Goal: Task Accomplishment & Management: Use online tool/utility

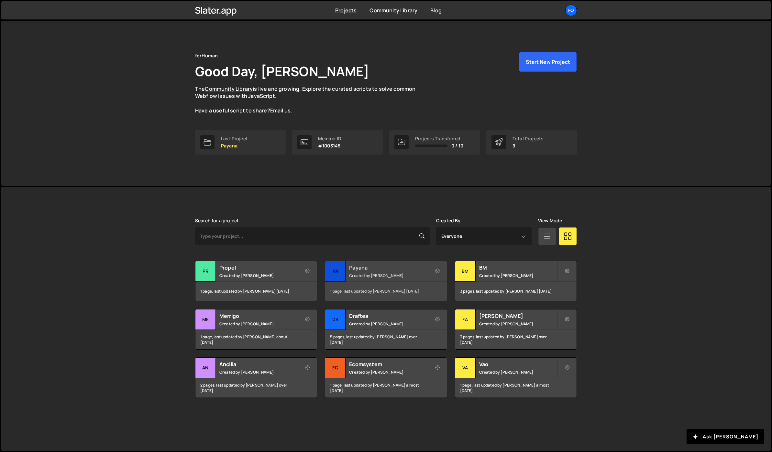
click at [354, 270] on h2 "Payana" at bounding box center [388, 267] width 78 height 7
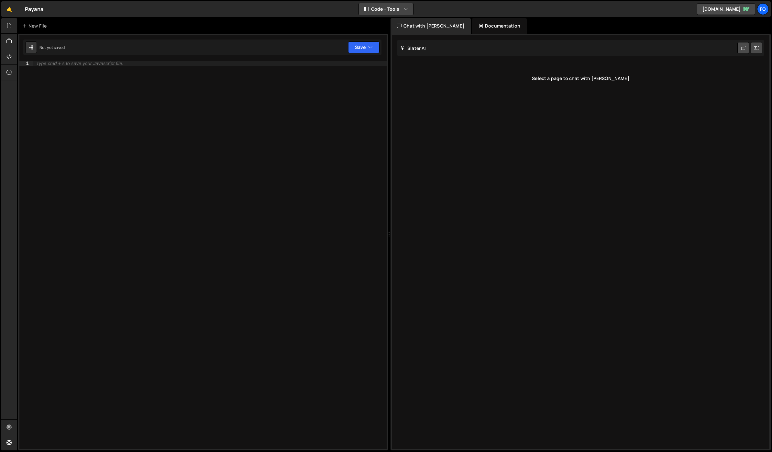
click at [396, 8] on button "Code + Tools" at bounding box center [386, 9] width 54 height 12
click at [383, 25] on button "Code Only" at bounding box center [386, 23] width 54 height 12
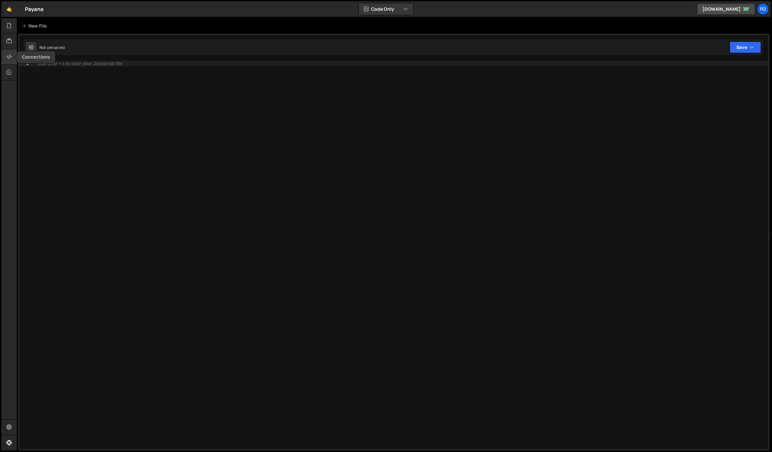
click at [9, 57] on icon at bounding box center [8, 56] width 5 height 7
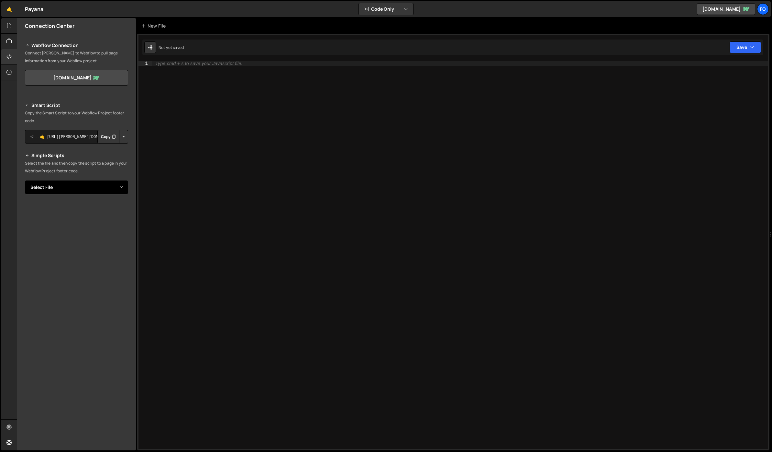
click at [92, 190] on select "Select File home-co.js" at bounding box center [76, 187] width 103 height 14
select select "47230"
click at [25, 180] on select "Select File home-co.js" at bounding box center [76, 187] width 103 height 14
click at [109, 206] on button "Copy" at bounding box center [108, 209] width 22 height 14
click at [111, 135] on button "Copy" at bounding box center [108, 137] width 22 height 14
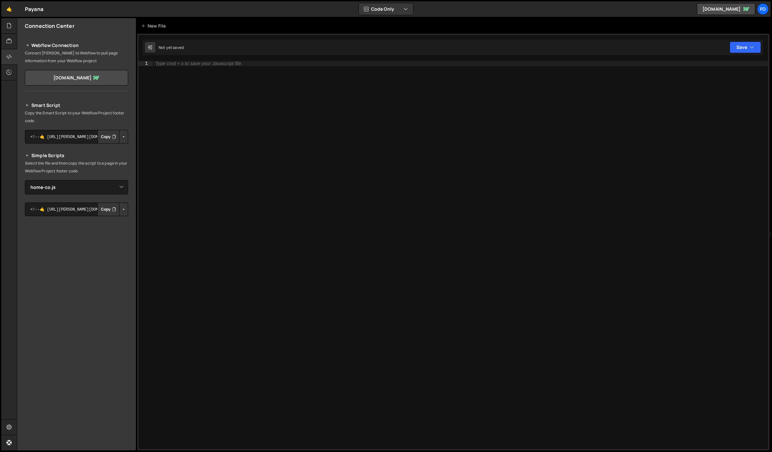
click at [106, 210] on button "Copy" at bounding box center [108, 209] width 22 height 14
click at [113, 189] on select "Select File home-co.js" at bounding box center [76, 187] width 103 height 14
click at [25, 180] on select "Select File home-co.js" at bounding box center [76, 187] width 103 height 14
click at [82, 187] on select "Select File home-co.js" at bounding box center [76, 187] width 103 height 14
select select "47230"
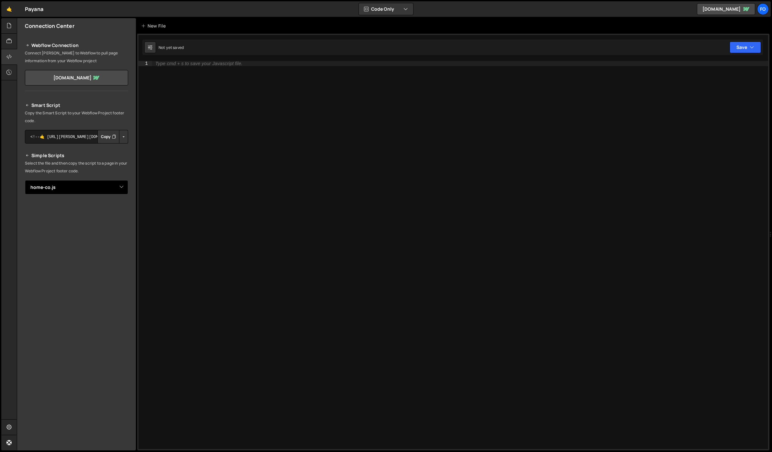
click at [25, 180] on select "Select File home-co.js" at bounding box center [76, 187] width 103 height 14
click at [72, 212] on textarea "<!--🤙 https://slater.app/17122/47230.js--> <script>document.addEventListener("D…" at bounding box center [76, 209] width 103 height 14
click at [125, 209] on button "Button group with nested dropdown" at bounding box center [123, 209] width 9 height 14
click at [120, 219] on link "Copy Staging Script" at bounding box center [95, 221] width 63 height 9
click at [289, 102] on div "Type cmd + s to save your Javascript file." at bounding box center [519, 260] width 735 height 398
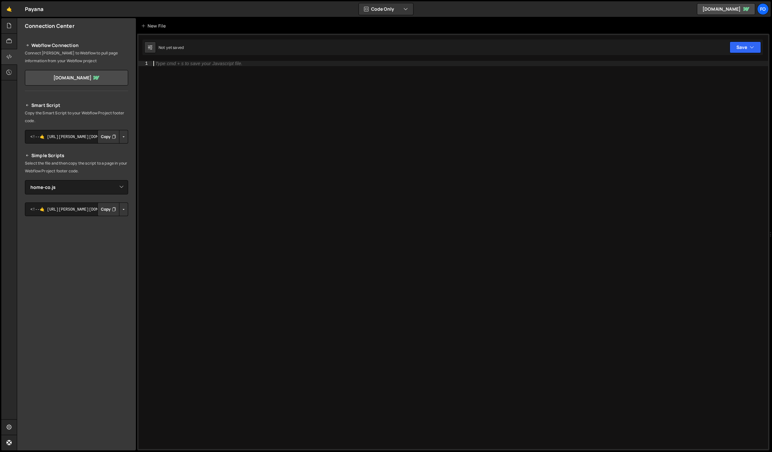
paste textarea "</script>"
type textarea "</script>"
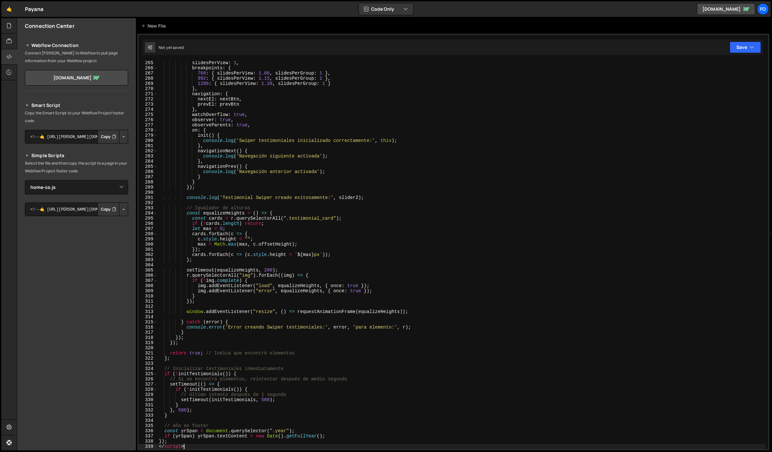
scroll to position [1368, 0]
click at [735, 48] on button "Save" at bounding box center [745, 47] width 31 height 12
click at [730, 61] on div "Save to Staging S" at bounding box center [723, 63] width 67 height 6
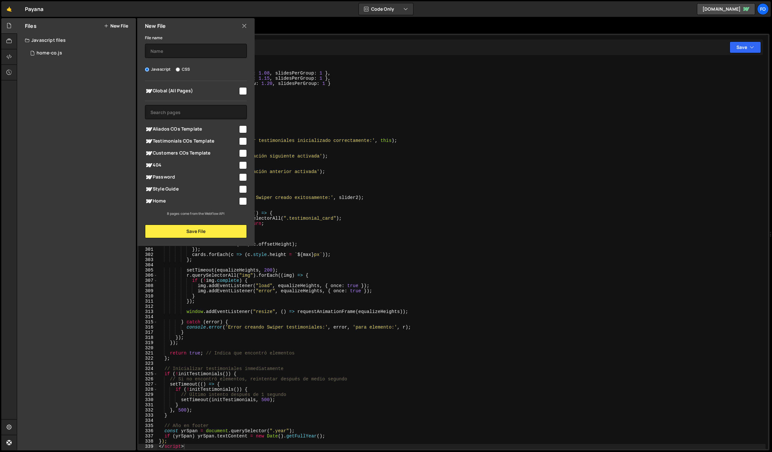
click at [240, 201] on input "checkbox" at bounding box center [243, 201] width 8 height 8
checkbox input "true"
click at [217, 235] on button "Save File" at bounding box center [196, 231] width 102 height 14
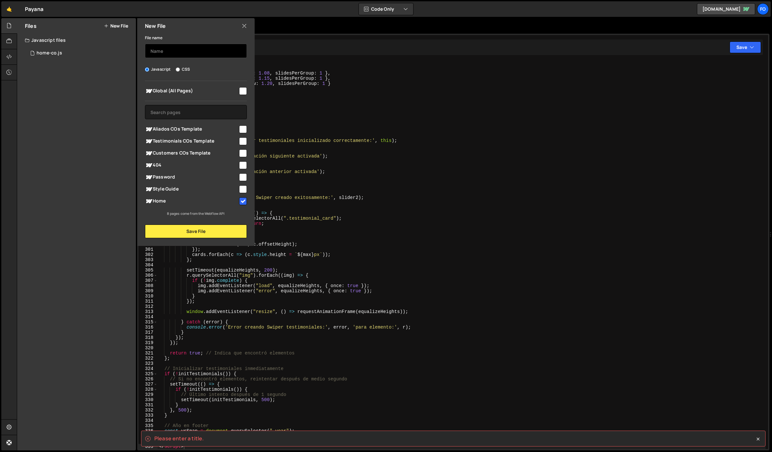
click at [163, 50] on input "text" at bounding box center [196, 51] width 102 height 14
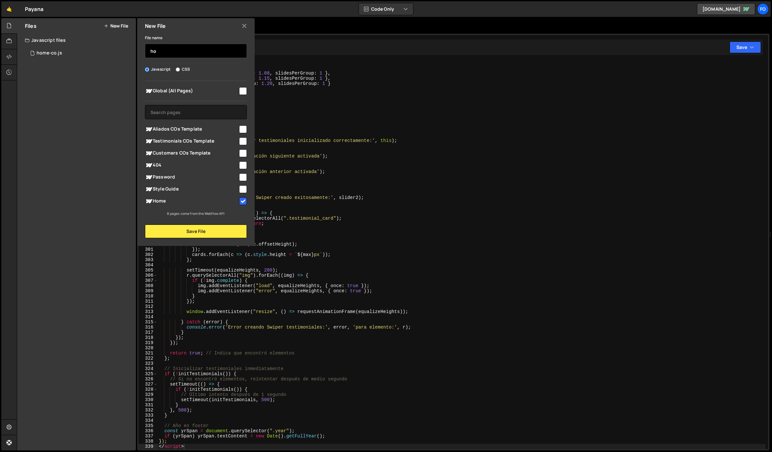
type input "h"
type input "s"
type input "home"
click at [204, 234] on button "Save File" at bounding box center [196, 231] width 102 height 14
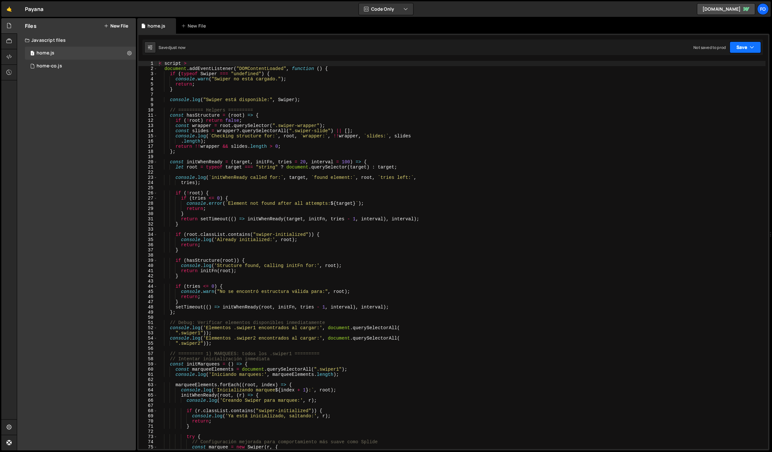
click at [749, 47] on button "Save" at bounding box center [745, 47] width 31 height 12
click at [728, 64] on div "Save to Staging S" at bounding box center [723, 63] width 67 height 6
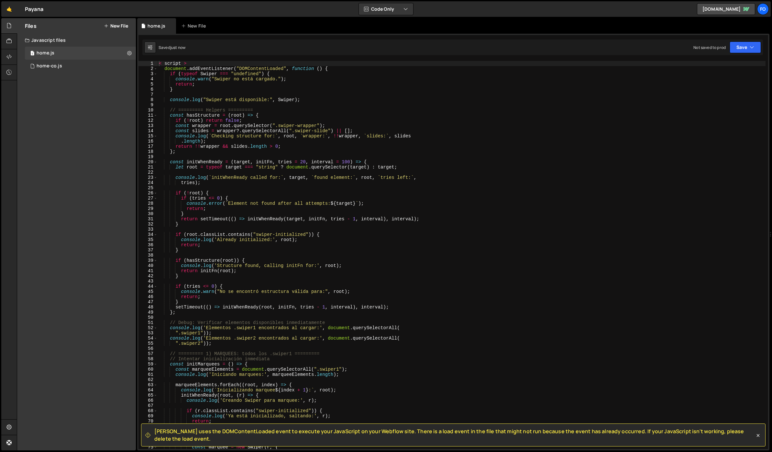
drag, startPoint x: 166, startPoint y: 438, endPoint x: 150, endPoint y: 433, distance: 16.4
click at [150, 433] on div "Slater uses the DOMContentLoaded event to execute your JavaScript on your Webfl…" at bounding box center [450, 434] width 610 height 15
copy span "Slater uses the DOMContentLoaded event to execute your JavaScript on your Webfl…"
click at [282, 126] on div "< script > document . addEventListener ( "DOMContentLoaded" , function ( ) { if…" at bounding box center [462, 260] width 608 height 398
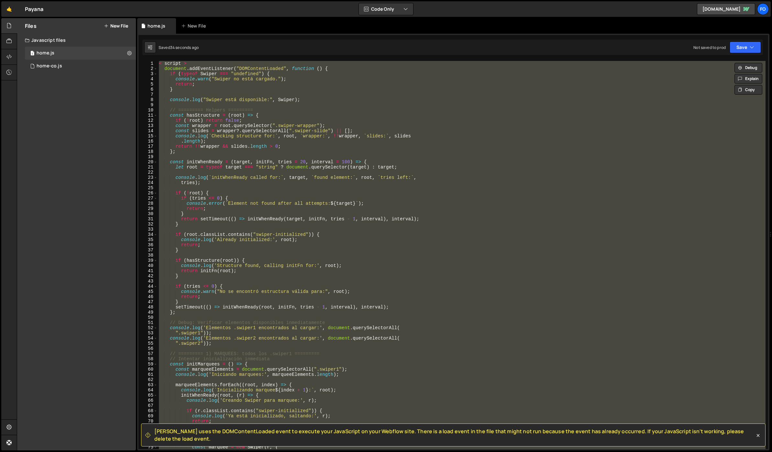
paste textarea "</script>"
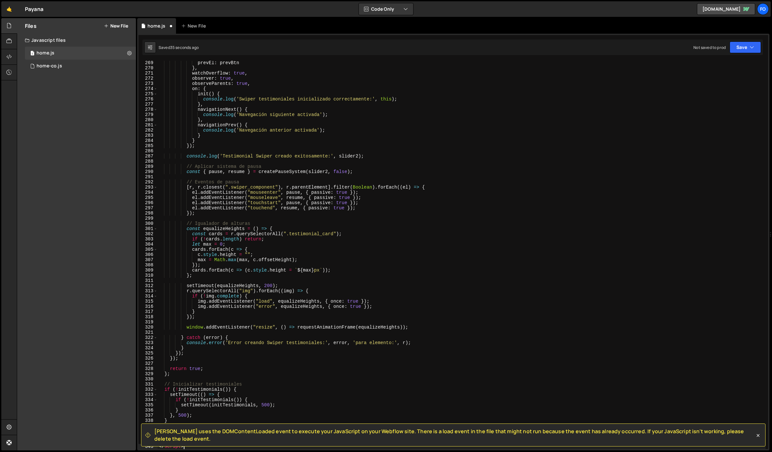
scroll to position [1389, 0]
click at [749, 46] on button "Save" at bounding box center [745, 47] width 31 height 12
click at [716, 67] on div "36 seconds ago" at bounding box center [715, 70] width 29 height 6
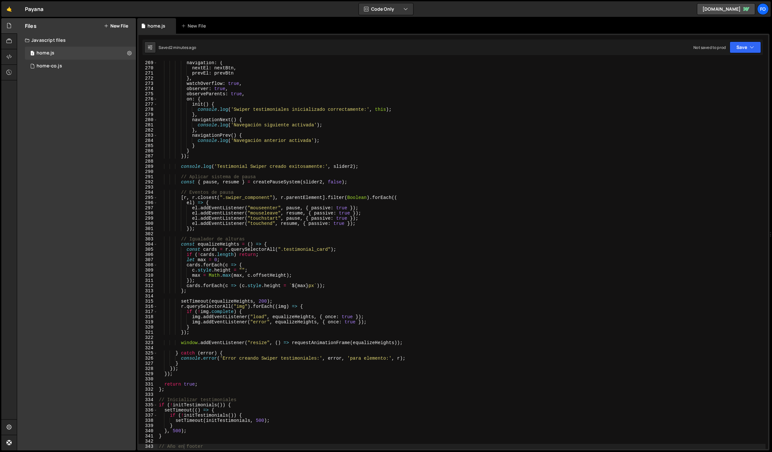
drag, startPoint x: 141, startPoint y: 156, endPoint x: 204, endPoint y: 146, distance: 63.6
click at [204, 146] on div "// Año en footer 269 270 271 272 273 274 275 276 277 278 279 280 281 282 283 28…" at bounding box center [454, 255] width 630 height 388
click at [273, 145] on div "navigation : { nextEl : nextBtn , prevEl : prevBtn } , watchOverflow : true , o…" at bounding box center [462, 259] width 608 height 398
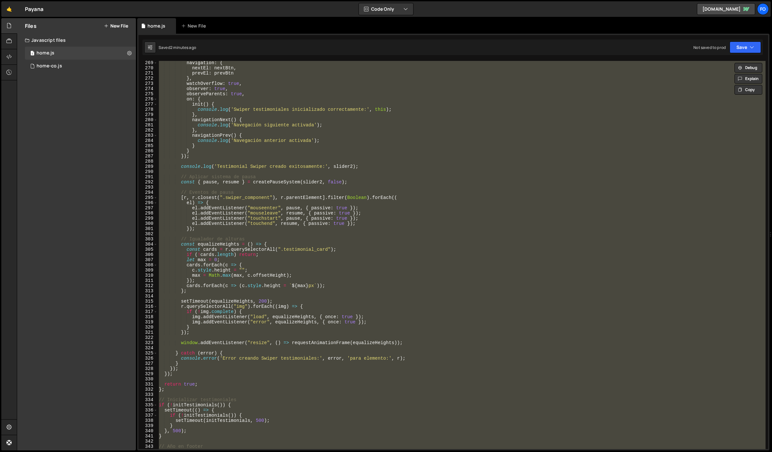
paste textarea "</script>"
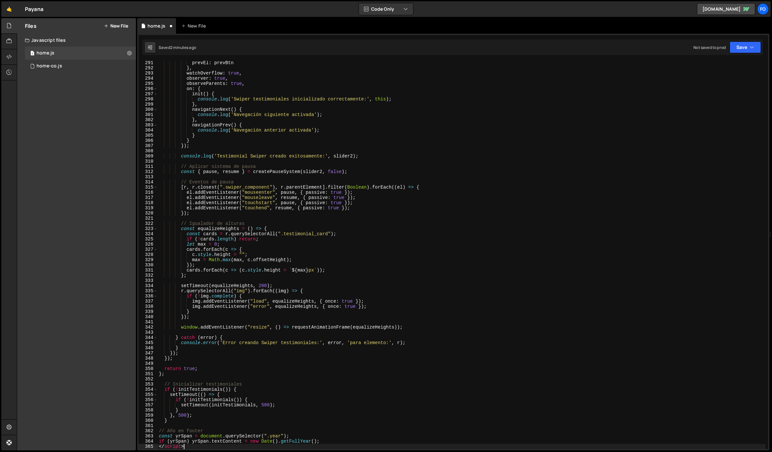
scroll to position [1503, 0]
click at [396, 145] on div "prevEl : prevBtn } , watchOverflow : true , observer : true , observeParents : …" at bounding box center [462, 259] width 608 height 398
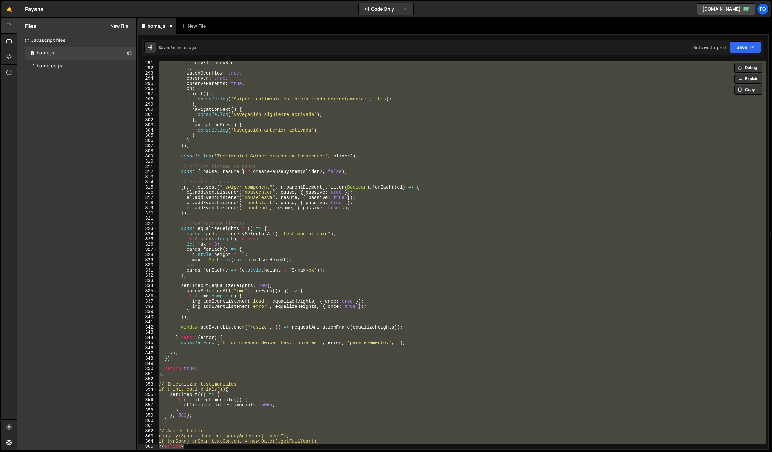
paste textarea
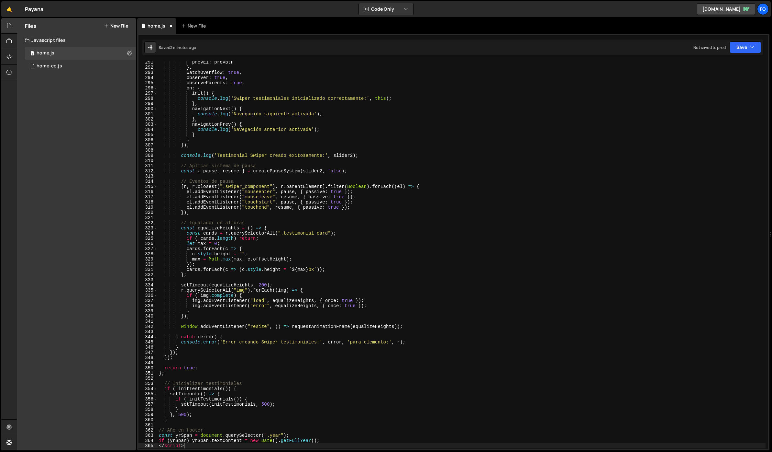
scroll to position [1631, 0]
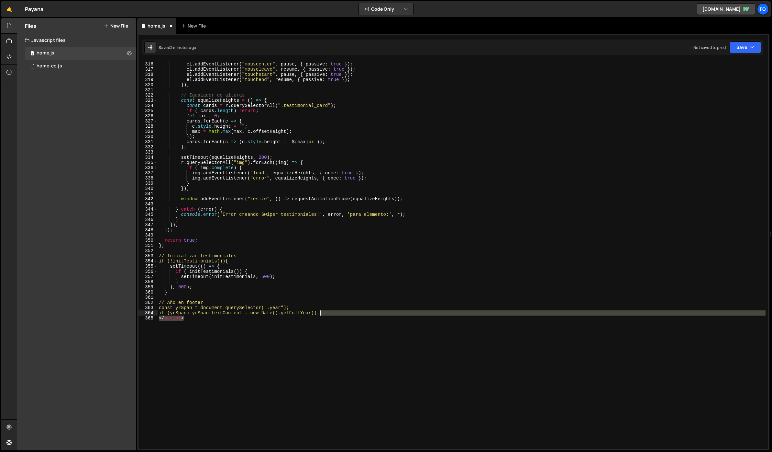
drag, startPoint x: 204, startPoint y: 322, endPoint x: 359, endPoint y: 313, distance: 154.7
click at [359, 313] on div "[ r , r . closest ( ".swiper_component" ) , r . parentElement ] . filter ( Bool…" at bounding box center [462, 255] width 608 height 398
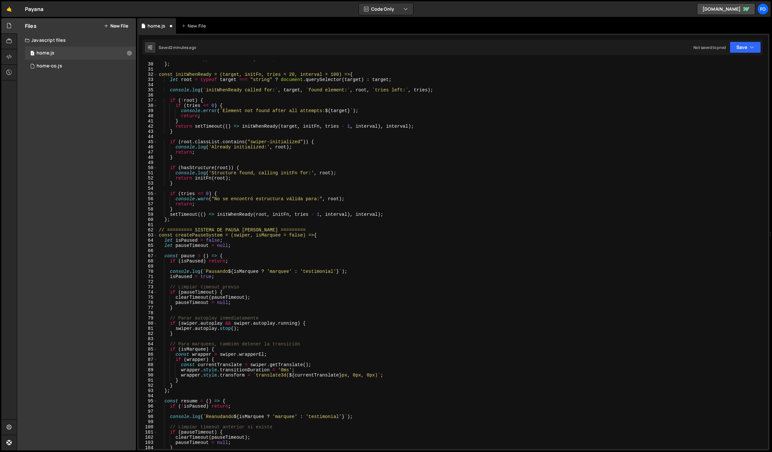
scroll to position [0, 0]
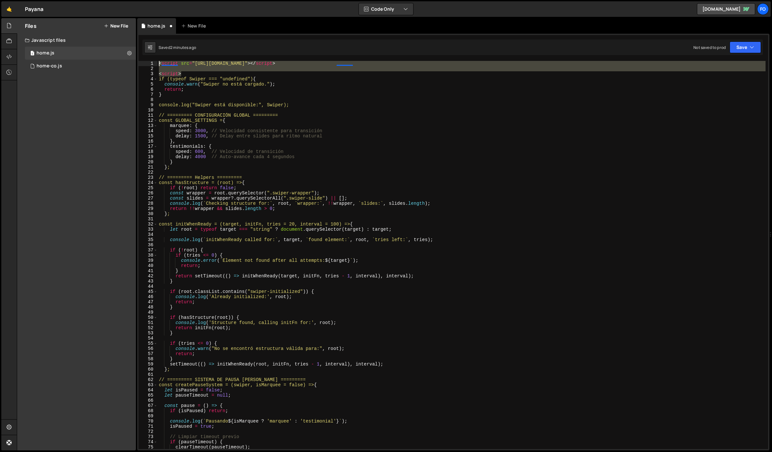
drag, startPoint x: 187, startPoint y: 72, endPoint x: 154, endPoint y: 57, distance: 35.8
click at [154, 57] on div "</script> 265 266 267 268 269 270 271 272 273 274 275 276 277 278 279 280 281 2…" at bounding box center [453, 242] width 632 height 416
type textarea "<script src="https://unpkg.com/swiper@8/swiper-bundle.min.js"></script>"
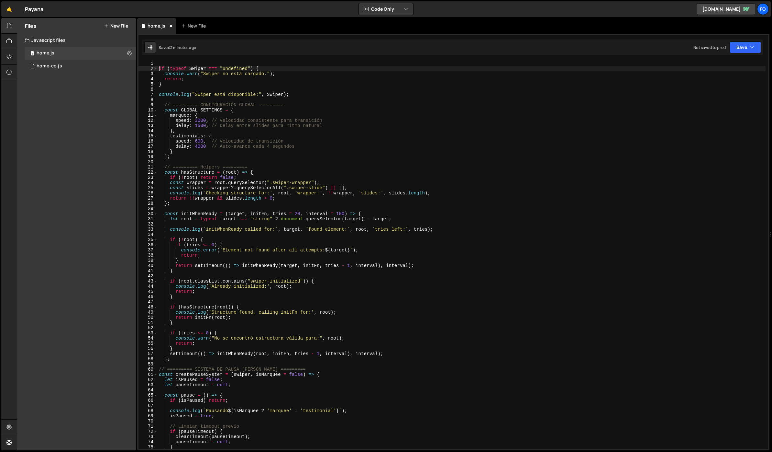
click at [159, 69] on div "if ( typeof Swiper === "undefined" ) { console . warn ( "Swiper no está cargado…" at bounding box center [462, 260] width 608 height 398
type textarea "if (typeof Swiper === "undefined") {"
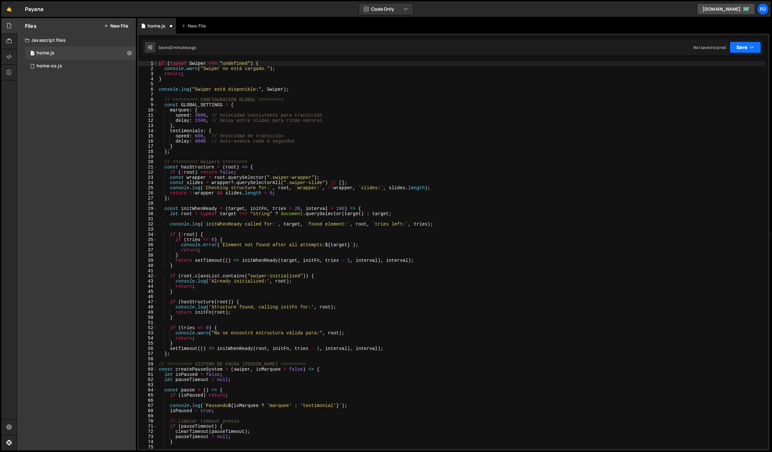
click at [744, 44] on button "Save" at bounding box center [745, 47] width 31 height 12
click at [713, 64] on div "Save to Staging S" at bounding box center [723, 63] width 67 height 6
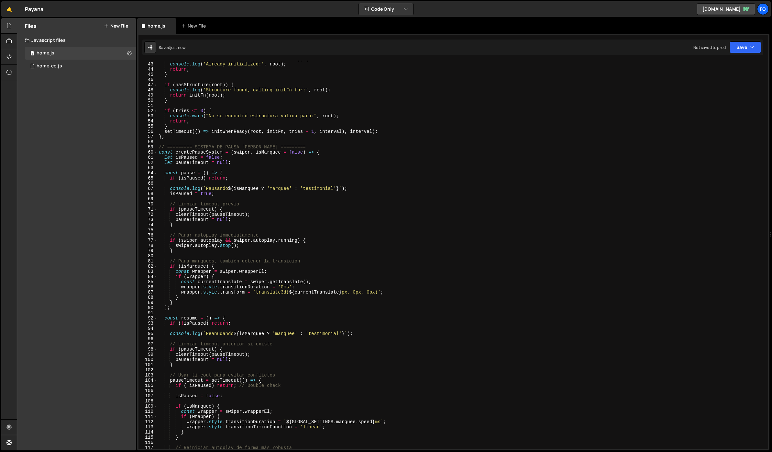
scroll to position [217, 0]
click at [330, 143] on div "if ( root . classList . contains ( "swiper-initialized" )) { console . log ( 'A…" at bounding box center [462, 255] width 608 height 398
click at [59, 61] on div "1 home-co.js 0" at bounding box center [80, 66] width 111 height 13
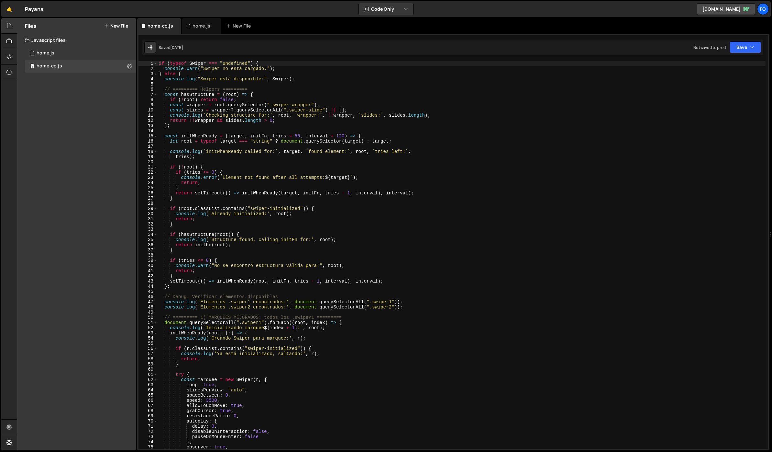
click at [426, 129] on div "if ( typeof Swiper === "undefined" ) { console . warn ( "Swiper no está cargado…" at bounding box center [462, 260] width 608 height 398
click at [336, 129] on div "if ( typeof Swiper === "undefined" ) { console . warn ( "Swiper no está cargado…" at bounding box center [462, 260] width 608 height 398
type textarea "}"
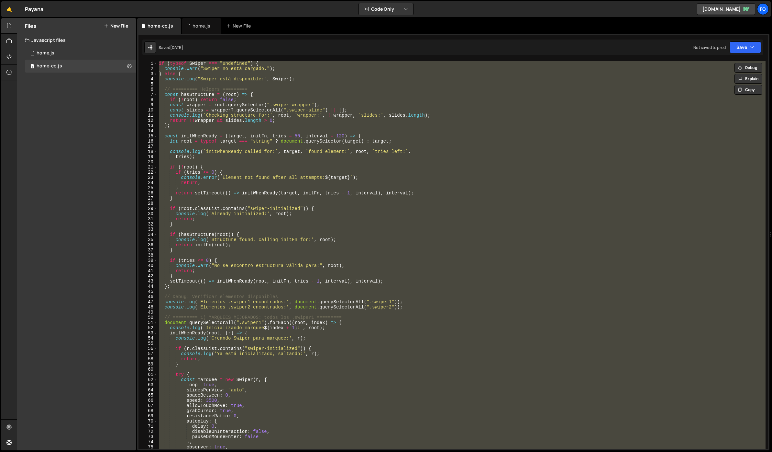
click at [89, 105] on div "Files New File Javascript files 1 home.js 0 1 home-co.js 0 CSS files Copy share…" at bounding box center [76, 234] width 119 height 432
click at [129, 54] on div "1 home.js 0" at bounding box center [80, 53] width 111 height 13
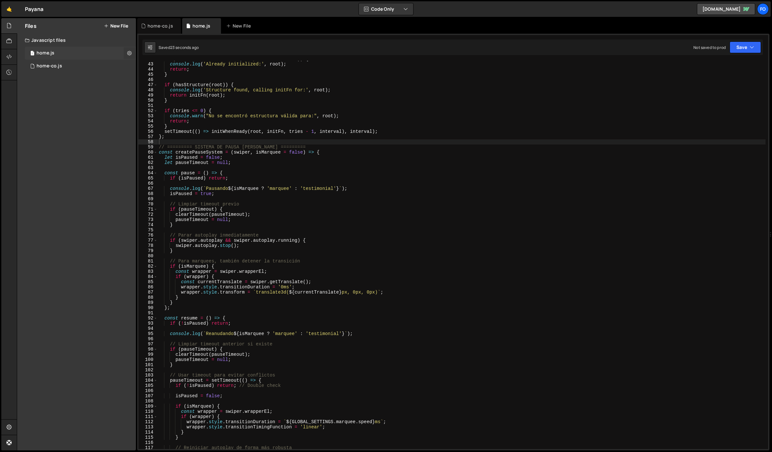
click at [129, 53] on icon at bounding box center [129, 53] width 5 height 6
click at [160, 93] on button "Delete File" at bounding box center [168, 92] width 63 height 13
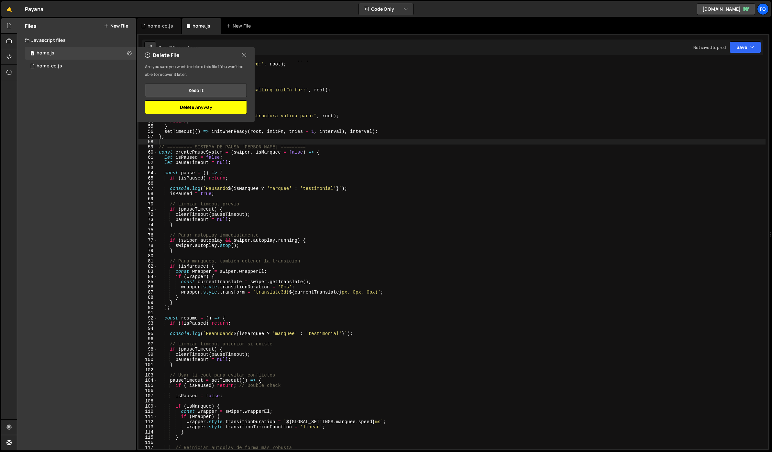
click at [214, 107] on button "Delete Anyway" at bounding box center [196, 107] width 102 height 14
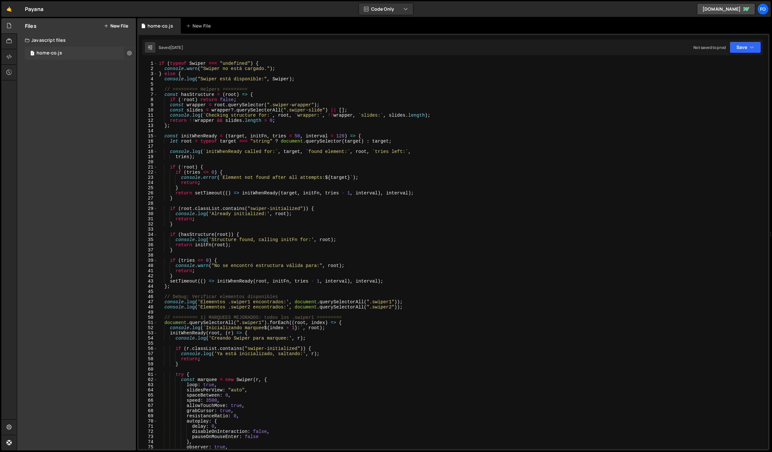
click at [129, 52] on icon at bounding box center [129, 53] width 5 height 6
type input "home-co"
radio input "true"
checkbox input "true"
click at [174, 68] on button "Edit File Settings" at bounding box center [168, 66] width 63 height 13
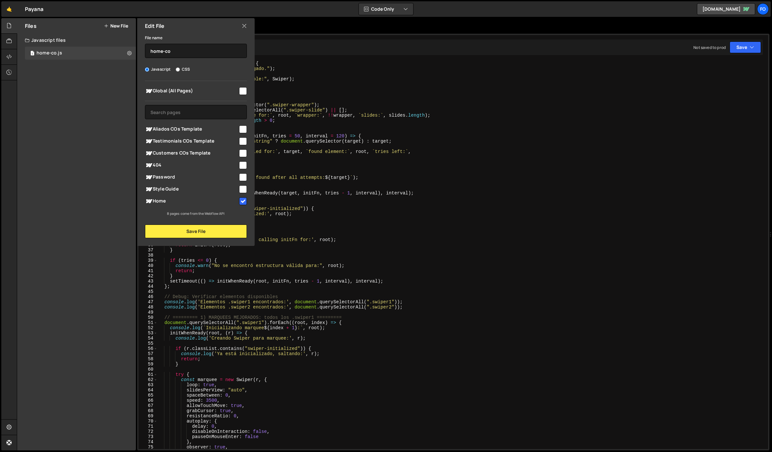
click at [120, 83] on div "Files New File Javascript files 1 home-co.js 0 CSS files Copy share link Edit F…" at bounding box center [76, 234] width 119 height 432
click at [246, 23] on icon at bounding box center [244, 25] width 5 height 7
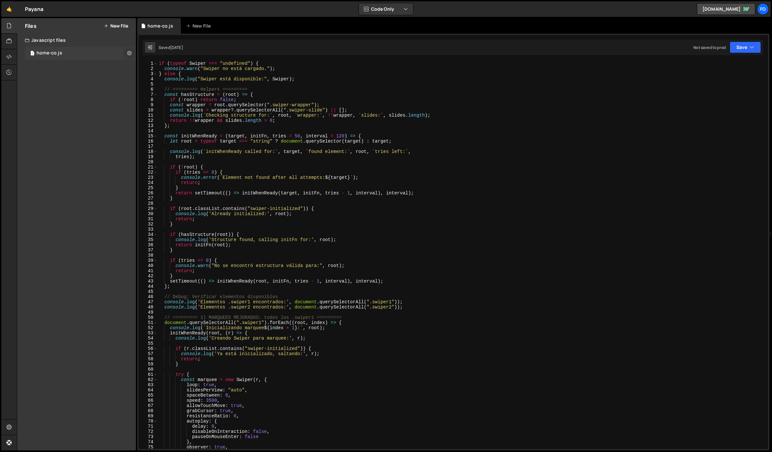
click at [131, 51] on icon at bounding box center [129, 53] width 5 height 6
click at [165, 79] on button "Edit External Scripts" at bounding box center [168, 79] width 63 height 13
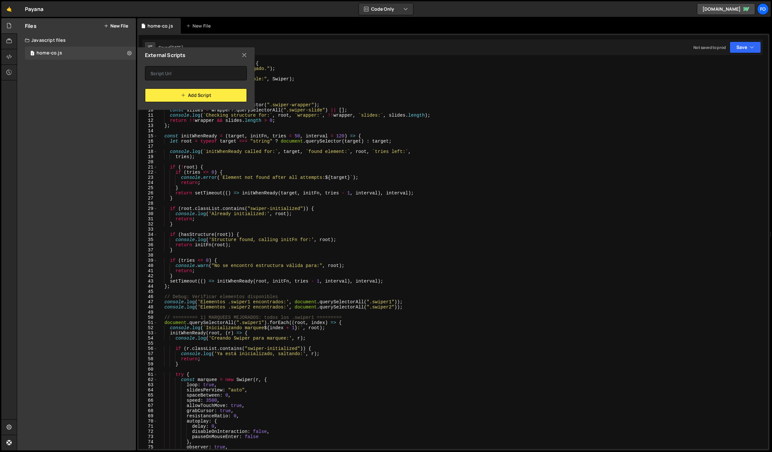
click at [248, 57] on div "External Scripts" at bounding box center [195, 55] width 117 height 16
click at [245, 56] on icon at bounding box center [244, 54] width 5 height 7
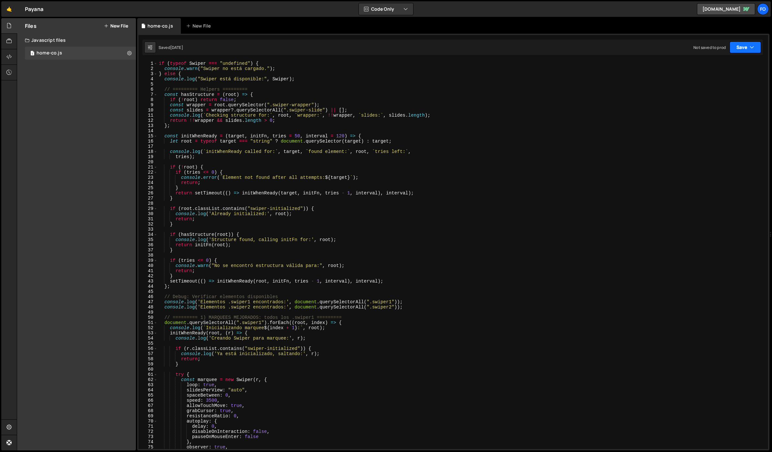
click at [751, 51] on button "Save" at bounding box center [745, 47] width 31 height 12
click at [729, 57] on button "Save to Staging S Saved 1 day ago" at bounding box center [724, 67] width 78 height 21
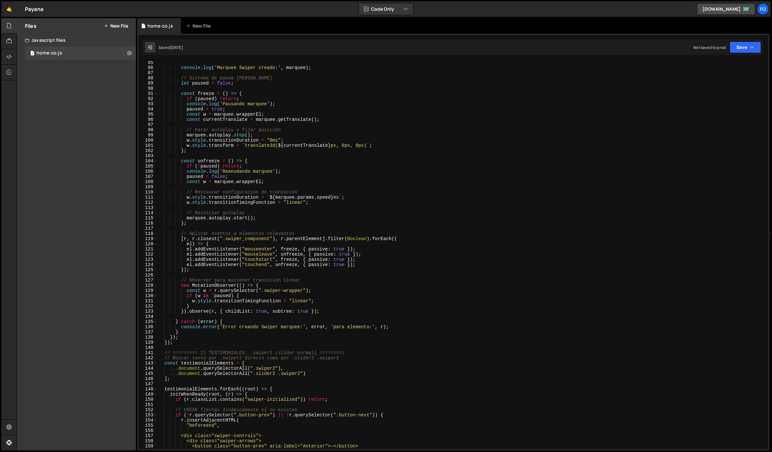
scroll to position [436, 0]
click at [14, 38] on div at bounding box center [9, 42] width 16 height 16
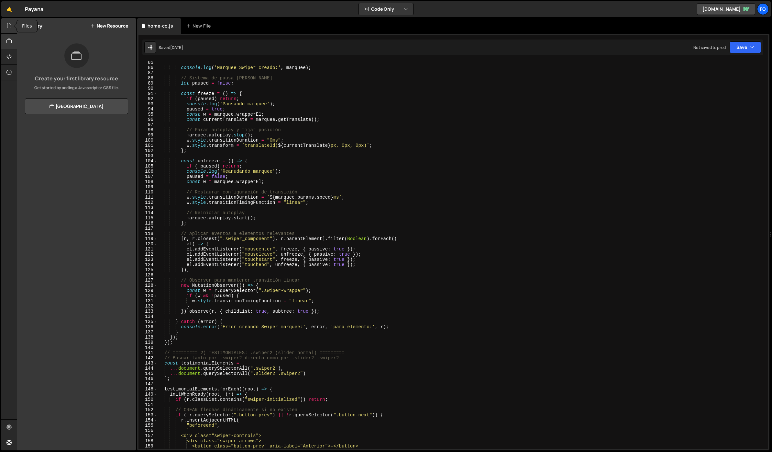
click at [11, 27] on icon at bounding box center [8, 25] width 5 height 7
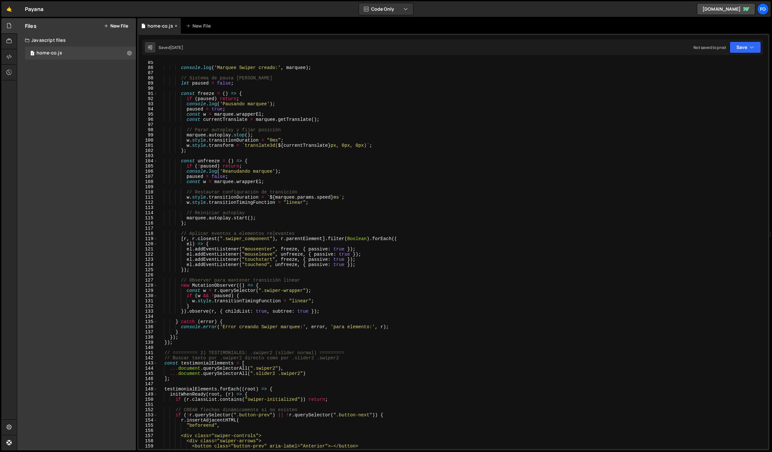
click at [163, 26] on div "home-co.js" at bounding box center [161, 26] width 26 height 6
drag, startPoint x: 136, startPoint y: 50, endPoint x: 132, endPoint y: 51, distance: 4.4
click at [136, 50] on div "Files New File Javascript files 1 home-co.js 0 CSS files Copy share link Edit F…" at bounding box center [394, 234] width 755 height 432
click at [131, 51] on icon at bounding box center [129, 53] width 5 height 6
click at [172, 56] on button "Copy share link" at bounding box center [168, 53] width 63 height 13
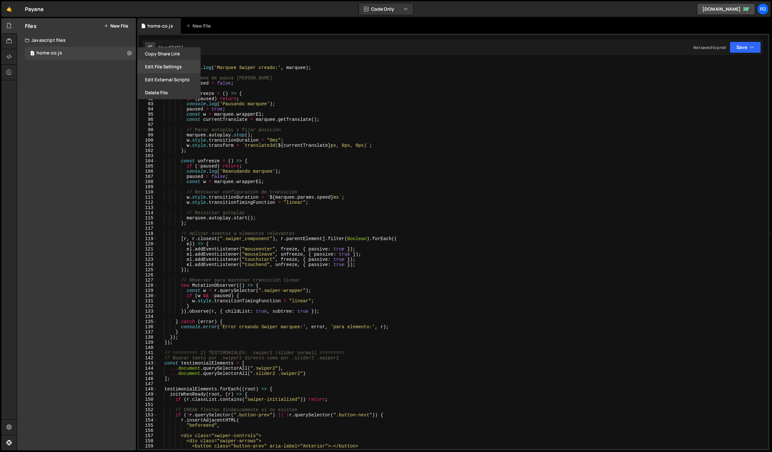
click at [163, 67] on button "Edit File Settings" at bounding box center [168, 66] width 63 height 13
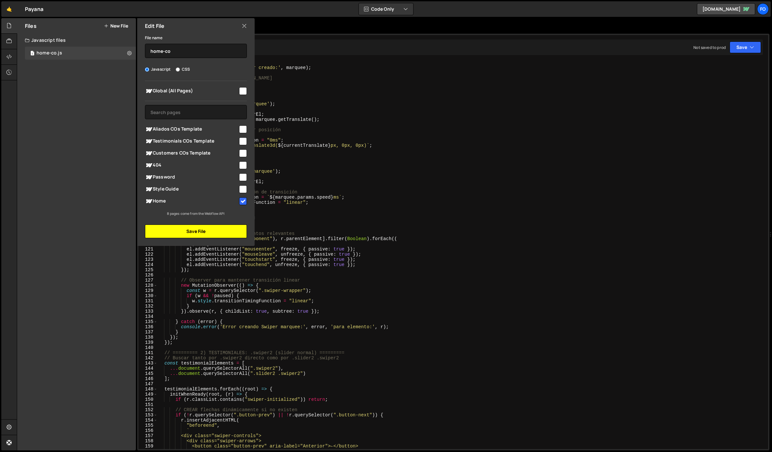
click at [187, 236] on button "Save File" at bounding box center [196, 231] width 102 height 14
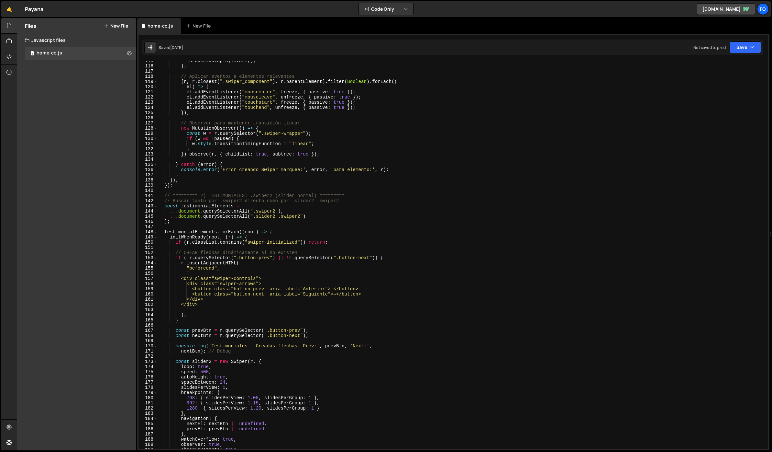
scroll to position [668, 0]
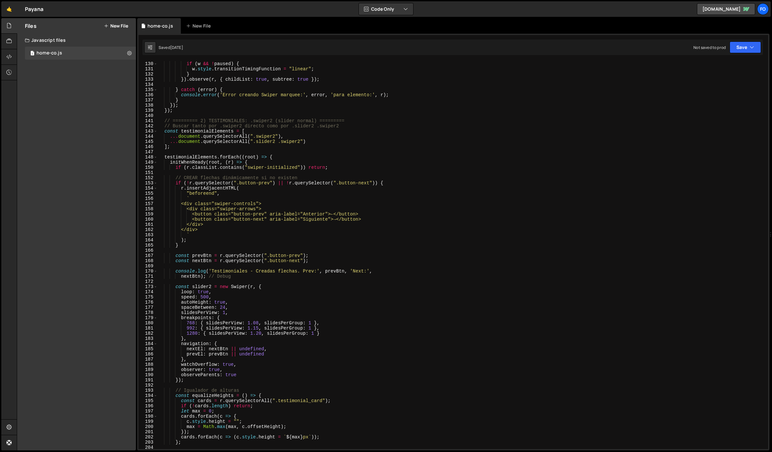
click at [281, 117] on div "const w = r . querySelector ( ".swiper-wrapper" ) ; if ( w && ! paused ) { w . …" at bounding box center [462, 255] width 608 height 398
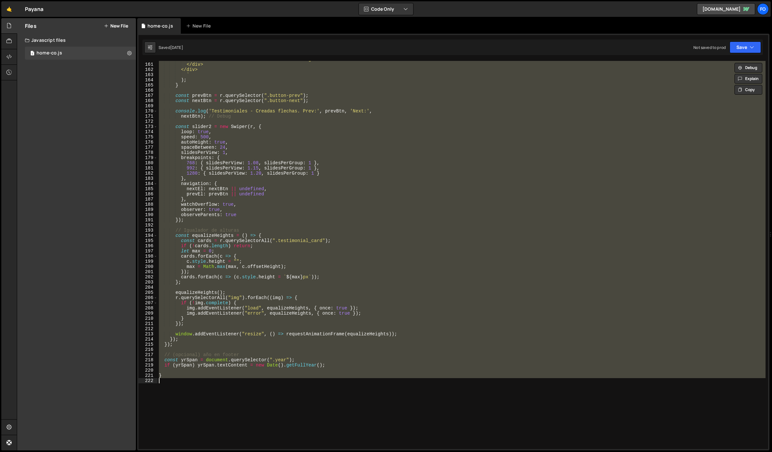
scroll to position [849, 0]
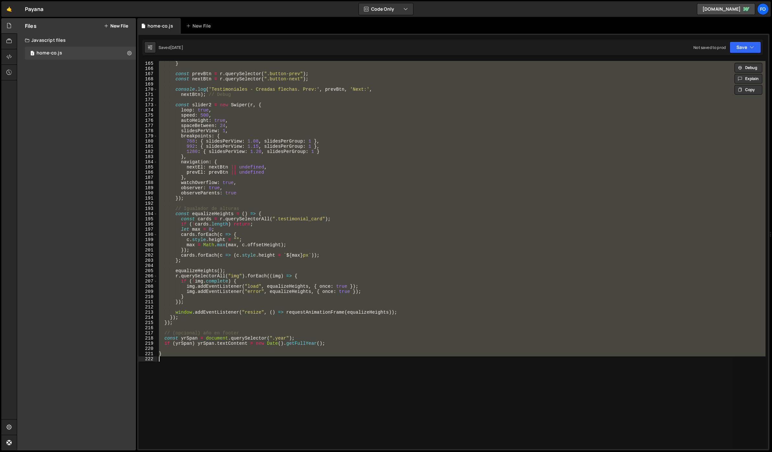
click at [267, 127] on div "} const prevBtn = r . querySelector ( ".button-prev" ) ; const nextBtn = r . qu…" at bounding box center [462, 255] width 608 height 388
paste textarea "</script>"
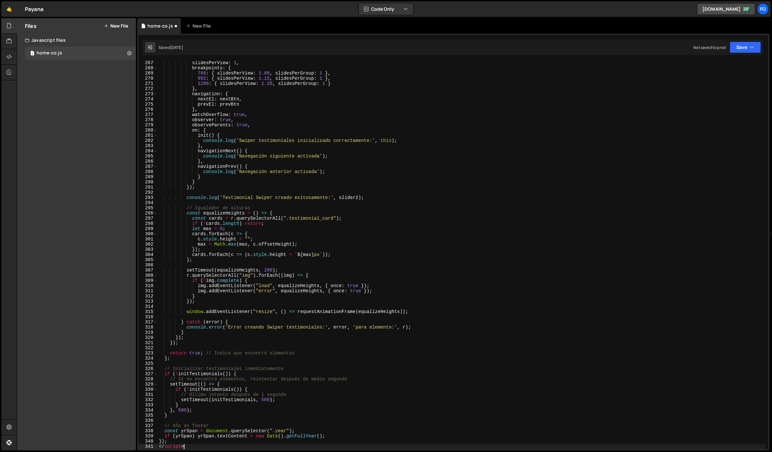
scroll to position [1550, 0]
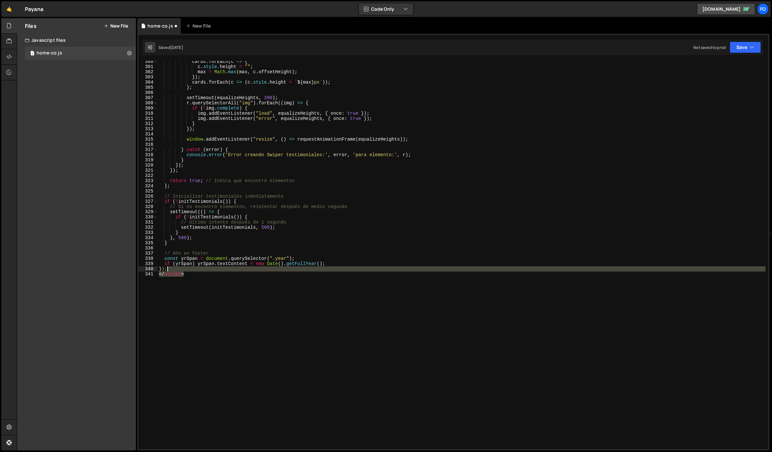
drag, startPoint x: 211, startPoint y: 281, endPoint x: 203, endPoint y: 270, distance: 13.5
click at [203, 270] on div "cards . forEach ( c => { c . style . height = "" ; max = Math . max ( max , c .…" at bounding box center [462, 258] width 608 height 398
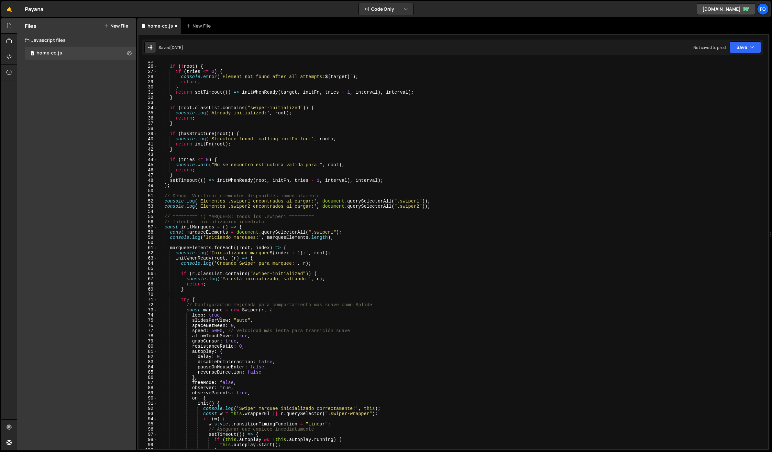
scroll to position [0, 0]
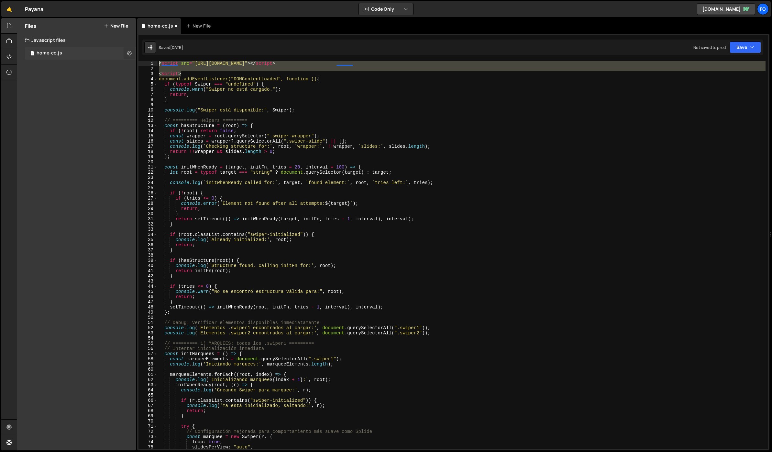
drag, startPoint x: 200, startPoint y: 74, endPoint x: 131, endPoint y: 52, distance: 72.2
click at [131, 52] on div "Files New File Javascript files 1 home-co.js 0 CSS files Copy share link Edit F…" at bounding box center [394, 234] width 755 height 432
type textarea "<script src="https://unpkg.com/swiper@8/swiper-bundle.min.js"></script>"
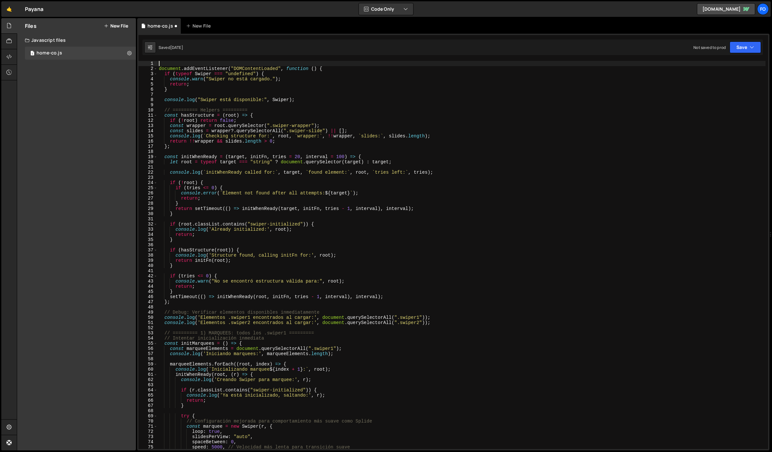
click at [727, 51] on div "Not saved to prod Upgrade to Edit Save Save to Staging S Saved 1 day ago Save t…" at bounding box center [728, 47] width 68 height 12
click at [743, 47] on button "Save" at bounding box center [745, 47] width 31 height 12
click at [715, 65] on div "Save to Staging S" at bounding box center [723, 63] width 67 height 6
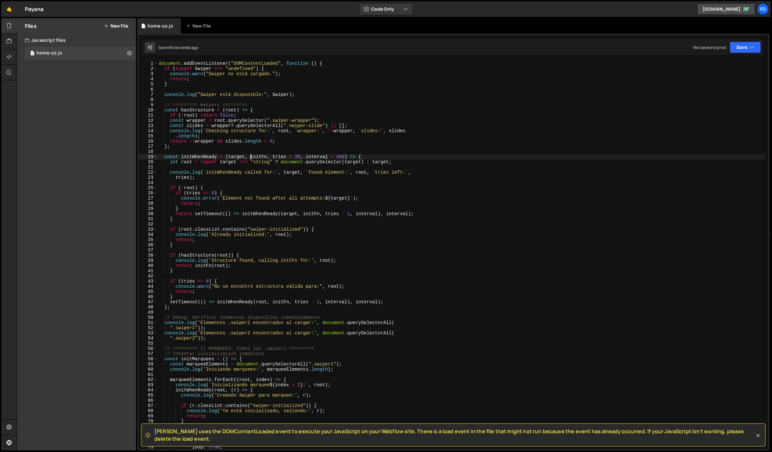
click at [251, 157] on div "document . addEventListener ( "DOMContentLoaded" , function ( ) { if ( typeof S…" at bounding box center [462, 260] width 608 height 398
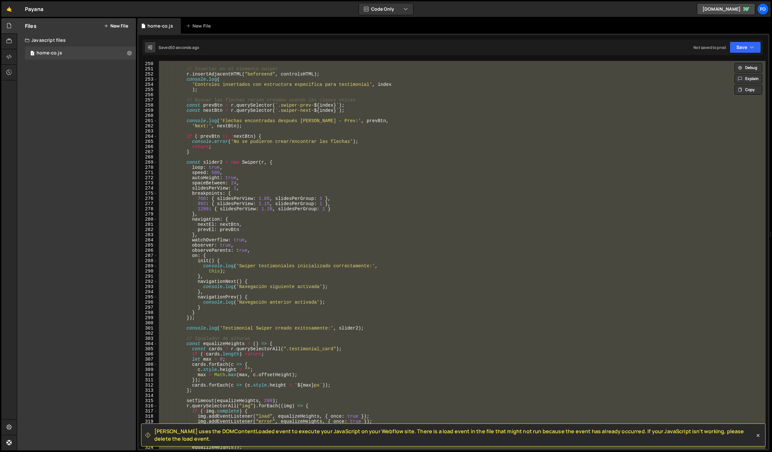
scroll to position [1313, 0]
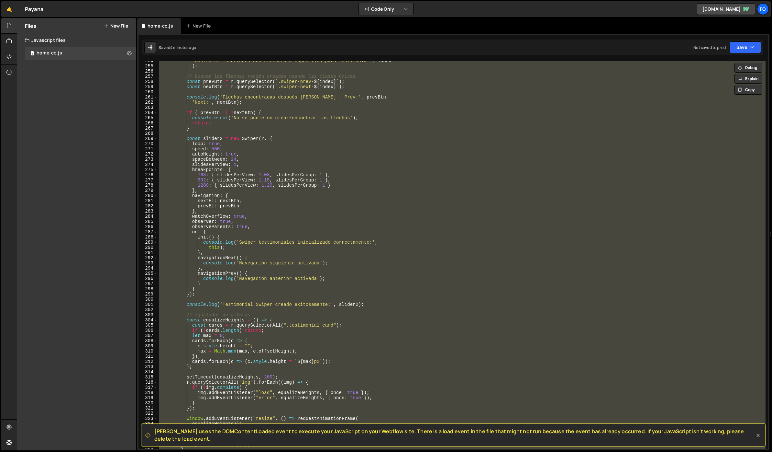
click at [344, 126] on div "'Controles insertados con estructura específica para testimonial' , index ) ; /…" at bounding box center [462, 255] width 608 height 388
paste textarea
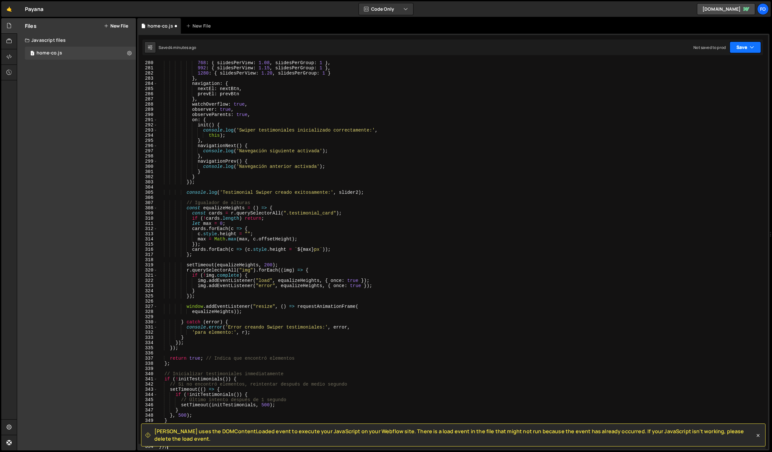
click at [736, 47] on button "Save" at bounding box center [745, 47] width 31 height 12
click at [720, 66] on div "Save to Staging S" at bounding box center [723, 63] width 67 height 6
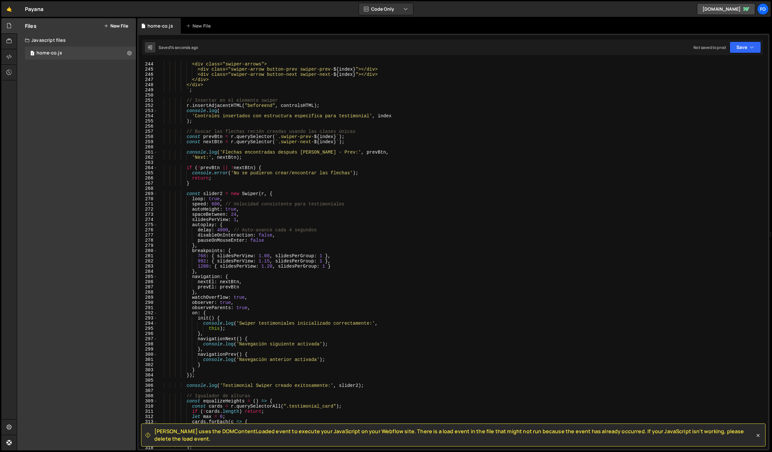
scroll to position [1338, 0]
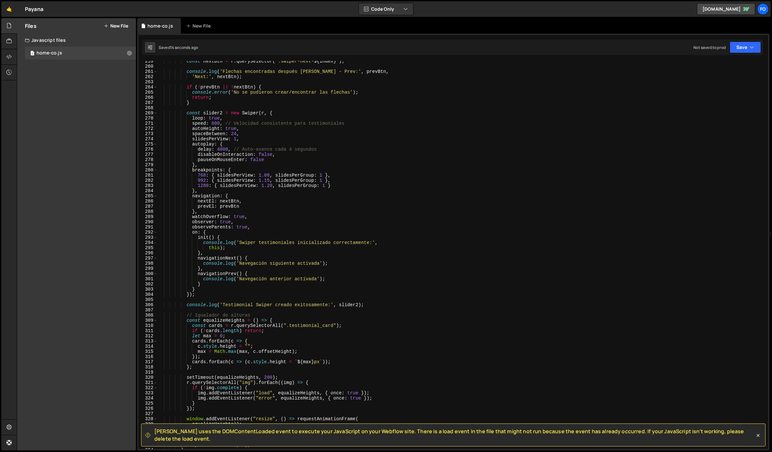
type textarea "pauseOnMouseEnter: false"
click at [410, 161] on div "const nextBtn = r . querySelector ( ` .swiper-next- ${ index } ` ) ; console . …" at bounding box center [462, 258] width 608 height 398
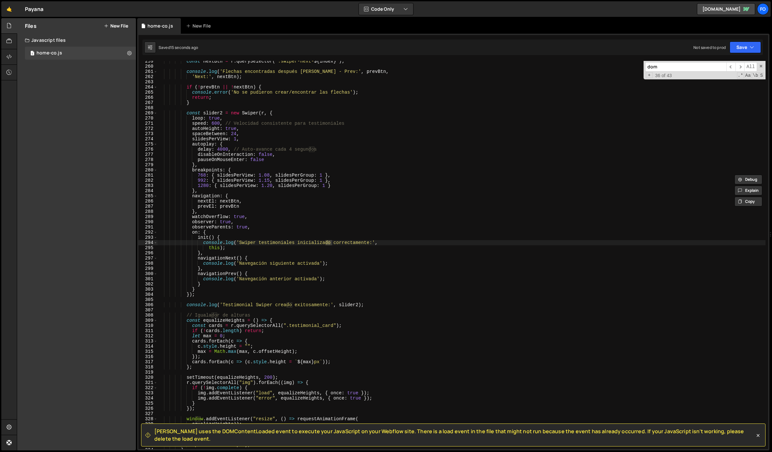
scroll to position [0, 0]
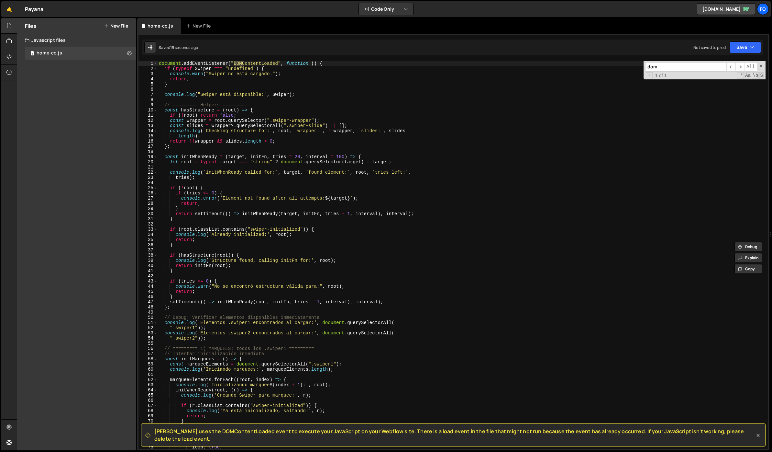
type input "dom"
click at [243, 144] on div "document . addEventListener ( "DOMContentLoaded" , function ( ) { if ( typeof S…" at bounding box center [462, 260] width 608 height 398
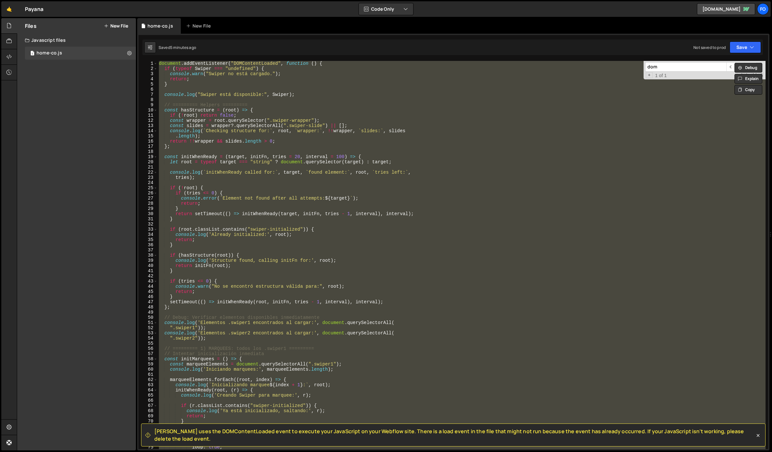
paste textarea "if (yrSpan) yrSpan.textContent = new Date().getFullYear();"
type textarea "if (yrSpan) yrSpan.textContent = new Date().getFullYear();"
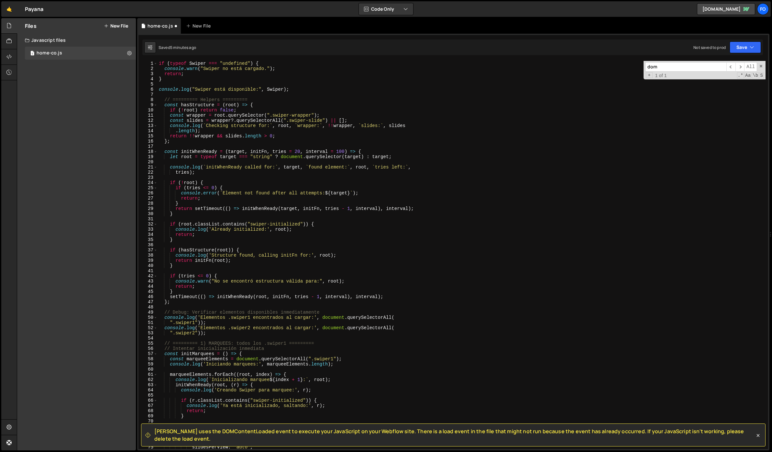
click at [691, 67] on input "dom" at bounding box center [685, 66] width 81 height 9
click at [732, 64] on span "​" at bounding box center [731, 66] width 9 height 9
click at [731, 65] on span "​" at bounding box center [731, 66] width 9 height 9
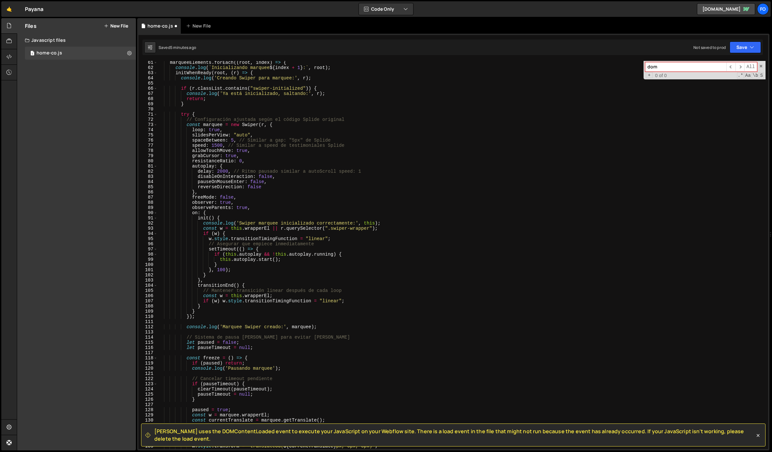
scroll to position [349, 0]
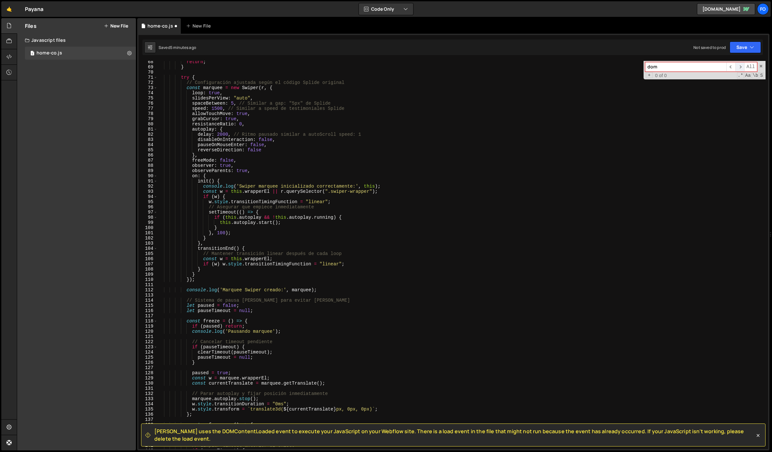
click at [738, 63] on span "​" at bounding box center [740, 66] width 9 height 9
click at [674, 69] on input "dom" at bounding box center [685, 66] width 81 height 9
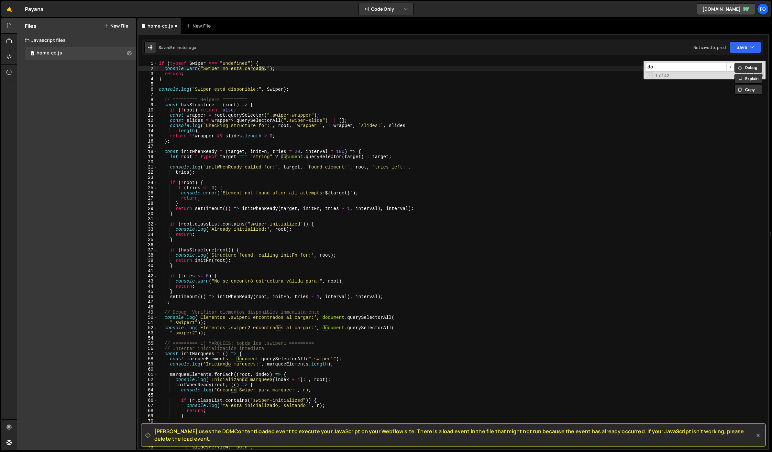
type input "dom"
click at [739, 50] on button "Save" at bounding box center [745, 47] width 31 height 12
click at [730, 61] on div "Save to Staging S" at bounding box center [723, 63] width 67 height 6
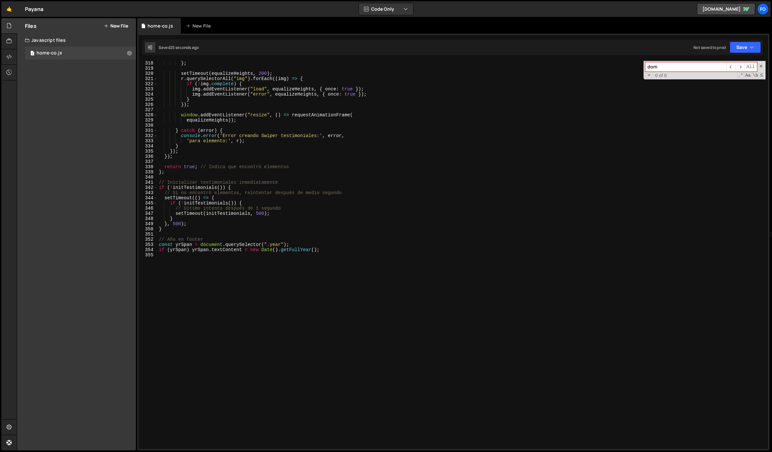
scroll to position [1609, 0]
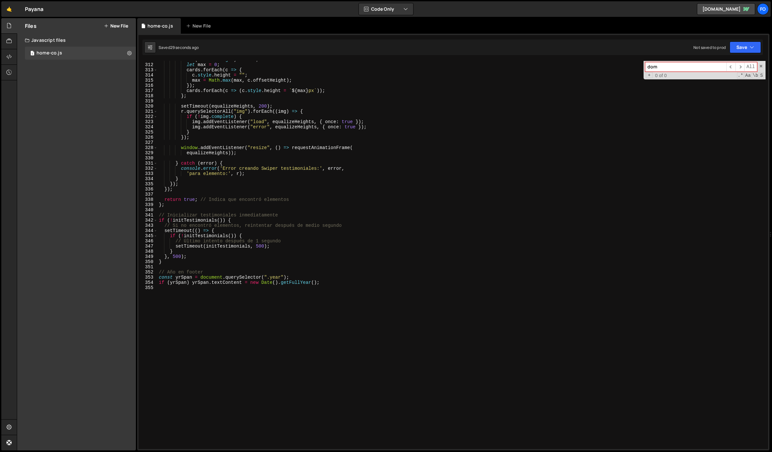
click at [306, 101] on div "if ( ! cards . length ) return ; let max = 0 ; cards . forEach ( c => { c . sty…" at bounding box center [462, 256] width 608 height 398
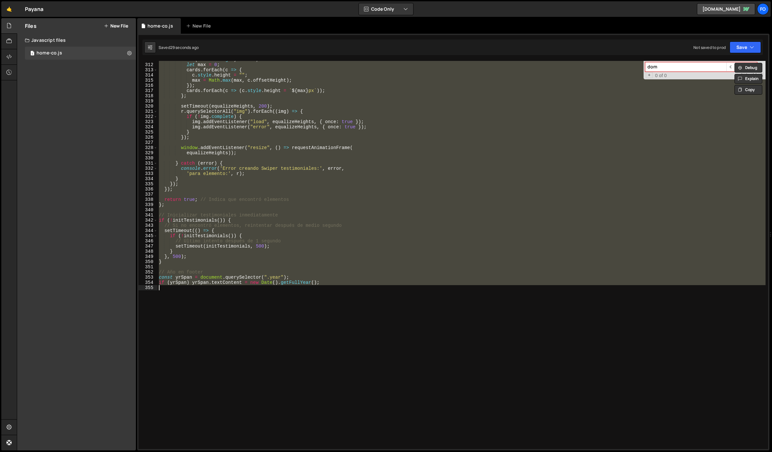
paste textarea
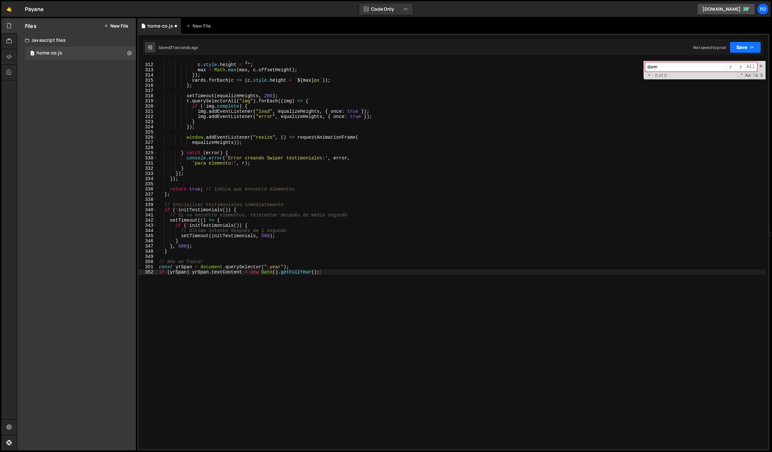
click at [739, 51] on button "Save" at bounding box center [745, 47] width 31 height 12
click at [725, 60] on div "Save to Staging S" at bounding box center [723, 63] width 67 height 6
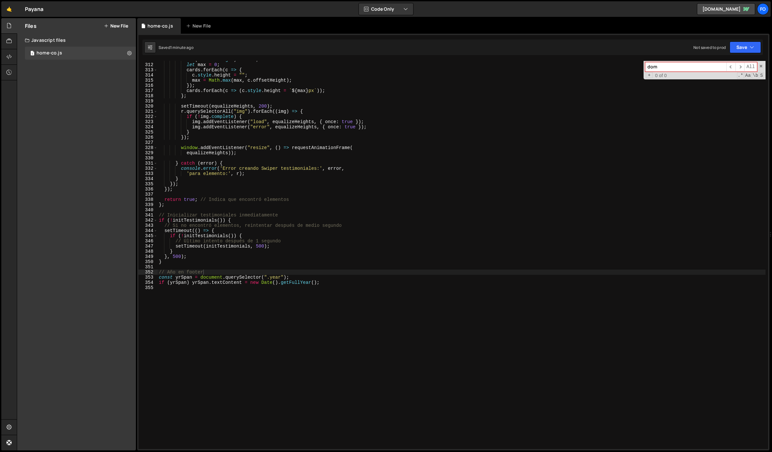
click at [274, 152] on div "if ( ! cards . length ) return ; let max = 0 ; cards . forEach ( c => { c . sty…" at bounding box center [462, 256] width 608 height 398
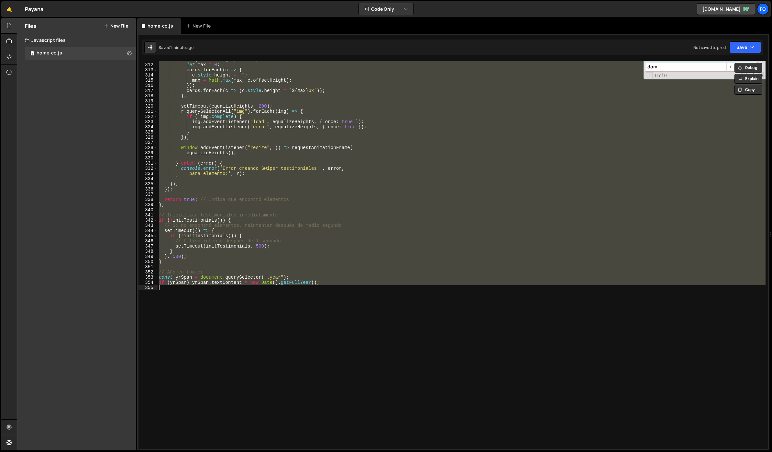
paste textarea "});"
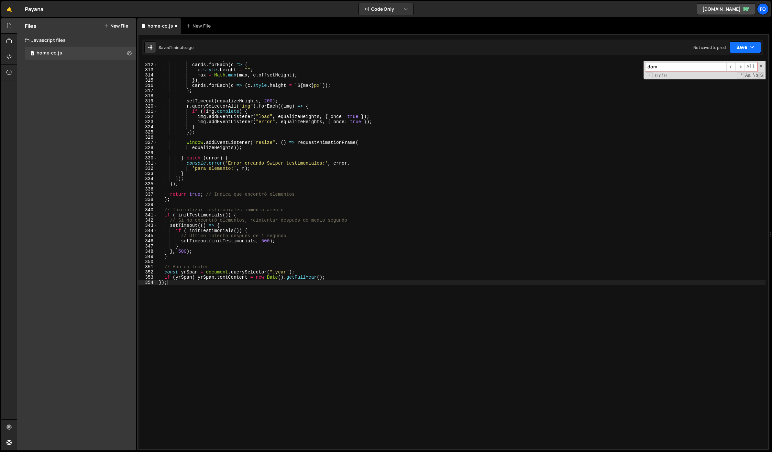
click at [756, 47] on button "Save" at bounding box center [745, 47] width 31 height 12
click at [728, 63] on div "Save to Staging S" at bounding box center [723, 63] width 67 height 6
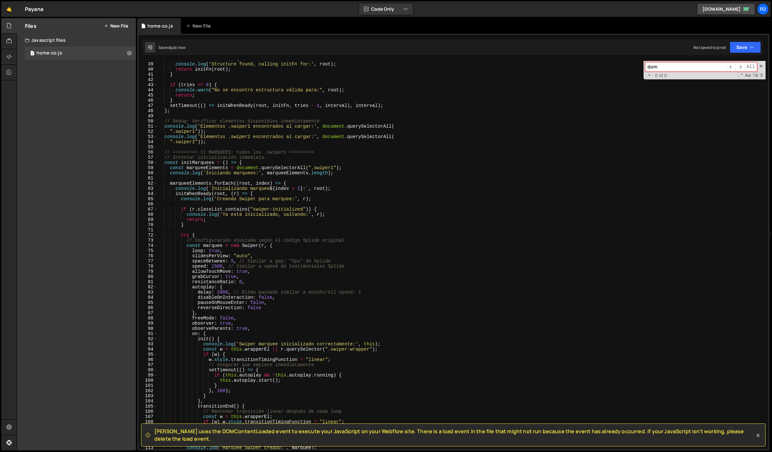
scroll to position [0, 0]
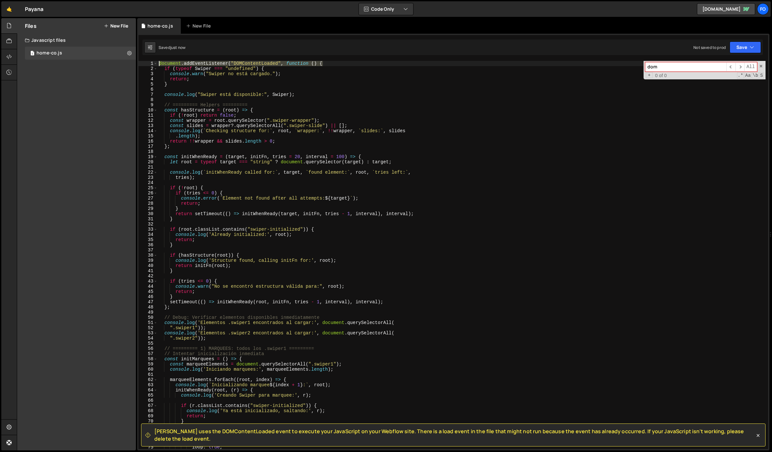
drag, startPoint x: 326, startPoint y: 62, endPoint x: 151, endPoint y: 61, distance: 175.1
click at [151, 61] on div "document.addEventListener("DOMContentLoaded", function () { 1 2 3 4 5 6 7 8 9 1…" at bounding box center [454, 255] width 630 height 388
click at [298, 178] on div "document . addEventListener ( "DOMContentLoaded" , function ( ) { if ( typeof S…" at bounding box center [462, 260] width 608 height 398
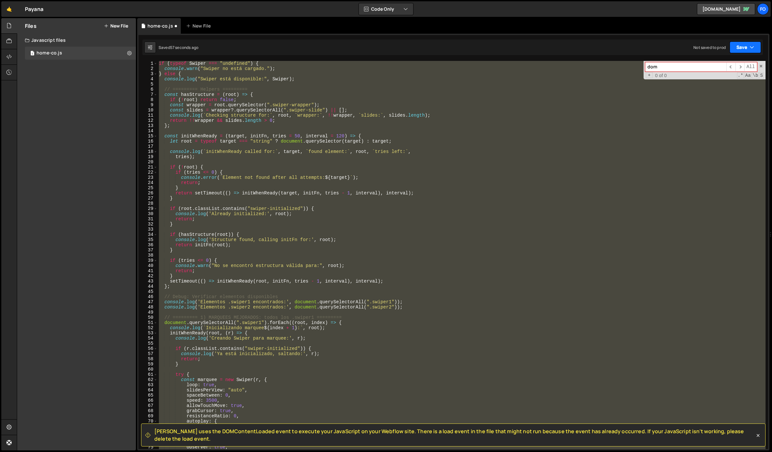
click at [737, 46] on button "Save" at bounding box center [745, 47] width 31 height 12
click at [710, 69] on div "57 seconds ago" at bounding box center [715, 70] width 28 height 6
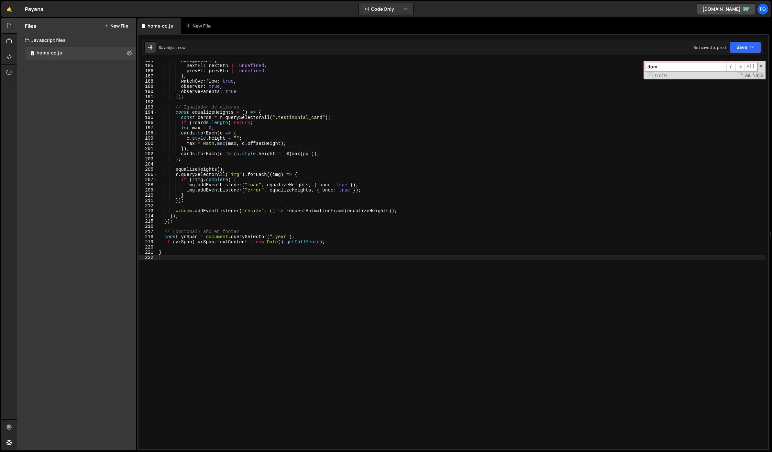
click at [356, 141] on div "navigation : { nextEl : nextBtn || undefined , prevEl : prevBtn || undefined } …" at bounding box center [462, 257] width 608 height 398
click at [315, 118] on div "navigation : { nextEl : nextBtn || undefined , prevEl : prevBtn || undefined } …" at bounding box center [462, 257] width 608 height 398
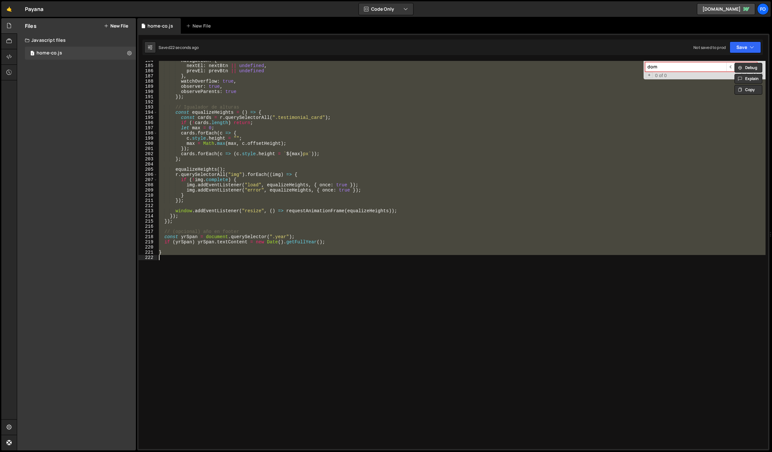
paste textarea "if (yrSpan) yrSpan.textContent = new Date().getFullYear();"
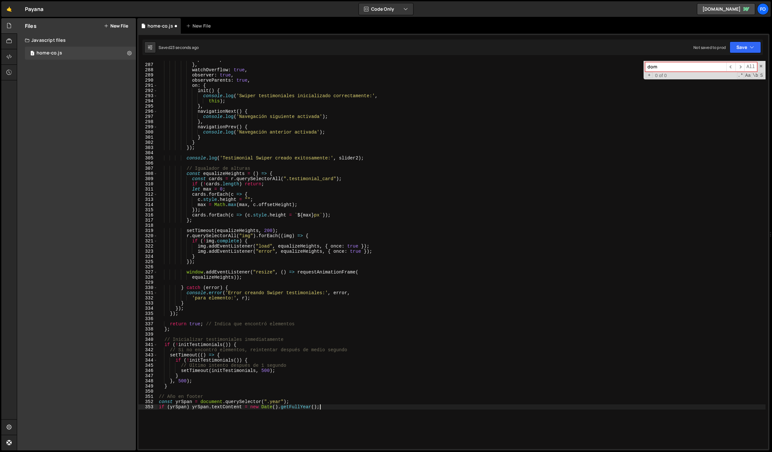
scroll to position [1574, 0]
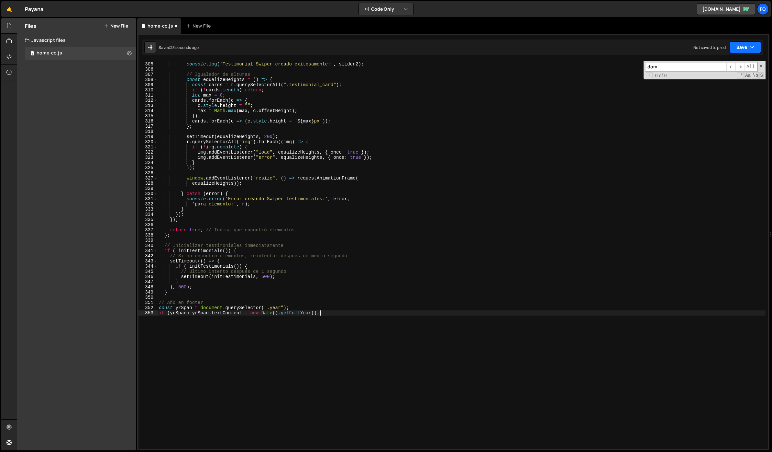
click at [735, 48] on button "Save" at bounding box center [745, 47] width 31 height 12
click at [719, 64] on div "Save to Staging S" at bounding box center [723, 63] width 67 height 6
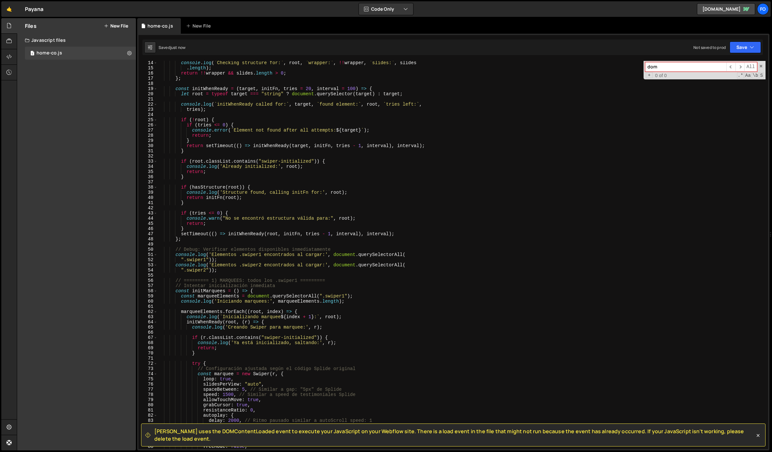
scroll to position [0, 0]
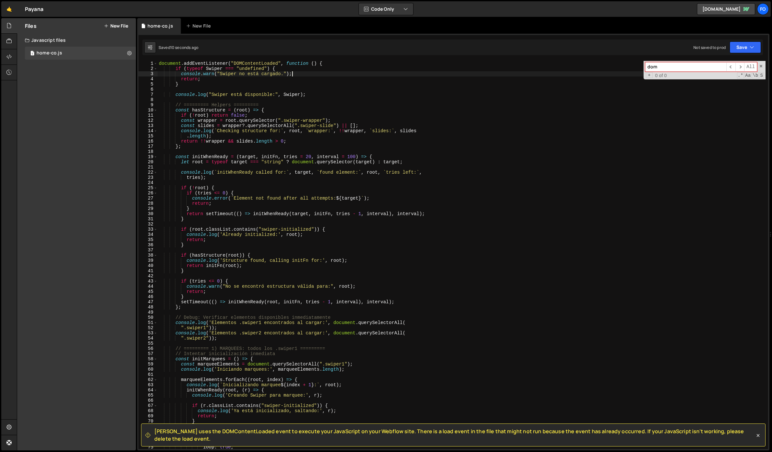
click at [305, 73] on div "document . addEventListener ( "DOMContentLoaded" , function ( ) { if ( typeof S…" at bounding box center [462, 260] width 608 height 398
click at [329, 61] on div "document . addEventListener ( "DOMContentLoaded" , function ( ) { if ( typeof S…" at bounding box center [462, 260] width 608 height 398
type textarea "document.addEventListener("DOMContentLoaded", function () {"
drag, startPoint x: 332, startPoint y: 63, endPoint x: 160, endPoint y: 57, distance: 172.3
click at [160, 57] on div "Slater uses the DOMContentLoaded event to execute your JavaScript on your Webfl…" at bounding box center [453, 242] width 632 height 416
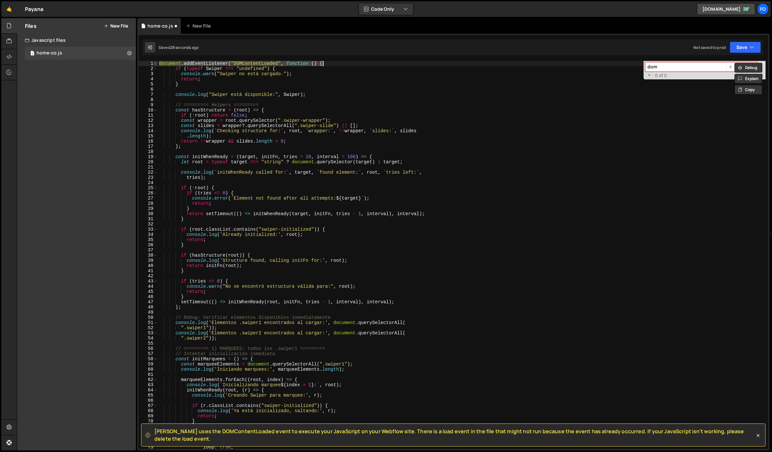
click at [155, 62] on span at bounding box center [156, 63] width 4 height 5
click at [155, 63] on span at bounding box center [156, 63] width 4 height 5
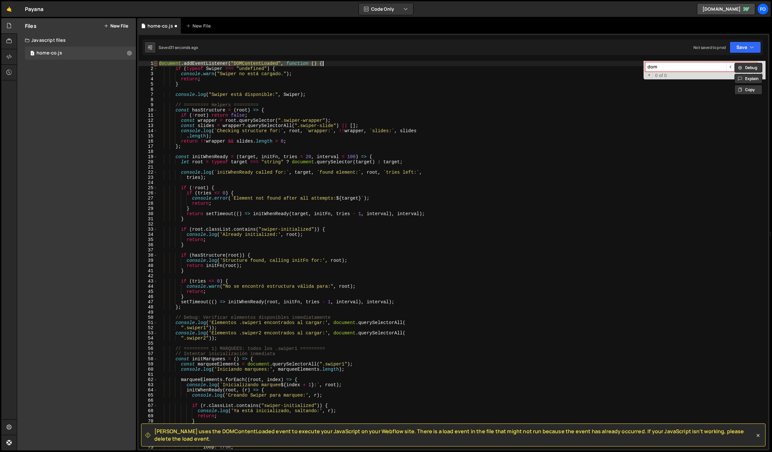
click at [155, 63] on span at bounding box center [156, 63] width 4 height 5
click at [156, 69] on span at bounding box center [156, 68] width 4 height 5
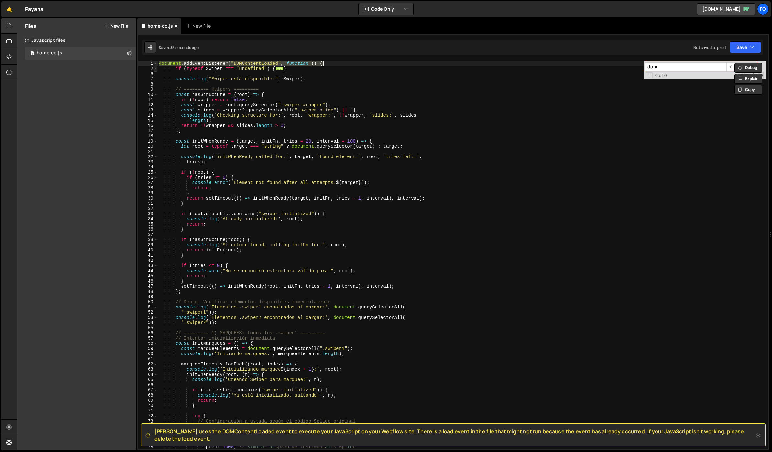
click at [156, 69] on span at bounding box center [156, 68] width 4 height 5
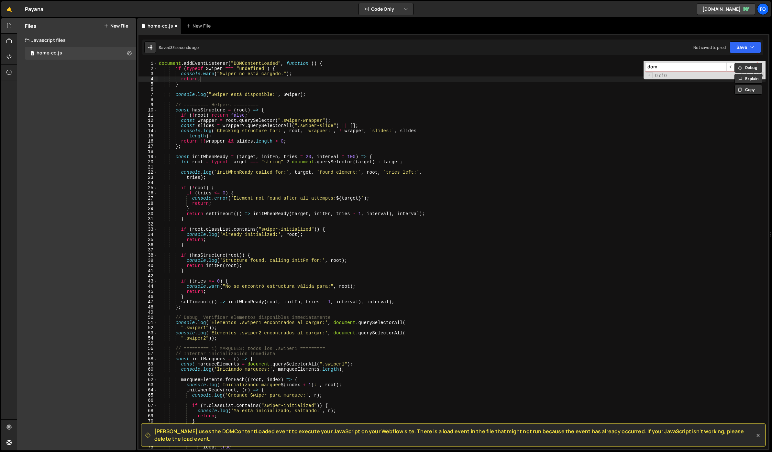
click at [334, 79] on div "document . addEventListener ( "DOMContentLoaded" , function ( ) { if ( typeof S…" at bounding box center [462, 260] width 608 height 398
click at [344, 92] on div "document . addEventListener ( "DOMContentLoaded" , function ( ) { if ( typeof S…" at bounding box center [462, 260] width 608 height 398
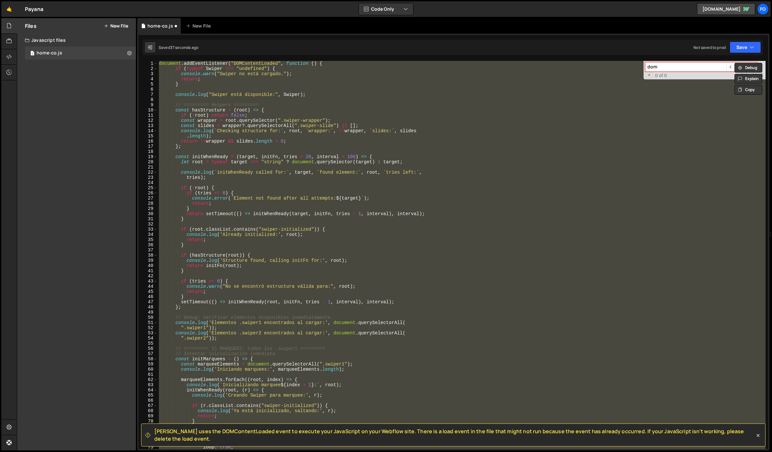
paste textarea "});"
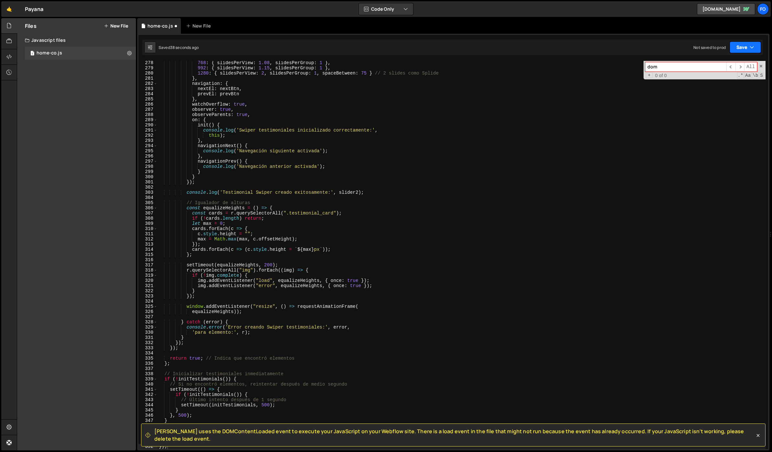
click at [751, 51] on button "Save" at bounding box center [745, 47] width 31 height 12
click at [730, 68] on div "38 seconds ago" at bounding box center [715, 70] width 29 height 6
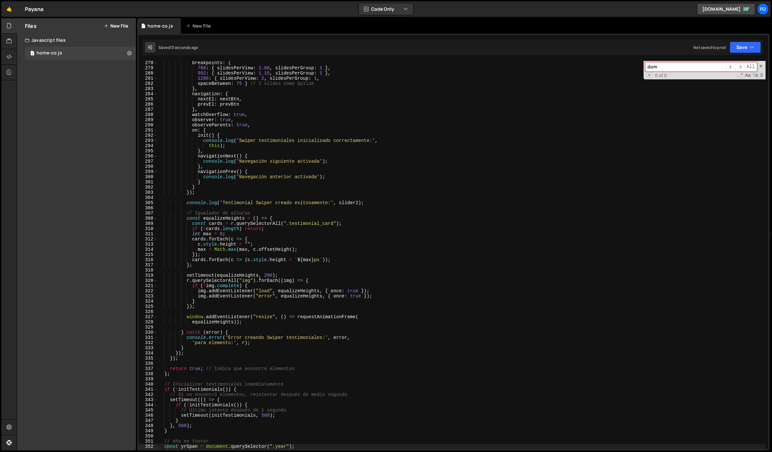
click at [284, 152] on div "breakpoints : { 768 : { slidesPerView : 1.08 , slidesPerGroup : 1 } , 992 : { s…" at bounding box center [462, 259] width 608 height 398
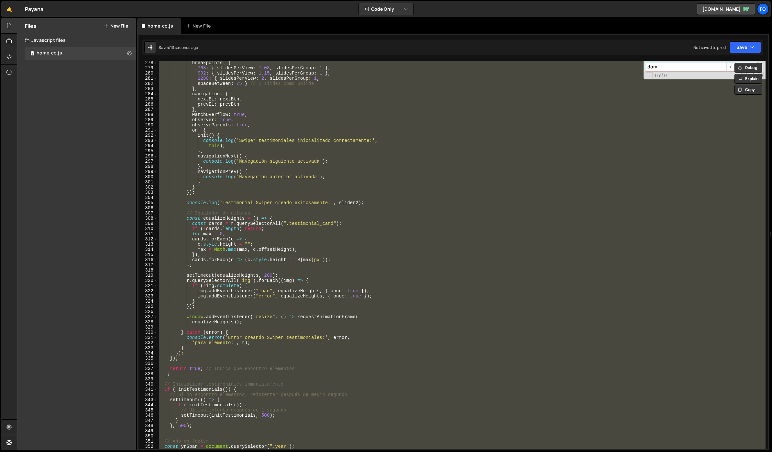
paste textarea
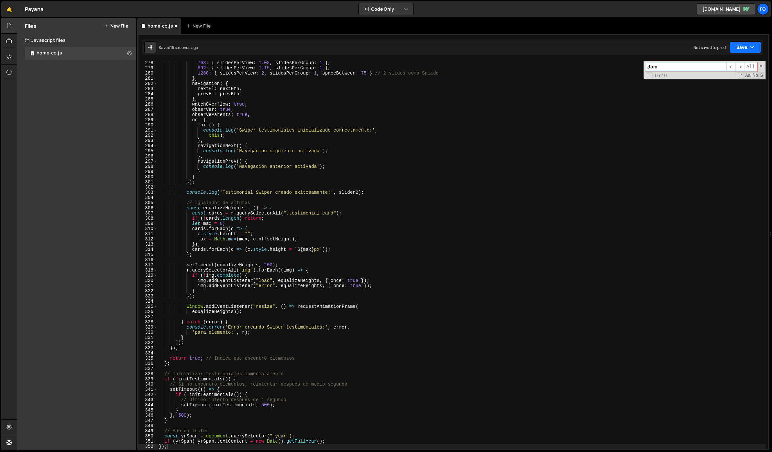
click at [730, 46] on button "Save" at bounding box center [745, 47] width 31 height 12
click at [719, 67] on div "Saved 15 seconds ago" at bounding box center [723, 70] width 67 height 8
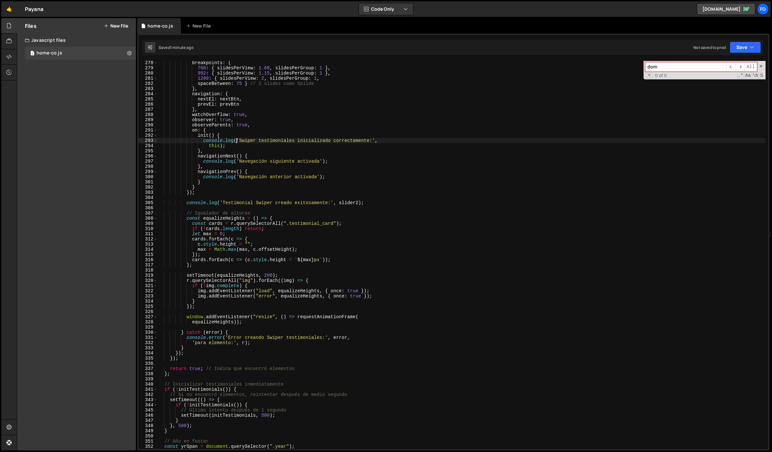
click at [235, 141] on div "breakpoints : { 768 : { slidesPerView : 1.08 , slidesPerGroup : 1 } , 992 : { s…" at bounding box center [462, 259] width 608 height 398
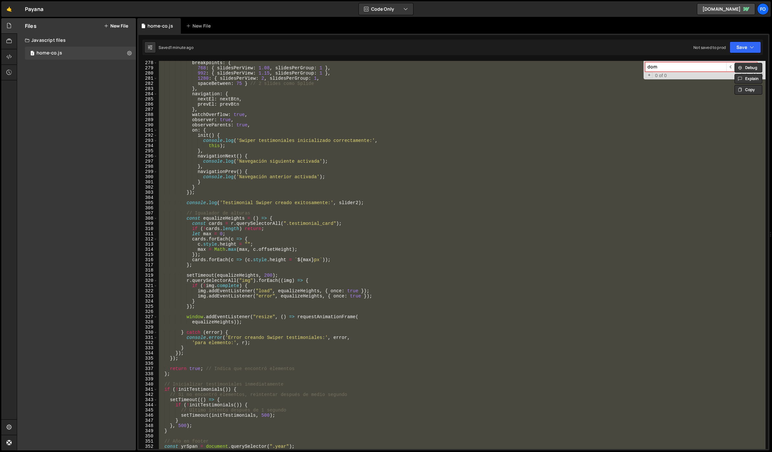
paste textarea
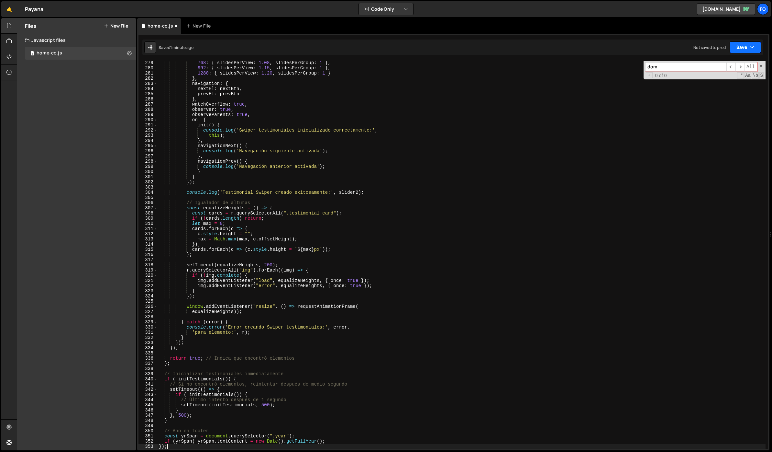
click at [745, 50] on button "Save" at bounding box center [745, 47] width 31 height 12
click at [721, 66] on div "Save to Staging S" at bounding box center [723, 63] width 67 height 6
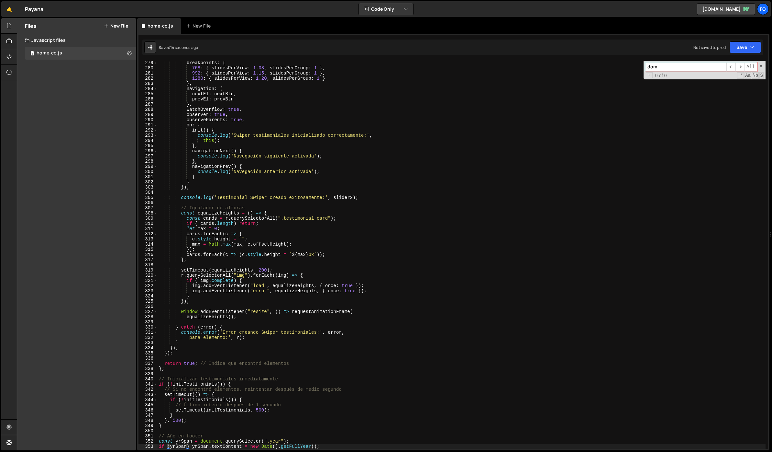
click at [276, 144] on div "breakpoints : { 768 : { slidesPerView : 1.08 , slidesPerGroup : 1 } , 992 : { s…" at bounding box center [462, 259] width 608 height 398
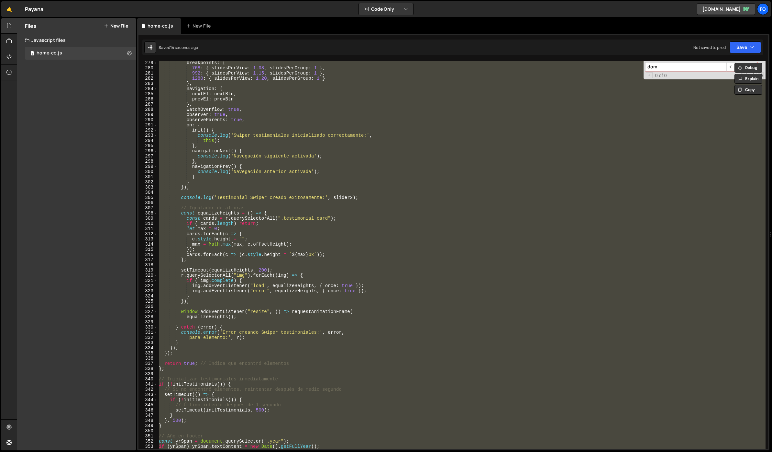
paste textarea
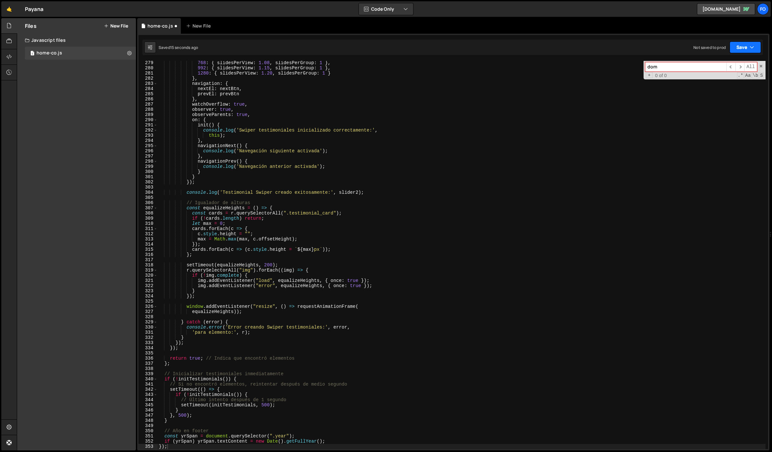
click at [739, 50] on button "Save" at bounding box center [745, 47] width 31 height 12
click at [718, 65] on div "Save to Staging S" at bounding box center [723, 63] width 67 height 6
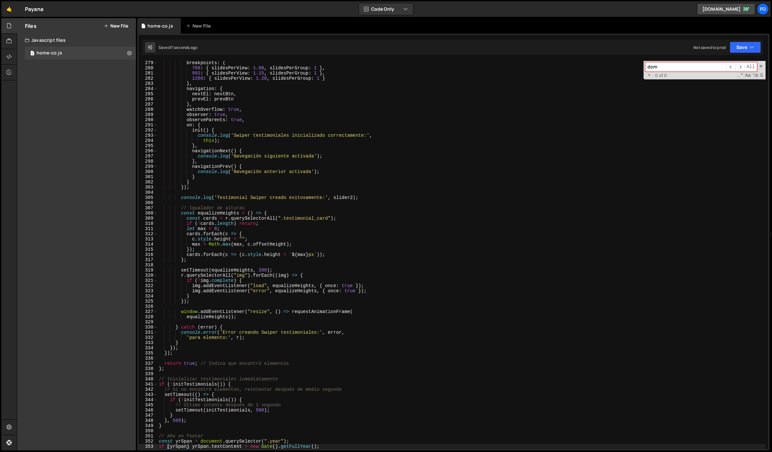
click at [329, 133] on div "breakpoints : { 768 : { slidesPerView : 1.08 , slidesPerGroup : 1 } , 992 : { s…" at bounding box center [462, 259] width 608 height 398
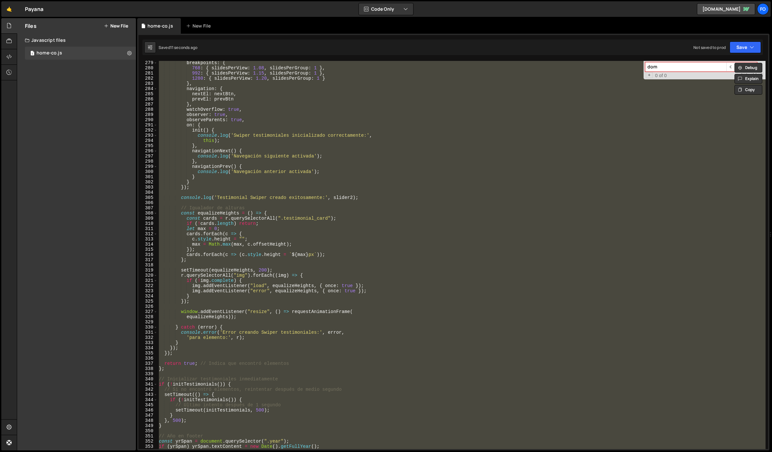
paste textarea
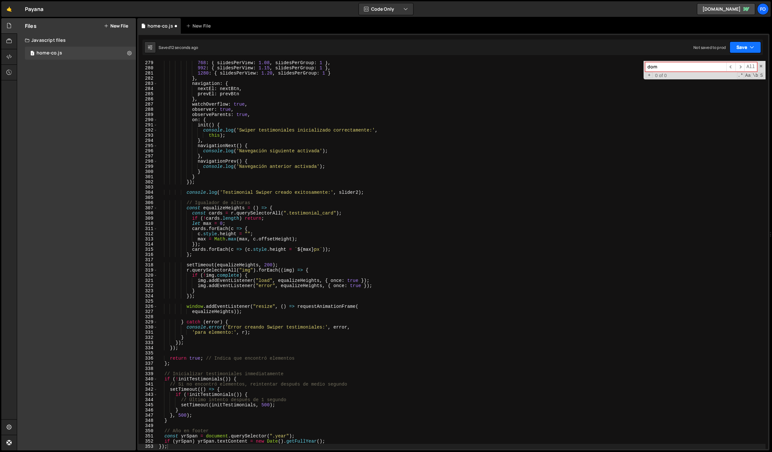
click at [744, 43] on button "Save" at bounding box center [745, 47] width 31 height 12
click at [727, 65] on div "Save to Staging S" at bounding box center [723, 63] width 67 height 6
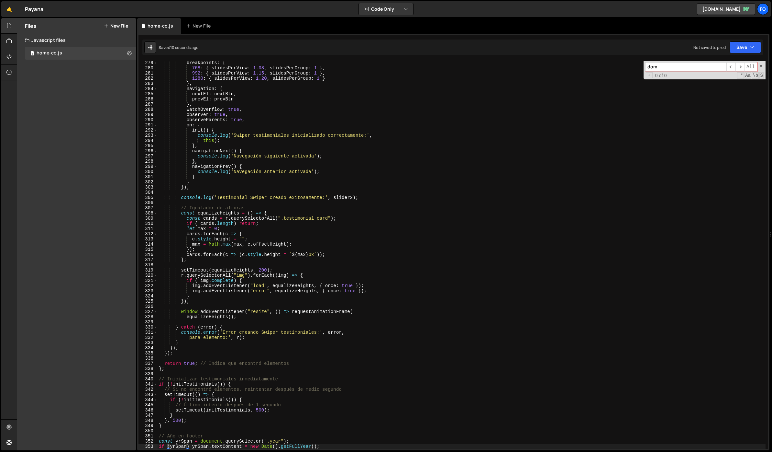
click at [323, 165] on div "breakpoints : { 768 : { slidesPerView : 1.08 , slidesPerGroup : 1 } , 992 : { s…" at bounding box center [462, 259] width 608 height 398
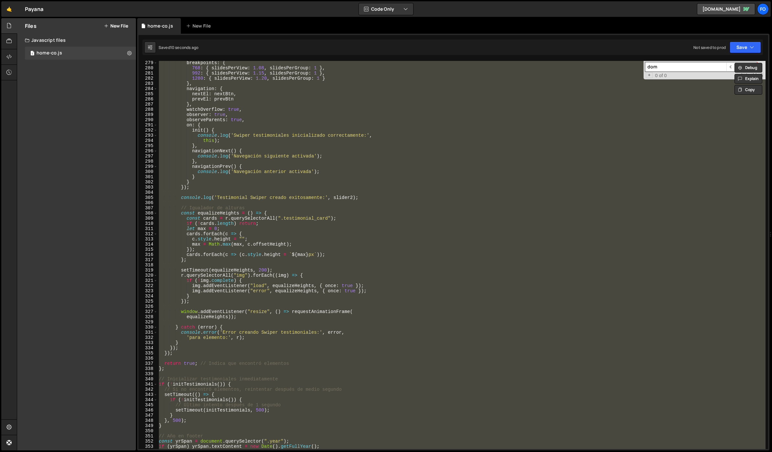
paste textarea
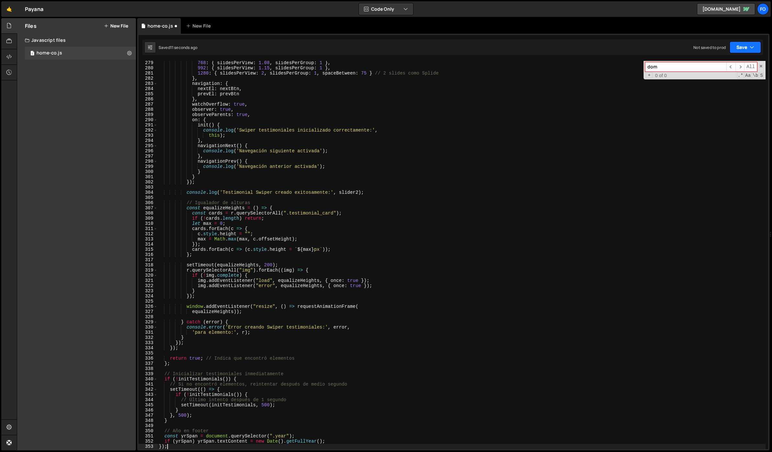
click at [746, 47] on button "Save" at bounding box center [745, 47] width 31 height 12
click at [731, 63] on div "Save to Staging S" at bounding box center [723, 63] width 67 height 6
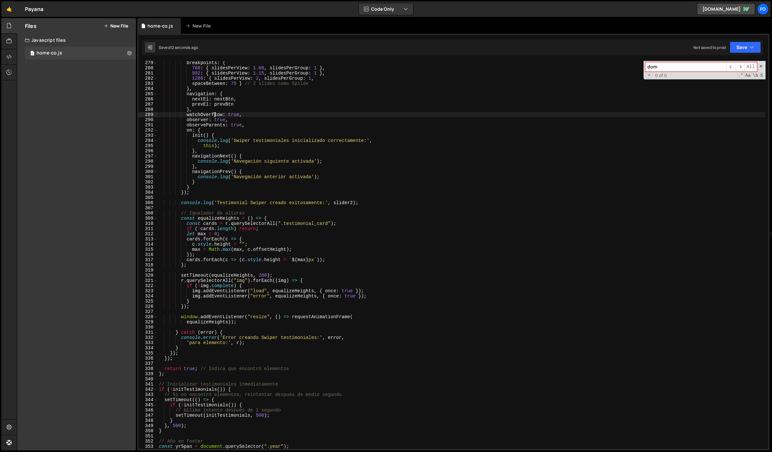
click at [215, 114] on div "breakpoints : { 768 : { slidesPerView : 1.08 , slidesPerGroup : 1 } , 992 : { s…" at bounding box center [462, 259] width 608 height 398
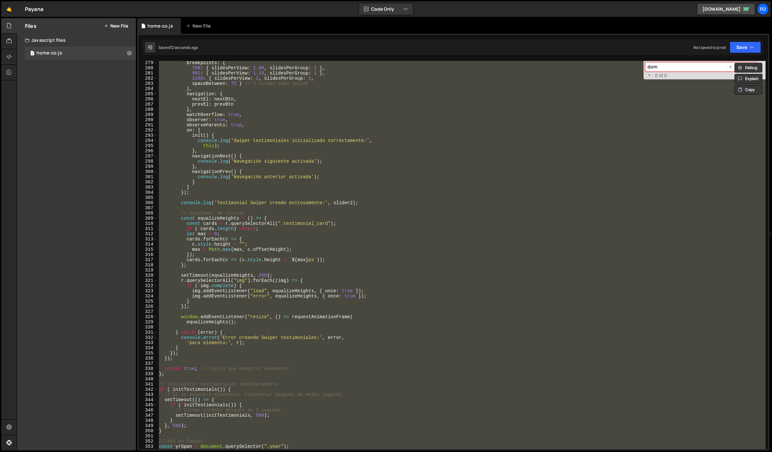
paste textarea "if (yrSpan) yrSpan.textContent = new Date().getFullYear();"
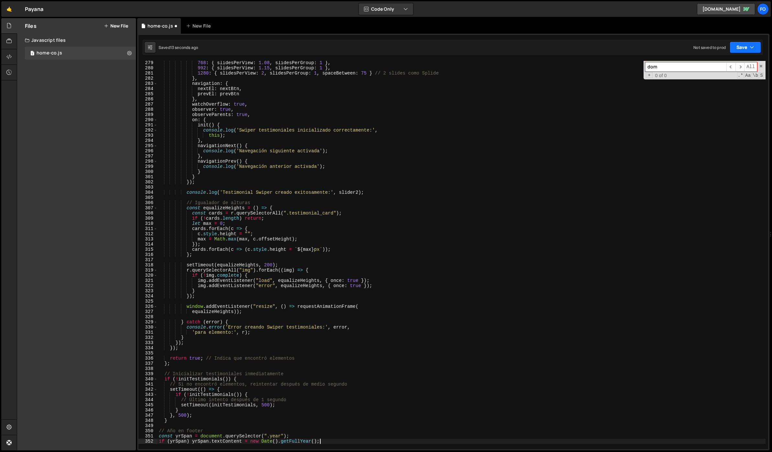
click at [750, 50] on icon "button" at bounding box center [752, 47] width 5 height 6
click at [730, 62] on div "Save to Staging S" at bounding box center [723, 63] width 67 height 6
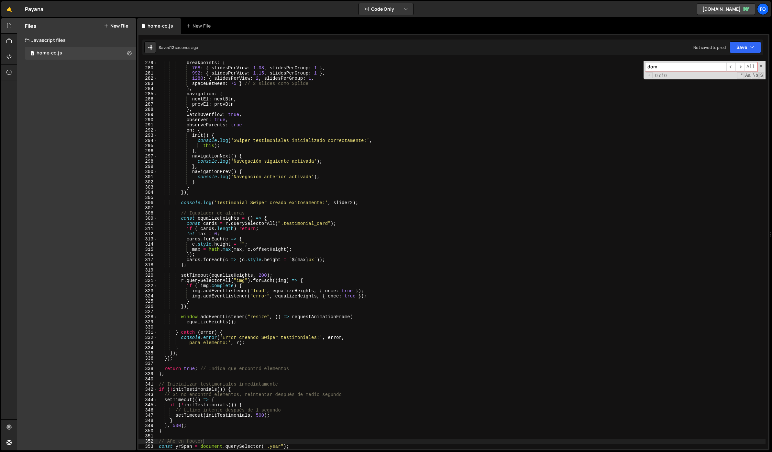
click at [280, 161] on div "breakpoints : { 768 : { slidesPerView : 1.08 , slidesPerGroup : 1 } , 992 : { s…" at bounding box center [462, 259] width 608 height 398
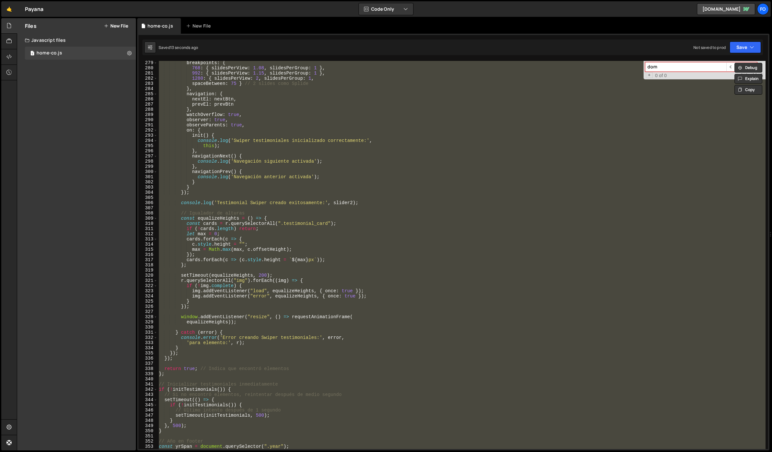
paste textarea
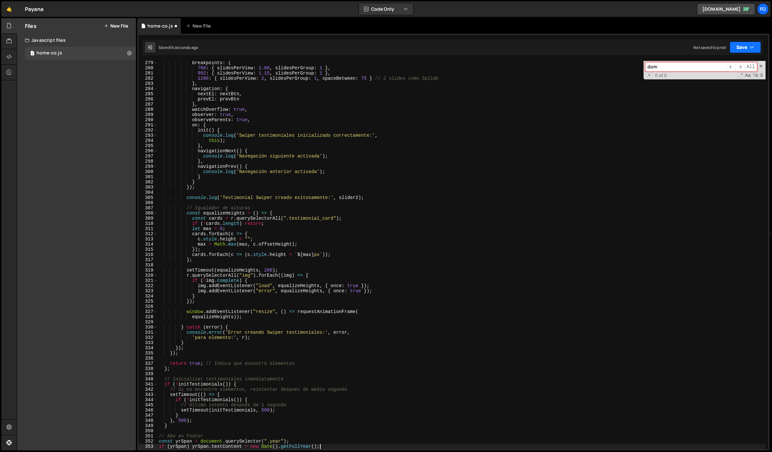
click at [742, 50] on button "Save" at bounding box center [745, 47] width 31 height 12
click at [707, 67] on div "14 seconds ago" at bounding box center [715, 70] width 28 height 6
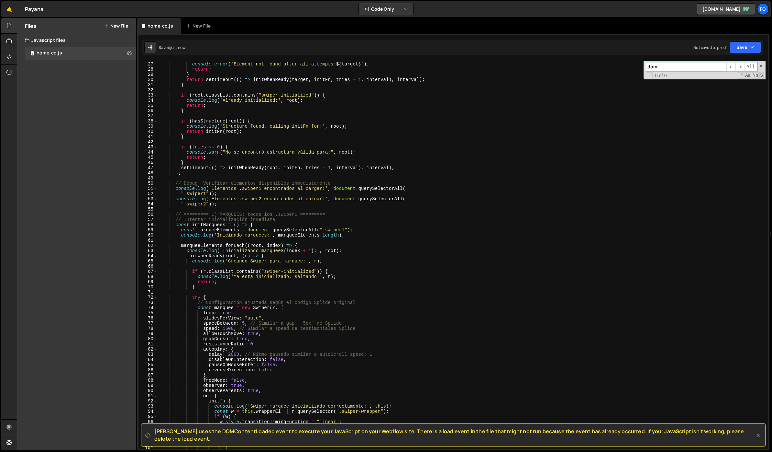
scroll to position [0, 0]
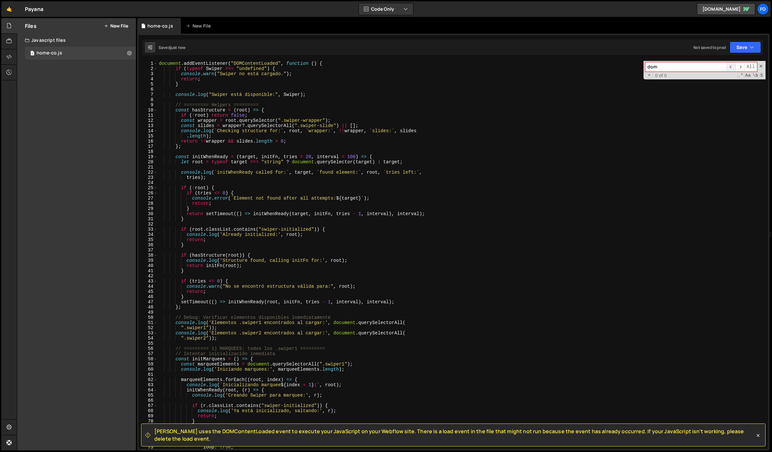
click at [734, 68] on span "​" at bounding box center [731, 66] width 9 height 9
click at [338, 66] on div "document . addEventListener ( "DOMContentLoaded" , function ( ) { if ( typeof S…" at bounding box center [462, 260] width 608 height 398
click at [339, 63] on div "document . addEventListener ( "DOMContentLoaded" , function ( ) { if ( typeof S…" at bounding box center [462, 260] width 608 height 398
click at [156, 64] on span at bounding box center [156, 63] width 4 height 5
click at [213, 118] on div "document . addEventListener ( "DOMContentLoaded" , function ( ) { if ( typeof S…" at bounding box center [462, 260] width 608 height 398
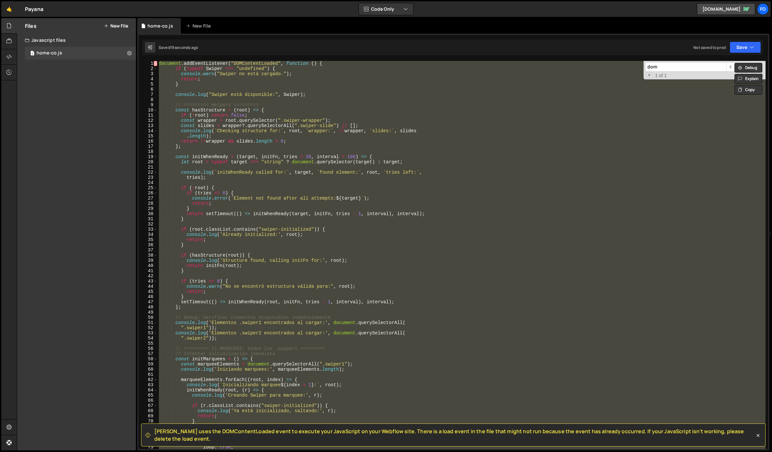
paste textarea "if (yrSpan) yrSpan.textContent = new Date().getFullYear();"
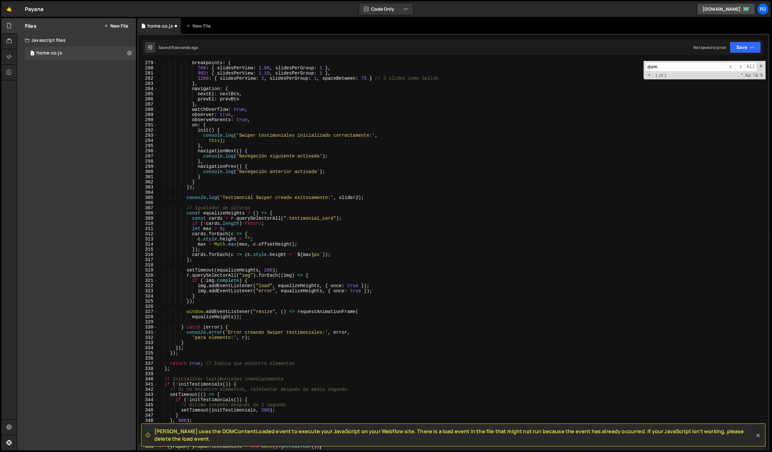
scroll to position [1440, 0]
click at [747, 48] on button "Save" at bounding box center [745, 47] width 31 height 12
click at [726, 63] on div "Save to Staging S" at bounding box center [723, 63] width 67 height 6
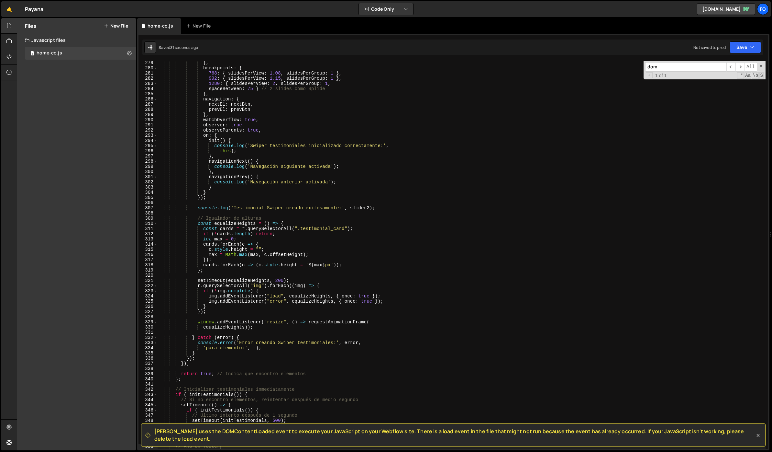
click at [258, 151] on div "} , breakpoints : { 768 : { slidesPerView : 1.08 , slidesPerGroup : 1 } , 992 :…" at bounding box center [462, 259] width 608 height 398
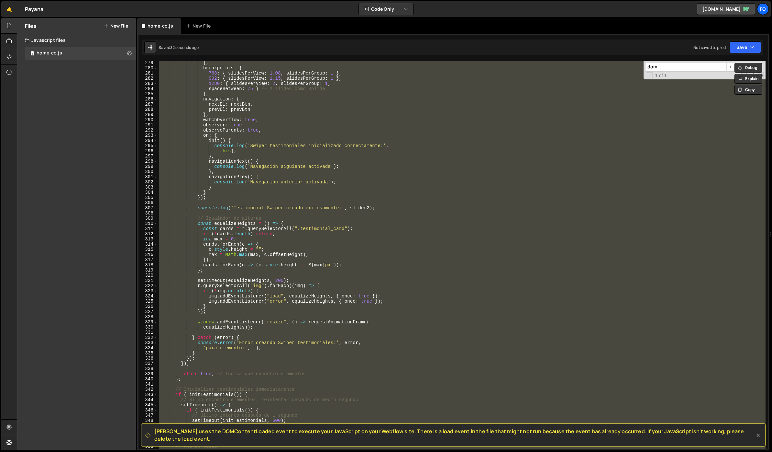
paste textarea "if (yrSpan) yrSpan.textContent = new Date().getFullYear();"
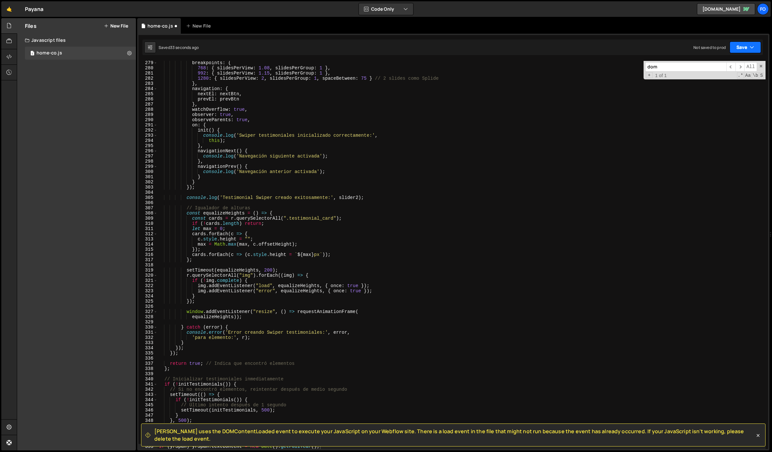
click at [748, 50] on button "Save" at bounding box center [745, 47] width 31 height 12
click at [724, 67] on div "33 seconds ago" at bounding box center [715, 70] width 29 height 6
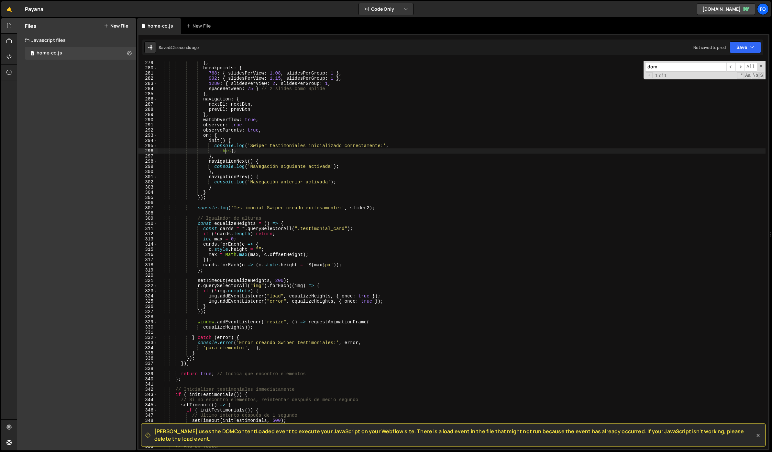
click at [225, 150] on div "} , breakpoints : { 768 : { slidesPerView : 1.08 , slidesPerGroup : 1 } , 992 :…" at bounding box center [462, 259] width 608 height 398
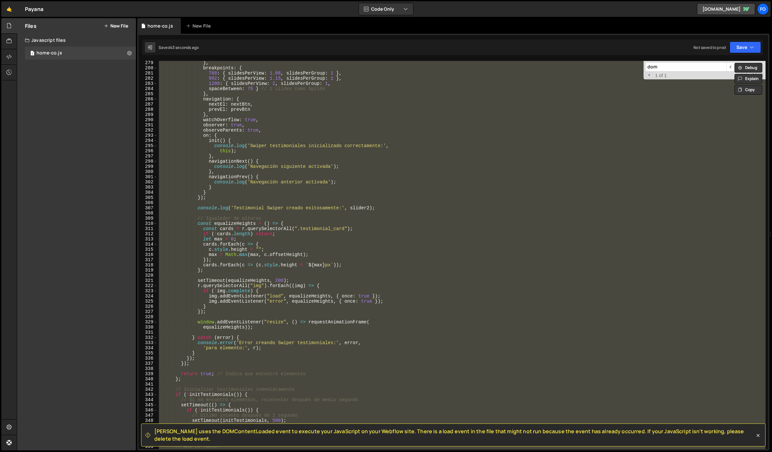
paste textarea "if (yrSpan) yrSpan.textContent = new Date().getFullYear();"
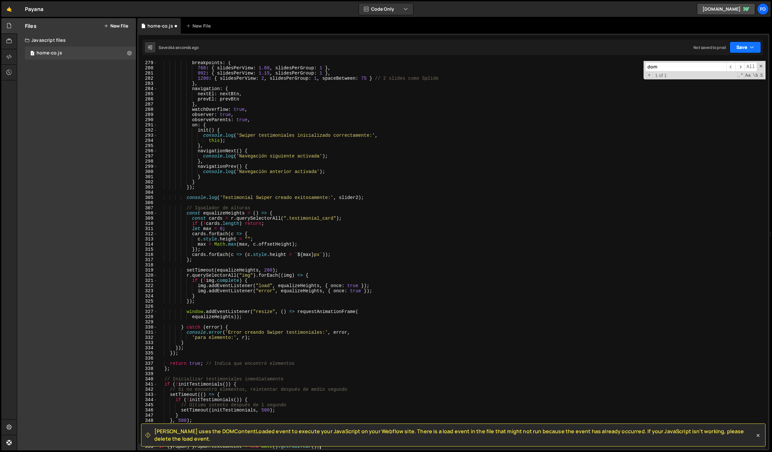
click at [749, 46] on button "Save" at bounding box center [745, 47] width 31 height 12
click at [718, 67] on div "Saved 44 seconds ago" at bounding box center [723, 70] width 67 height 8
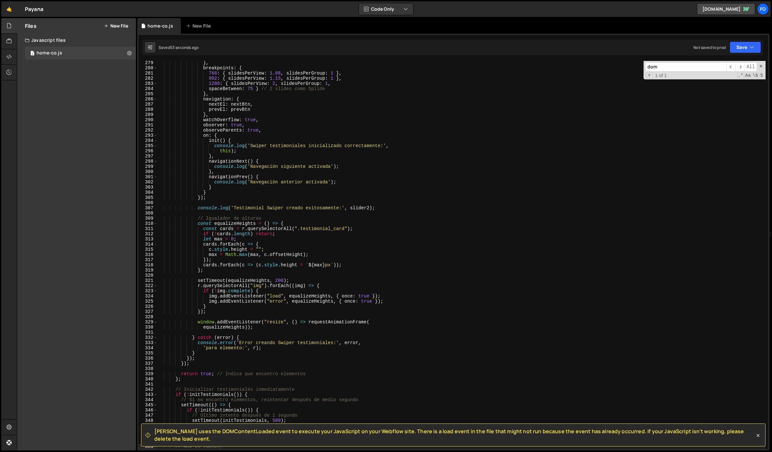
click at [316, 146] on div "} , breakpoints : { 768 : { slidesPerView : 1.08 , slidesPerGroup : 1 } , 992 :…" at bounding box center [462, 259] width 608 height 398
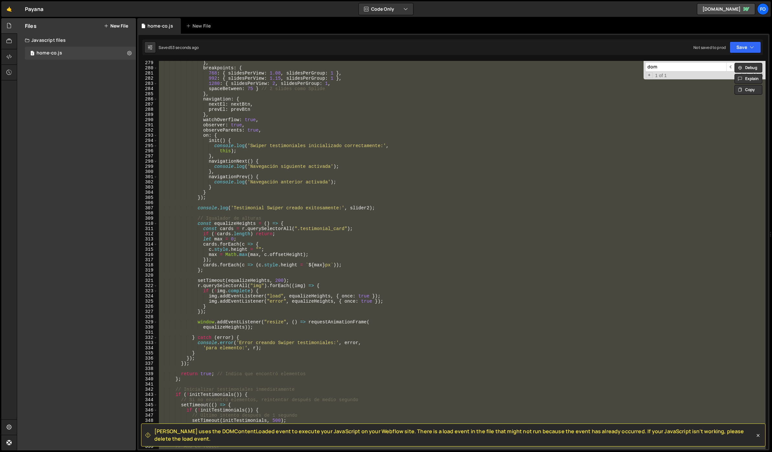
paste textarea "if (yrSpan) yrSpan.textContent = new Date().getFullYear();"
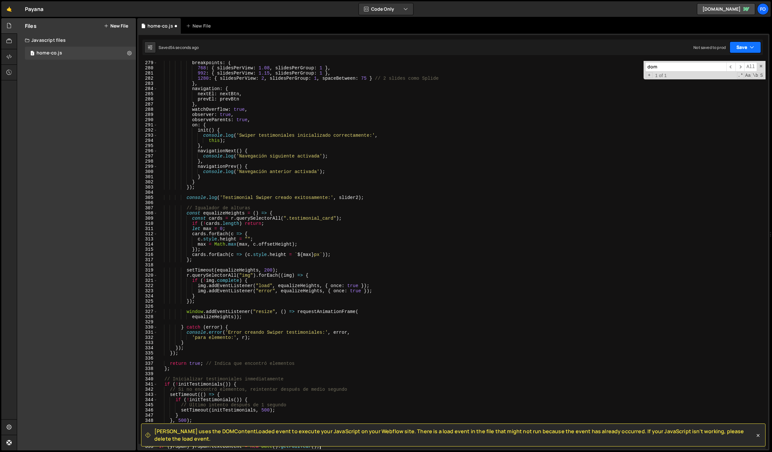
click at [742, 47] on button "Save" at bounding box center [745, 47] width 31 height 12
click at [724, 70] on div "55 seconds ago" at bounding box center [715, 70] width 29 height 6
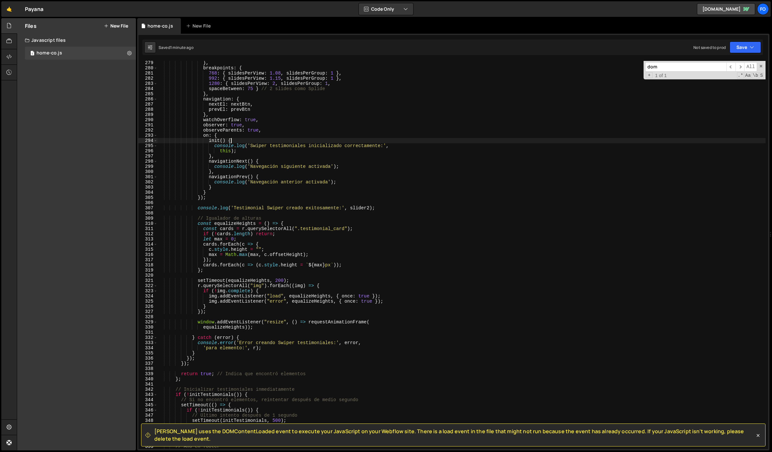
click at [251, 138] on div "} , breakpoints : { 768 : { slidesPerView : 1.08 , slidesPerGroup : 1 } , 992 :…" at bounding box center [462, 259] width 608 height 398
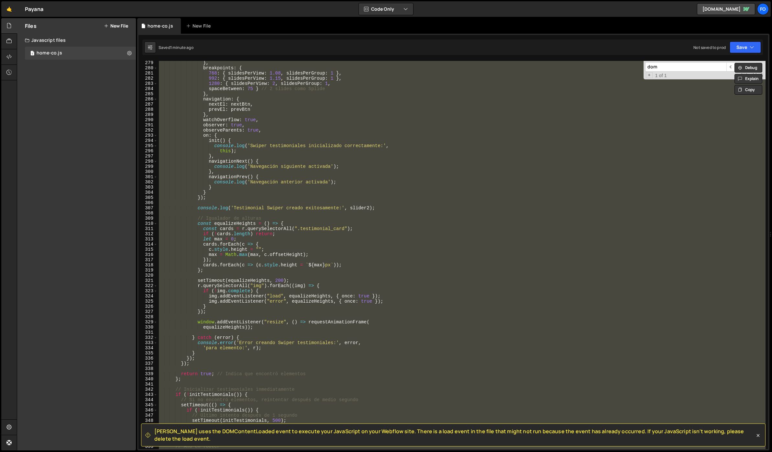
paste textarea "});"
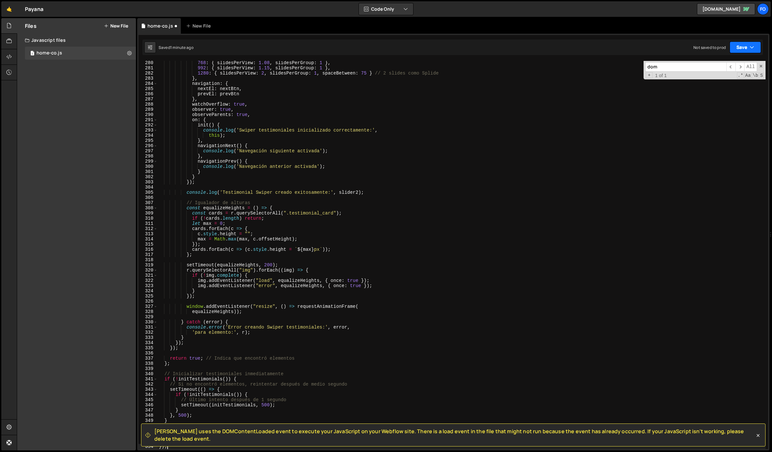
click at [743, 48] on button "Save" at bounding box center [745, 47] width 31 height 12
click at [730, 60] on div "Save to Staging S" at bounding box center [723, 63] width 67 height 6
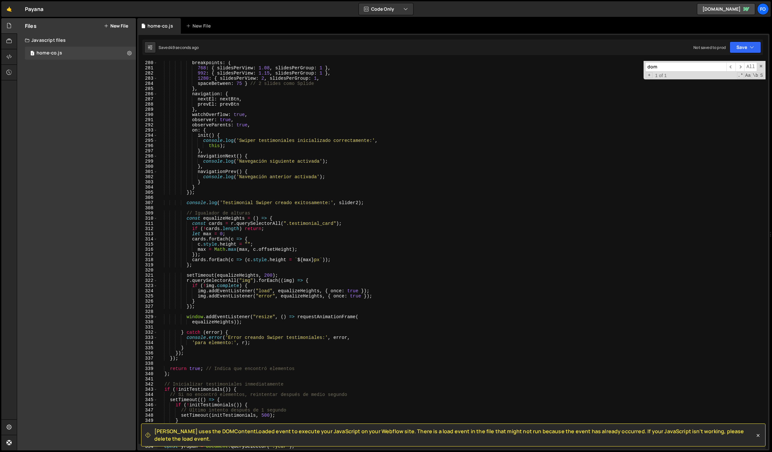
click at [211, 157] on div "breakpoints : { 768 : { slidesPerView : 1.08 , slidesPerGroup : 1 } , 992 : { s…" at bounding box center [462, 259] width 608 height 398
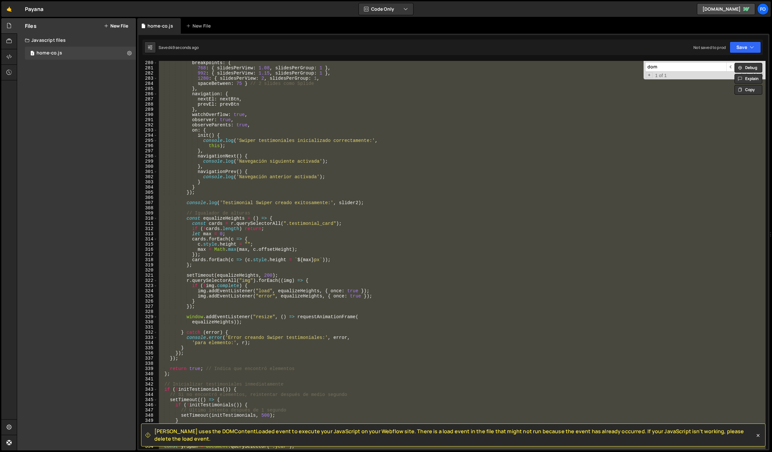
paste textarea
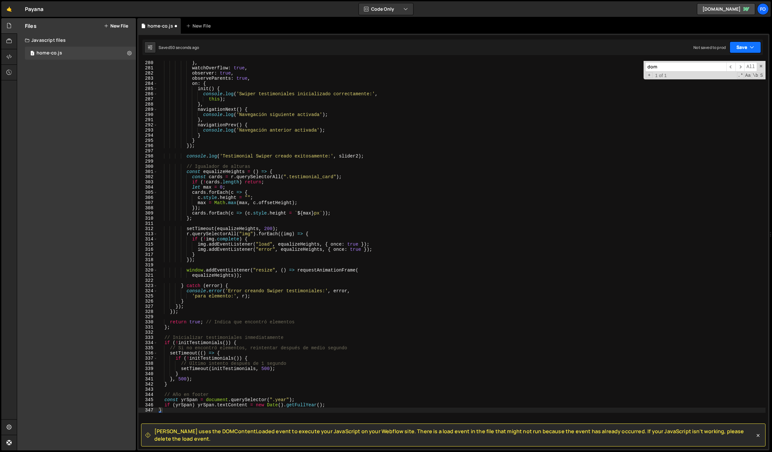
click at [738, 51] on button "Save" at bounding box center [745, 47] width 31 height 12
click at [724, 64] on div "Save to Staging S" at bounding box center [723, 63] width 67 height 6
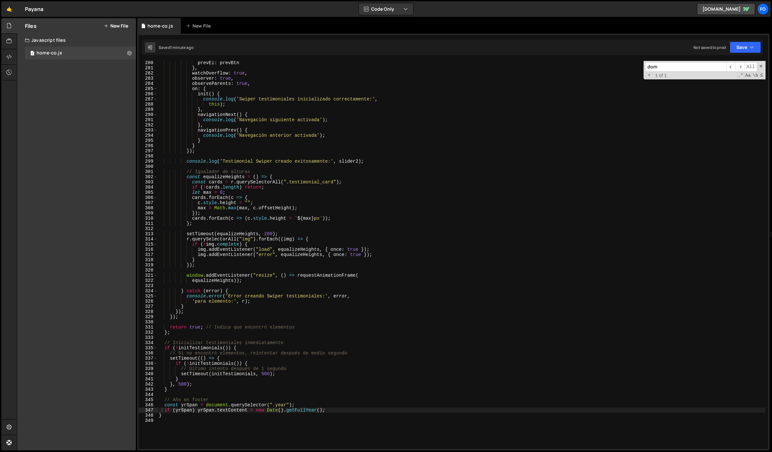
type textarea "});"
click at [393, 214] on div "prevEl : prevBtn } , watchOverflow : true , observer : true , observeParents : …" at bounding box center [462, 259] width 608 height 398
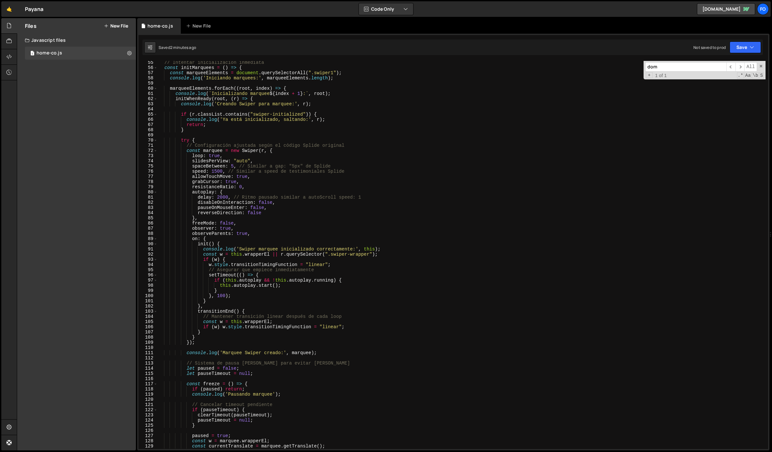
scroll to position [281, 0]
click at [650, 68] on input "dom" at bounding box center [685, 66] width 81 height 9
click at [687, 64] on input "dom" at bounding box center [685, 66] width 81 height 9
paste input "15000"
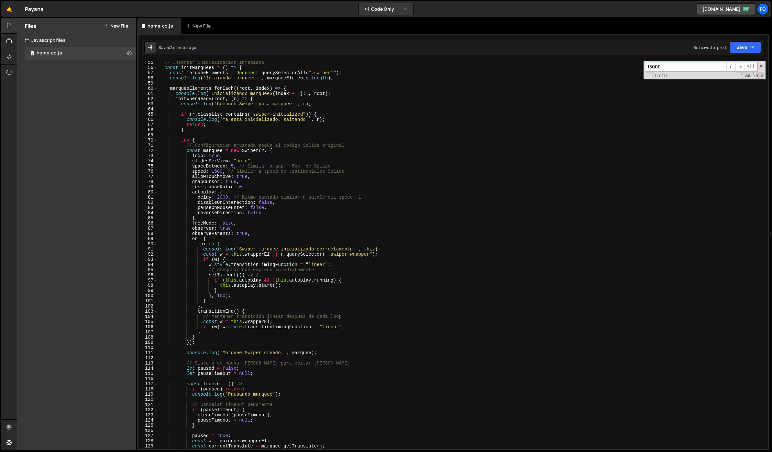
drag, startPoint x: 674, startPoint y: 67, endPoint x: 665, endPoint y: 67, distance: 9.7
click at [665, 67] on input "15000" at bounding box center [685, 66] width 81 height 9
drag, startPoint x: 665, startPoint y: 67, endPoint x: 643, endPoint y: 65, distance: 22.1
click at [643, 65] on div "// Intentar inicialización inmediata const initMarquees = ( ) => { const marque…" at bounding box center [462, 255] width 608 height 388
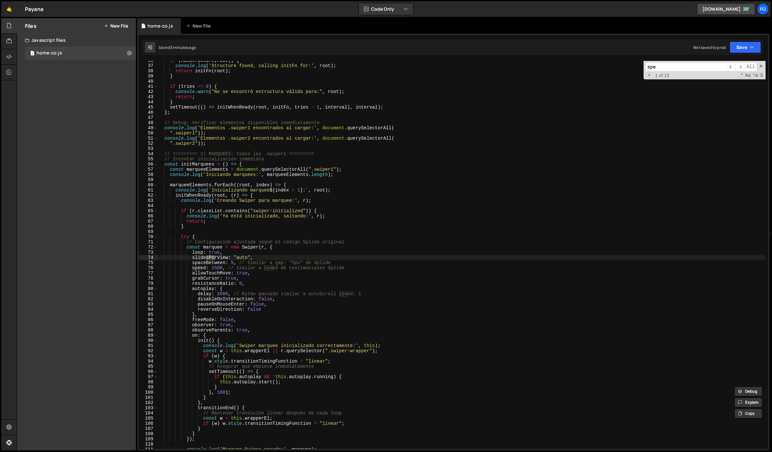
scroll to position [184, 0]
type input "speed"
click at [222, 266] on div "if ( hasStructure ( root )) { console . log ( 'Structure found, calling initFn …" at bounding box center [462, 257] width 608 height 398
click at [218, 267] on div "if ( hasStructure ( root )) { console . log ( 'Structure found, calling initFn …" at bounding box center [462, 257] width 608 height 398
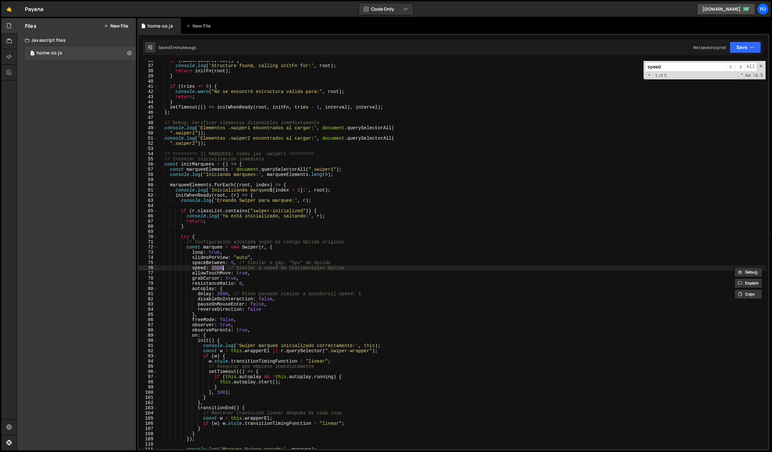
paste textarea "0"
type textarea "speed: 15000, // Similar a speed de testimoniales Splide"
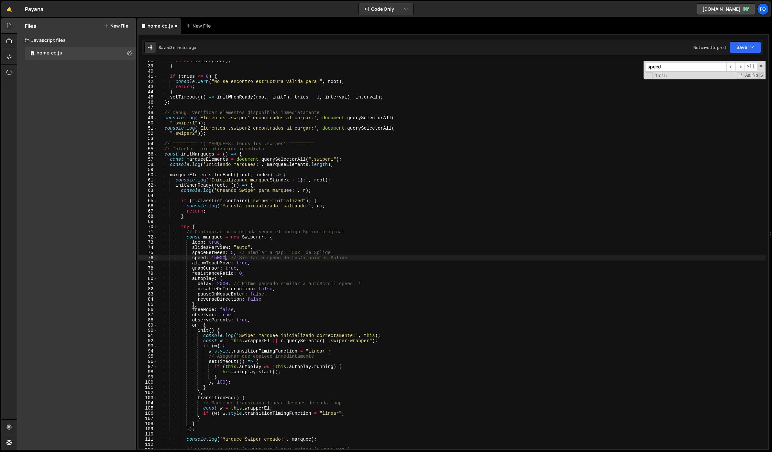
scroll to position [194, 0]
drag, startPoint x: 661, startPoint y: 68, endPoint x: 633, endPoint y: 67, distance: 27.5
click at [633, 67] on div "return initFn ( root ) ; } if ( tries <= 0 ) { console . warn ( "No se encontró…" at bounding box center [462, 255] width 608 height 388
type input "delay"
click at [221, 283] on div "return initFn ( root ) ; } if ( tries <= 0 ) { console . warn ( "No se encontró…" at bounding box center [462, 257] width 608 height 398
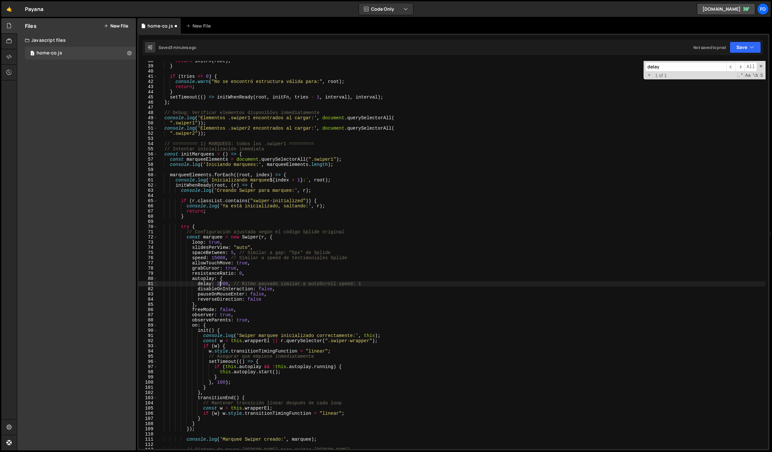
click at [225, 283] on div "return initFn ( root ) ; } if ( tries <= 0 ) { console . warn ( "No se encontró…" at bounding box center [462, 257] width 608 height 398
click at [396, 141] on div "return initFn ( root ) ; } if ( tries <= 0 ) { console . warn ( "No se encontró…" at bounding box center [462, 257] width 608 height 398
type textarea "// ========= 1) MARQUEES: todos los .swiper1 ========="
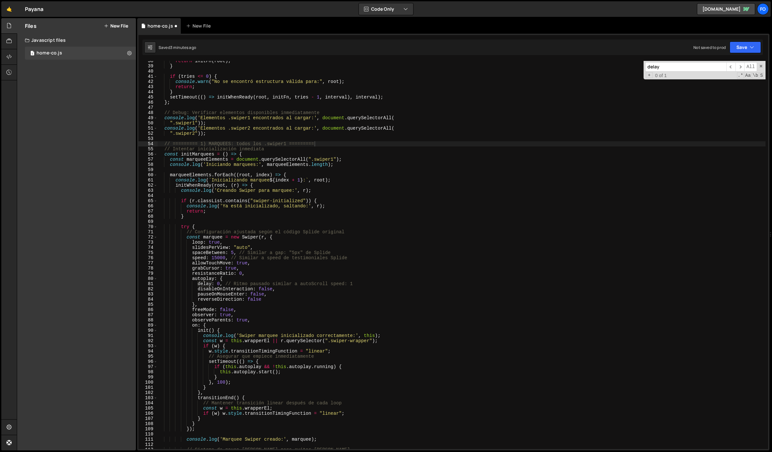
paste input "transitionDuration"
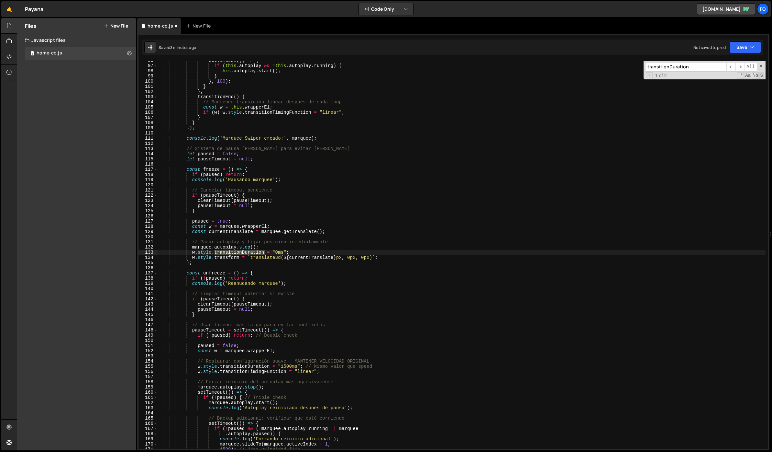
type input "transitionDuration"
click at [279, 250] on div "setTimeout (( ) => { if ( this . autoplay && ! this . autoplay . running ) { th…" at bounding box center [462, 257] width 608 height 398
paste textarea "1500"
type textarea "w.style.transitionDuration = "15000ms";"
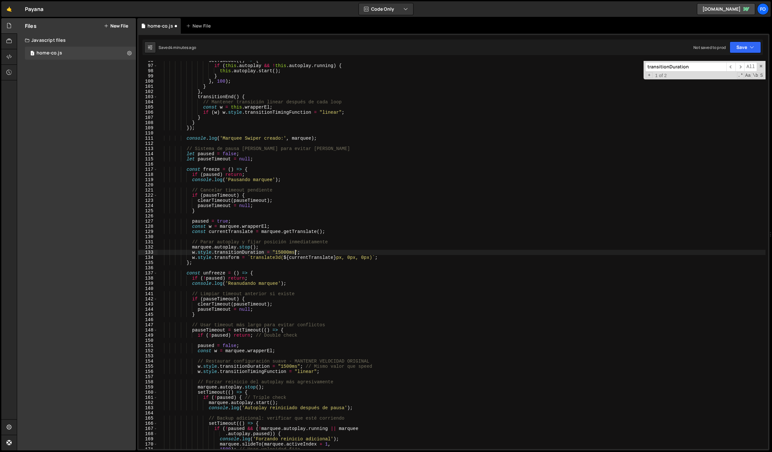
click at [669, 65] on input "transitionDuration" at bounding box center [685, 66] width 81 height 9
paste input "marquee.slideTo(marquee.activeIndex"
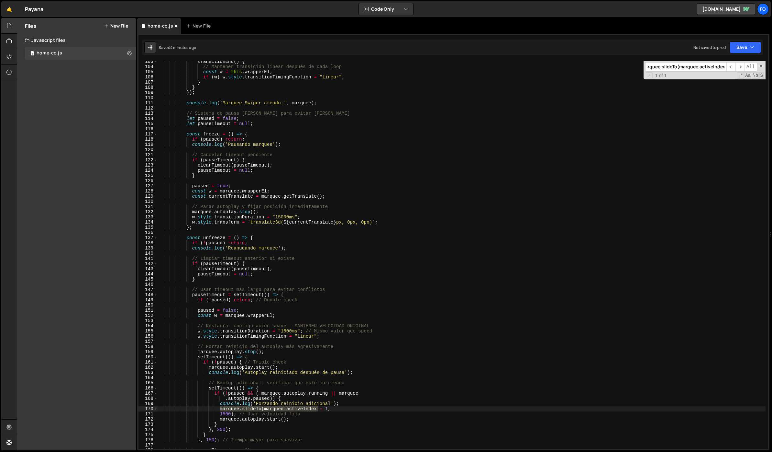
scroll to position [530, 0]
type input "marquee.slideTo(marquee.activeIndex"
click at [232, 414] on div "transitionEnd ( ) { // Mantener transición linear después de cada loop const w …" at bounding box center [462, 258] width 608 height 398
click at [224, 415] on div "transitionEnd ( ) { // Mantener transición linear después de cada loop const w …" at bounding box center [462, 258] width 608 height 398
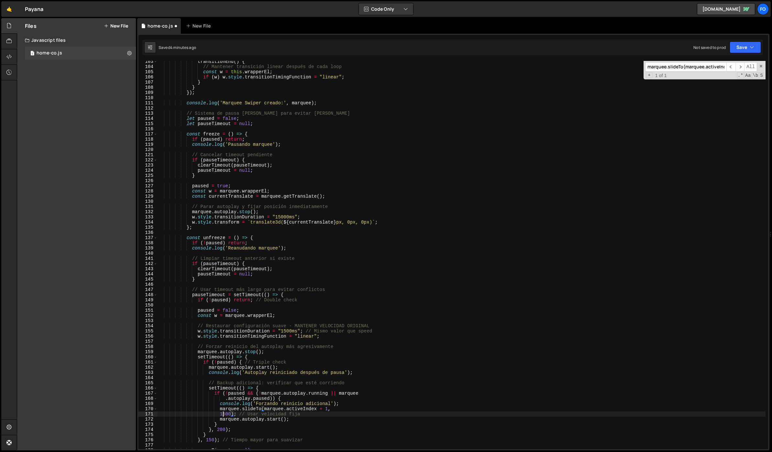
click at [224, 415] on div "transitionEnd ( ) { // Mantener transición linear después de cada loop const w …" at bounding box center [462, 258] width 608 height 398
paste textarea "0"
type textarea "15000); // Usar velocidad fija"
click at [360, 182] on div "transitionEnd ( ) { // Mantener transición linear después de cada loop const w …" at bounding box center [462, 258] width 608 height 398
type textarea "}"
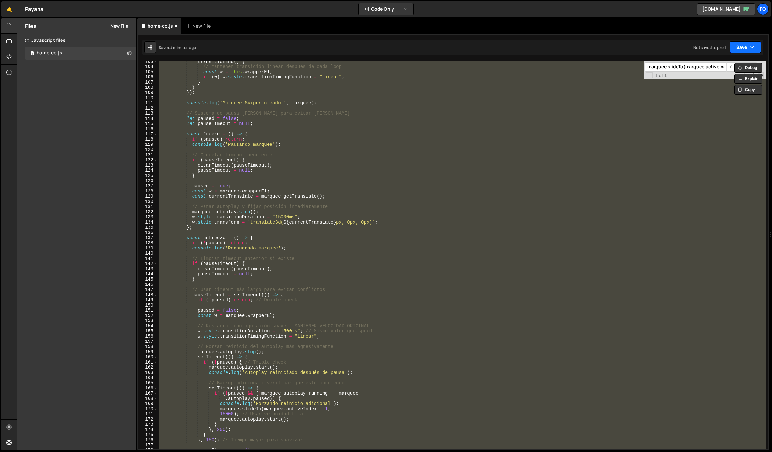
click at [736, 52] on button "Save" at bounding box center [745, 47] width 31 height 12
click at [716, 69] on div "4 minutes ago" at bounding box center [713, 70] width 25 height 6
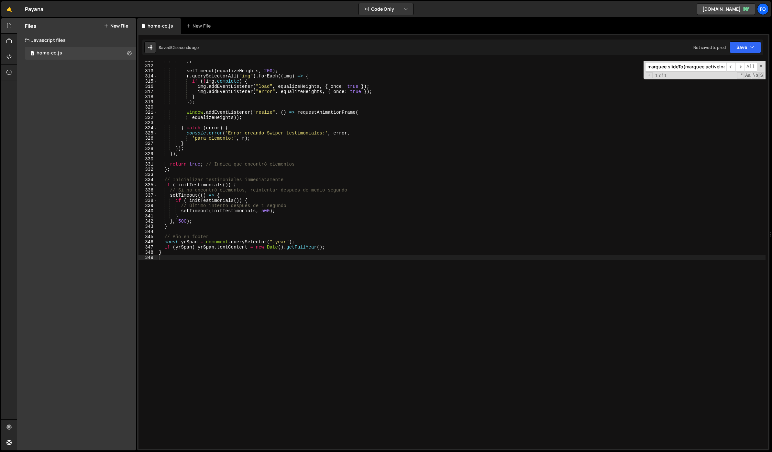
click at [680, 64] on input "marquee.slideTo(marquee.activeIndex" at bounding box center [685, 66] width 81 height 9
paste input "1500ms"
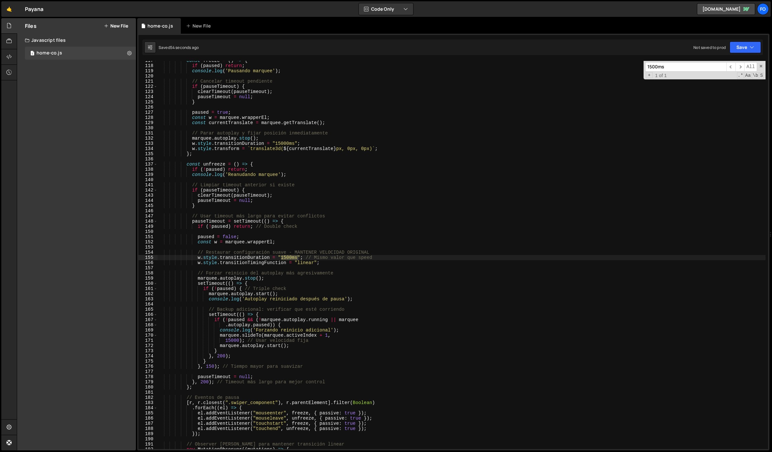
type input "1500ms"
click at [289, 257] on div "const freeze = ( ) => { if ( paused ) return ; console . log ( 'Pausando marque…" at bounding box center [462, 255] width 608 height 388
type textarea "w.style.transitionDuration = "15000ms"; // Mismo valor que speed"
click at [755, 47] on button "Save" at bounding box center [745, 47] width 31 height 12
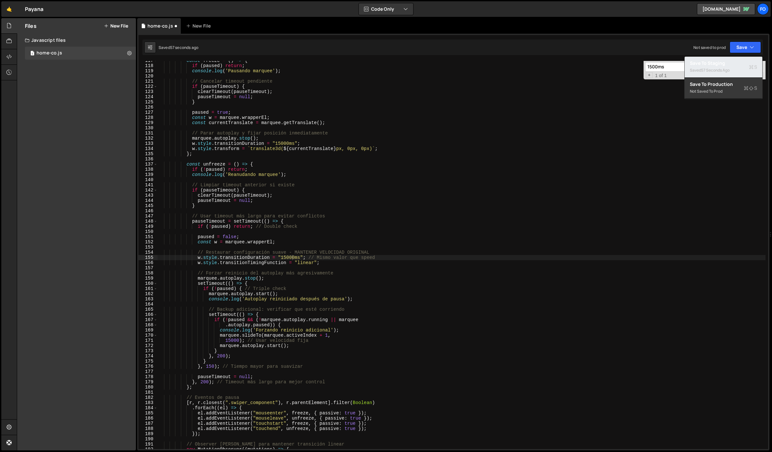
click at [725, 67] on div "Saved 57 seconds ago" at bounding box center [723, 70] width 67 height 8
click at [286, 257] on div "const freeze = ( ) => { if ( paused ) return ; console . log ( 'Pausando marque…" at bounding box center [462, 257] width 608 height 398
click at [665, 69] on input "1500ms" at bounding box center [685, 66] width 81 height 9
paste input "0"
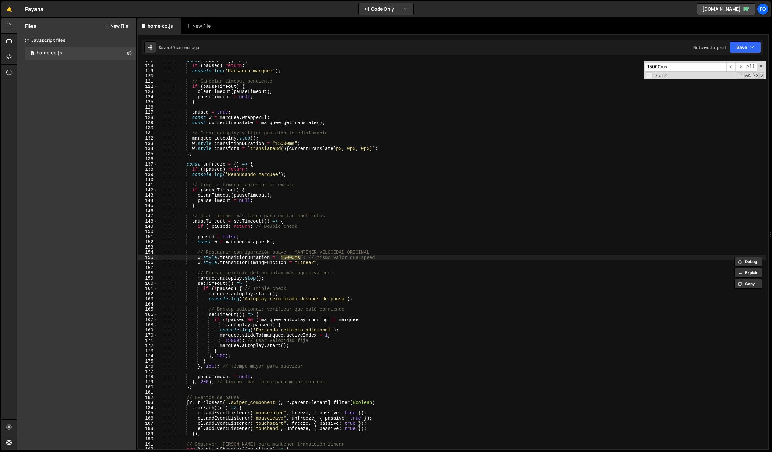
type input "15000ms"
click at [648, 76] on span "+" at bounding box center [649, 75] width 7 height 6
click at [654, 77] on input at bounding box center [685, 77] width 81 height 9
click at [755, 77] on span "All" at bounding box center [756, 77] width 13 height 9
type input "800"
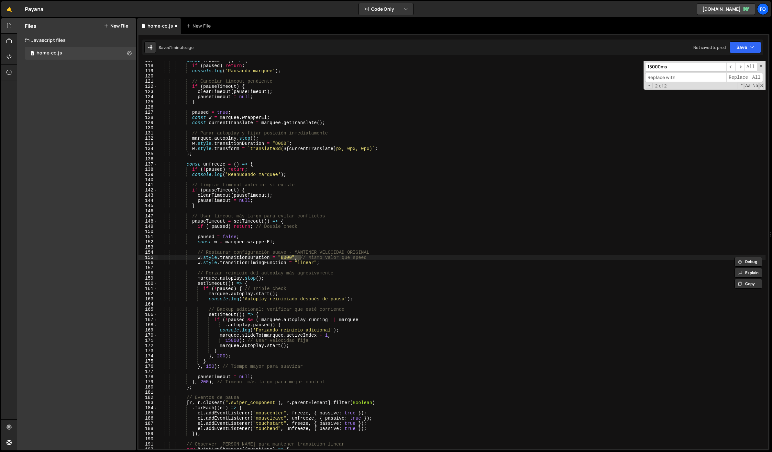
click at [508, 133] on div "const freeze = ( ) => { if ( paused ) return ; console . log ( 'Pausando marque…" at bounding box center [462, 257] width 608 height 398
type textarea "// Restaurar configuración suave - MANTENER VELOCIDAD ORIGINAL w.style.transiti…"
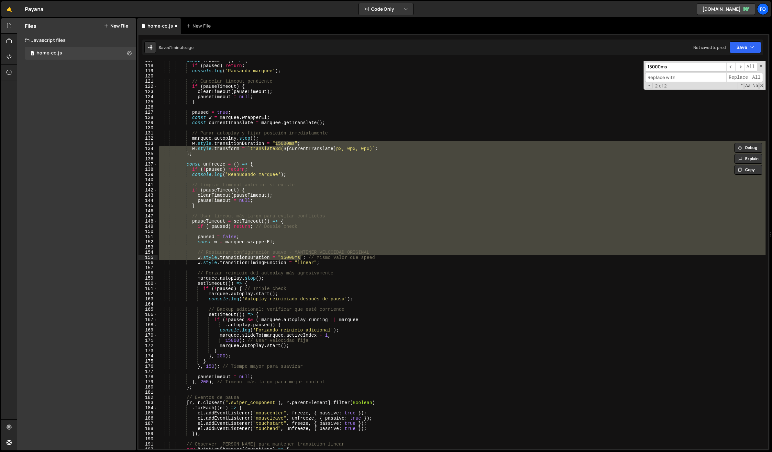
click at [678, 78] on input at bounding box center [685, 77] width 81 height 9
click at [655, 77] on input "800ms" at bounding box center [685, 77] width 81 height 9
click at [694, 78] on input "5000ms" at bounding box center [685, 77] width 81 height 9
type input "5000ms"
click at [754, 77] on span "All" at bounding box center [756, 77] width 13 height 9
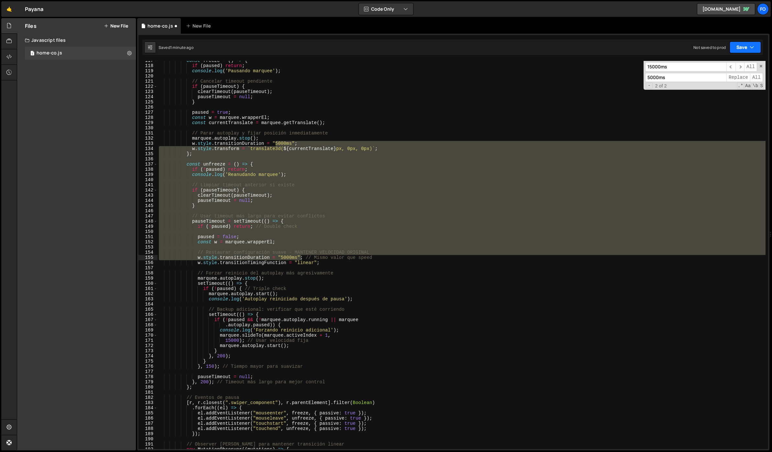
click at [734, 48] on button "Save" at bounding box center [745, 47] width 31 height 12
click at [716, 60] on div "Save to Staging S" at bounding box center [723, 63] width 67 height 6
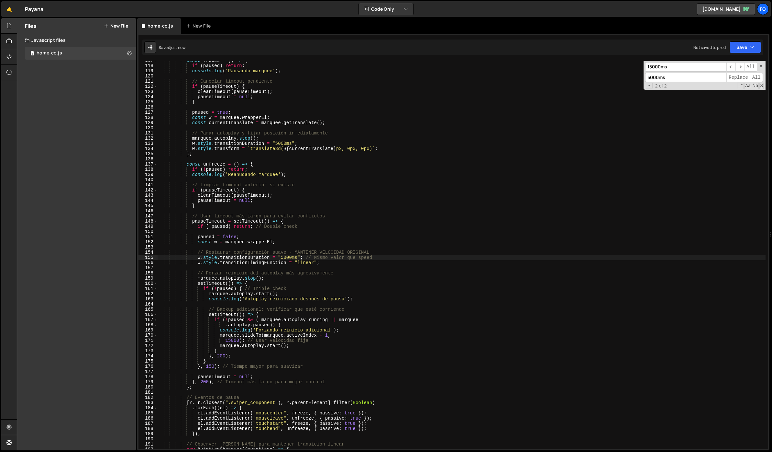
click at [671, 81] on input "5000ms" at bounding box center [685, 77] width 81 height 9
click at [671, 68] on input "15000ms" at bounding box center [685, 66] width 81 height 9
paste input
type input "5000ms"
click at [650, 77] on input "5000ms" at bounding box center [685, 77] width 81 height 9
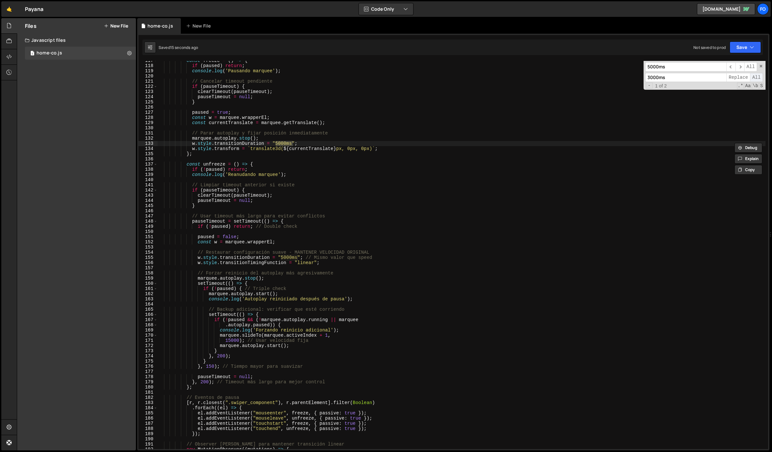
type input "3000ms"
click at [754, 78] on span "All" at bounding box center [756, 77] width 13 height 9
click at [750, 49] on icon "button" at bounding box center [752, 47] width 5 height 6
click at [725, 65] on div "Save to Staging S" at bounding box center [723, 63] width 67 height 6
click at [675, 74] on input "3000ms" at bounding box center [685, 77] width 81 height 9
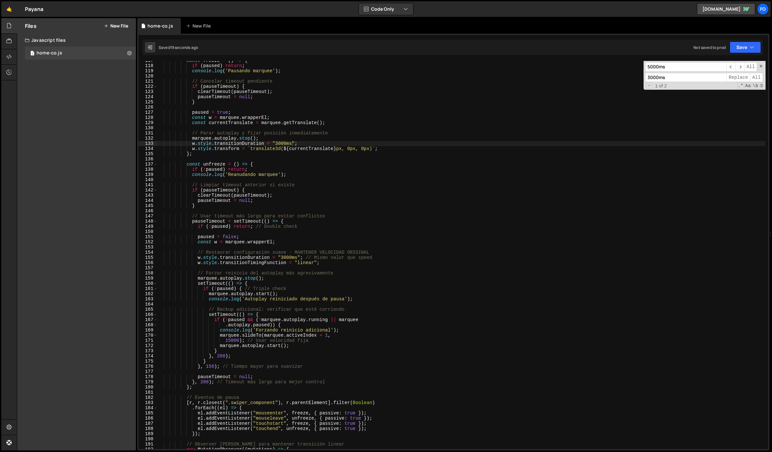
drag, startPoint x: 666, startPoint y: 77, endPoint x: 635, endPoint y: 71, distance: 32.3
click at [635, 71] on div "const freeze = ( ) => { if ( paused ) return ; console . log ( 'Pausando marque…" at bounding box center [462, 255] width 608 height 388
click at [672, 64] on input "5000ms" at bounding box center [685, 66] width 81 height 9
paste input "3"
type input "3000ms"
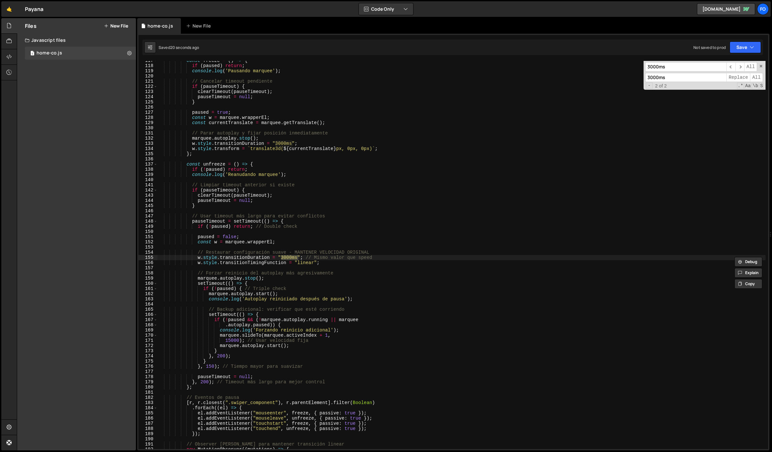
drag, startPoint x: 666, startPoint y: 76, endPoint x: 629, endPoint y: 73, distance: 38.0
click at [629, 73] on div "const freeze = ( ) => { if ( paused ) return ; console . log ( 'Pausando marque…" at bounding box center [462, 255] width 608 height 388
type input "800ms"
click at [756, 78] on span "All" at bounding box center [756, 77] width 13 height 9
click at [753, 55] on div "Saved 24 seconds ago Not saved to prod Upgrade to Edit Save Save to Staging S S…" at bounding box center [452, 47] width 621 height 16
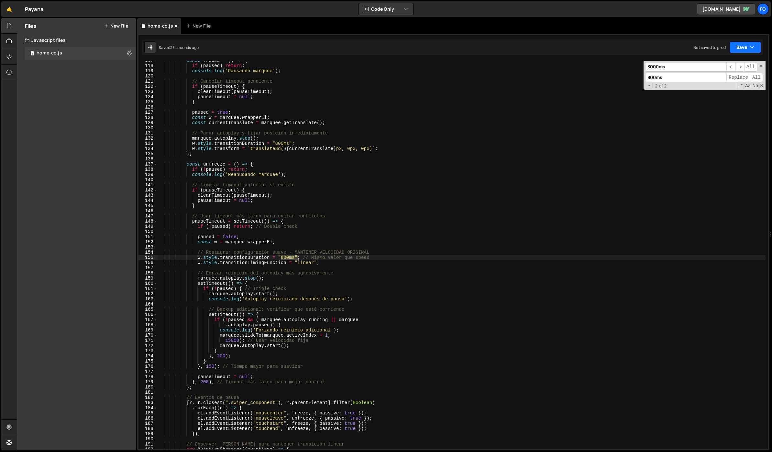
click at [751, 51] on button "Save" at bounding box center [745, 47] width 31 height 12
click at [738, 59] on button "Save to Staging S Saved 25 seconds ago" at bounding box center [724, 67] width 78 height 21
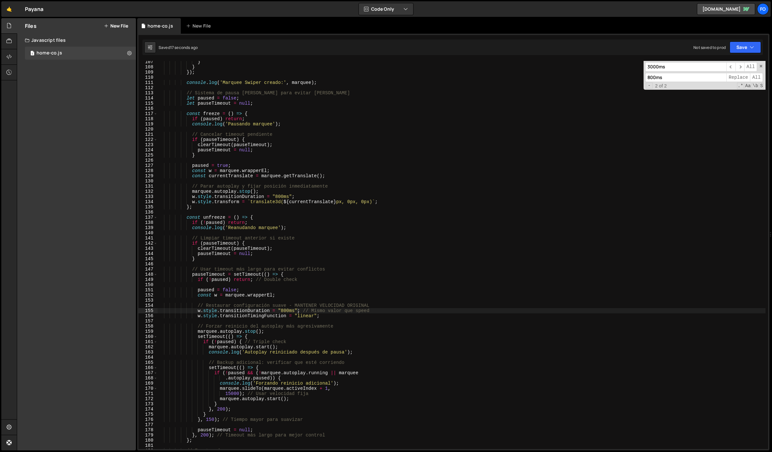
scroll to position [527, 0]
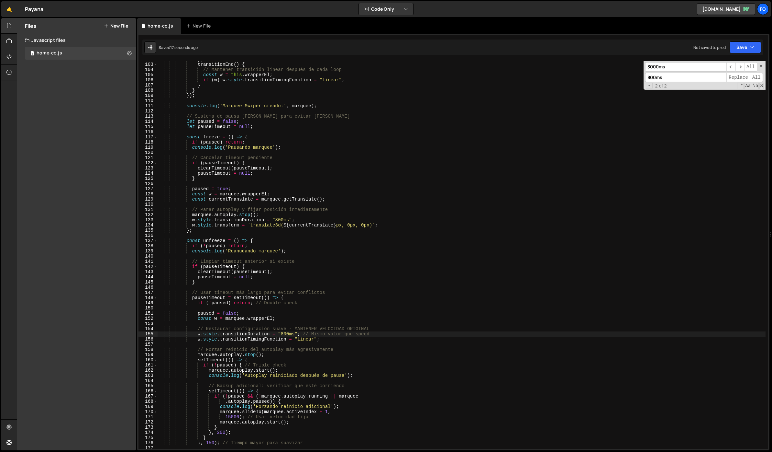
click at [414, 164] on div "} , transitionEnd ( ) { // Mantener transición linear después de cada loop cons…" at bounding box center [462, 256] width 608 height 398
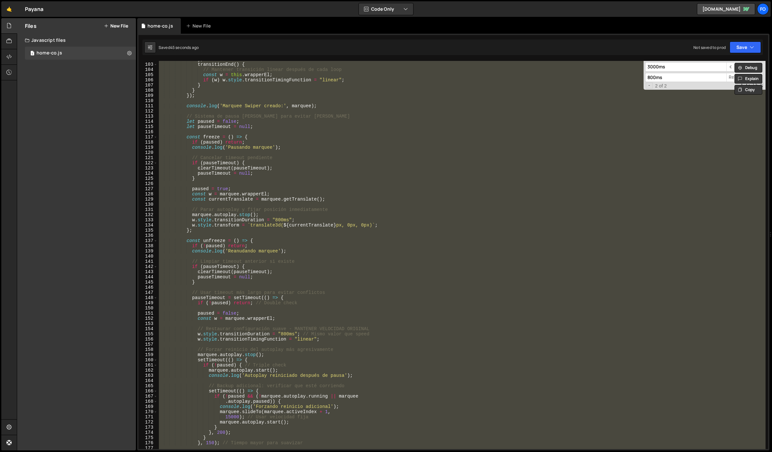
click at [305, 189] on div "} , transitionEnd ( ) { // Mantener transición linear después de cada loop cons…" at bounding box center [462, 255] width 608 height 388
type textarea "paused = true;"
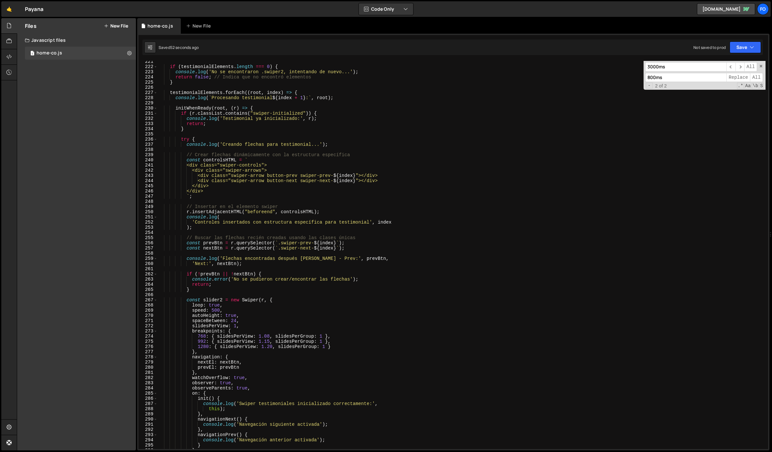
scroll to position [1141, 0]
drag, startPoint x: 671, startPoint y: 70, endPoint x: 629, endPoint y: 67, distance: 41.5
click at [629, 67] on div "if ( testimonialElements . length === 0 ) { console . log ( 'No se encontraron …" at bounding box center [462, 255] width 608 height 388
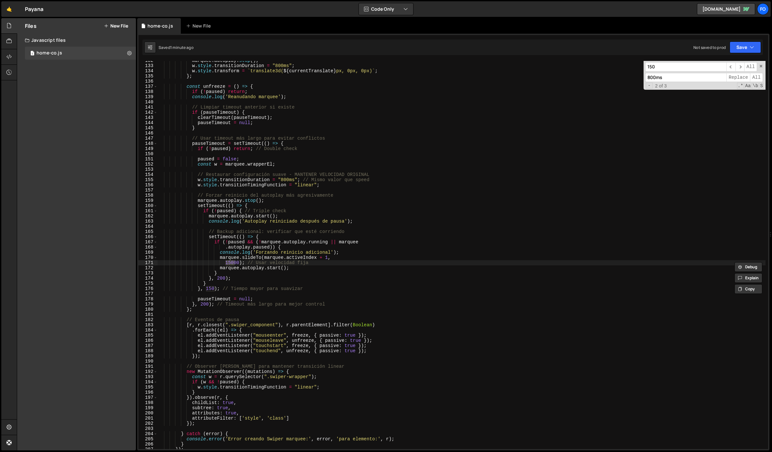
type input "150"
click at [227, 263] on div "marquee . autoplay . stop ( ) ; w . style . transitionDuration = "800ms" ; w . …" at bounding box center [462, 255] width 608 height 388
click at [227, 263] on div "marquee . autoplay . stop ( ) ; w . style . transitionDuration = "800ms" ; w . …" at bounding box center [462, 257] width 608 height 398
click at [230, 262] on div "marquee . autoplay . stop ( ) ; w . style . transitionDuration = "800ms" ; w . …" at bounding box center [462, 255] width 608 height 388
click at [230, 262] on div "marquee . autoplay . stop ( ) ; w . style . transitionDuration = "800ms" ; w . …" at bounding box center [462, 257] width 608 height 398
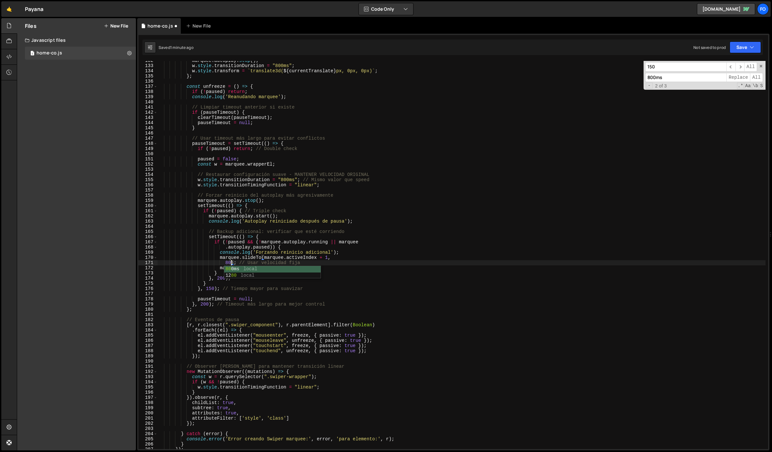
scroll to position [0, 5]
click at [409, 231] on div "marquee . autoplay . stop ( ) ; w . style . transitionDuration = "800ms" ; w . …" at bounding box center [462, 257] width 608 height 398
click at [751, 48] on icon "button" at bounding box center [752, 47] width 5 height 6
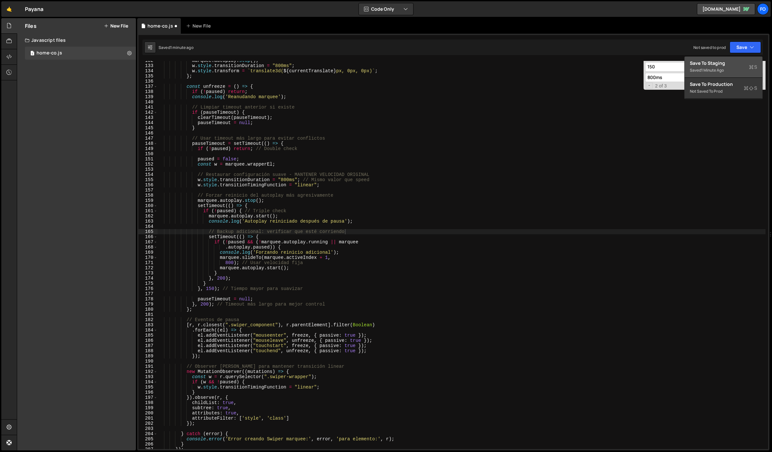
click at [717, 65] on div "Save to Staging S" at bounding box center [723, 63] width 67 height 6
click at [743, 67] on span "​" at bounding box center [740, 66] width 9 height 9
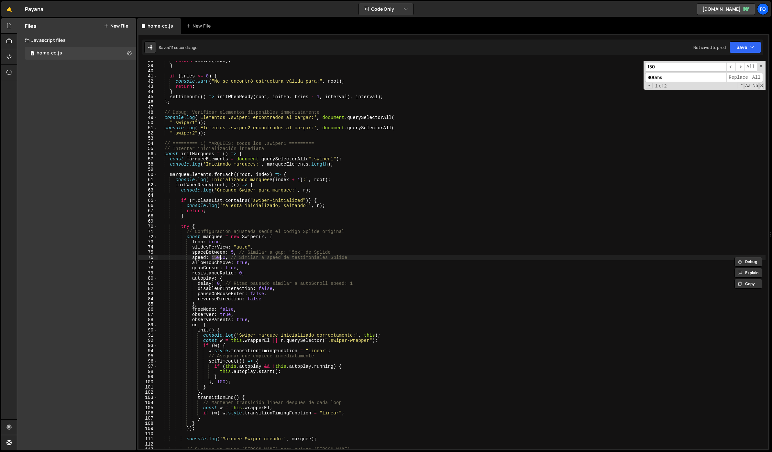
click at [218, 257] on div "return initFn ( root ) ; } if ( tries <= 0 ) { console . warn ( "No se encontró…" at bounding box center [462, 255] width 608 height 388
click at [218, 257] on div "return initFn ( root ) ; } if ( tries <= 0 ) { console . warn ( "No se encontró…" at bounding box center [462, 257] width 608 height 398
click at [408, 229] on div "return initFn ( root ) ; } if ( tries <= 0 ) { console . warn ( "No se encontró…" at bounding box center [462, 257] width 608 height 398
click at [755, 52] on button "Save" at bounding box center [745, 47] width 31 height 12
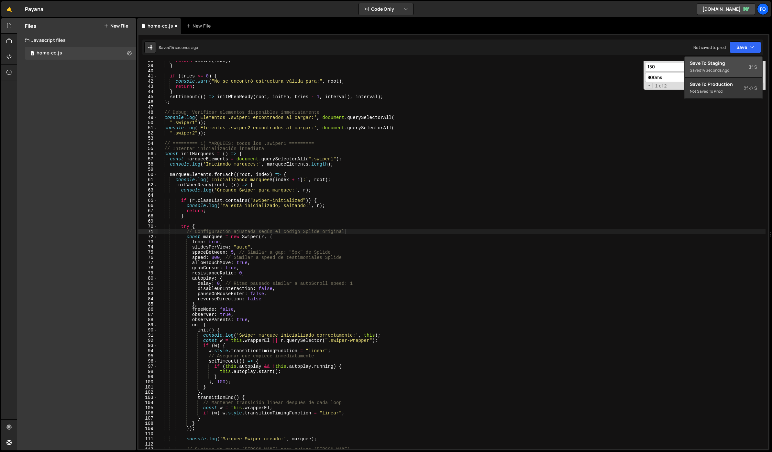
click at [720, 71] on div "14 seconds ago" at bounding box center [715, 70] width 28 height 6
click at [215, 257] on div "return initFn ( root ) ; } if ( tries <= 0 ) { console . warn ( "No se encontró…" at bounding box center [462, 257] width 608 height 398
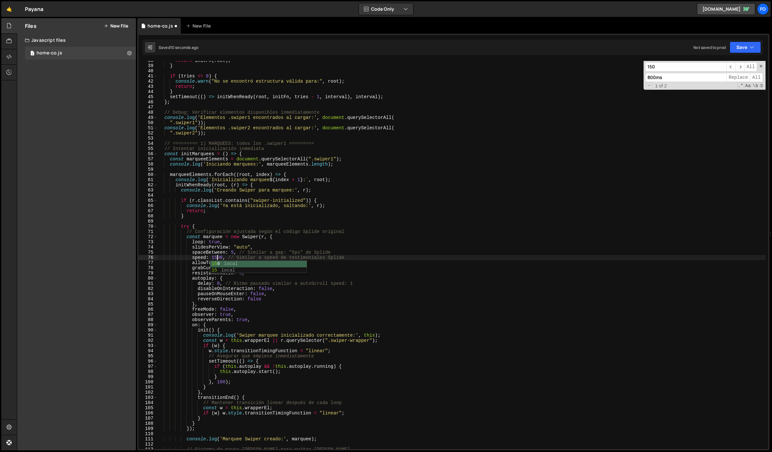
click at [342, 212] on div "return initFn ( root ) ; } if ( tries <= 0 ) { console . warn ( "No se encontró…" at bounding box center [462, 257] width 608 height 398
click at [743, 45] on button "Save" at bounding box center [745, 47] width 31 height 12
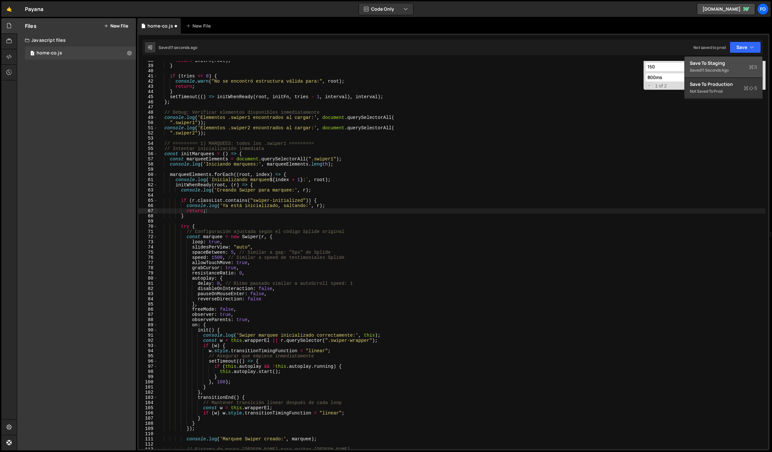
click at [734, 61] on div "Save to Staging S" at bounding box center [723, 63] width 67 height 6
click at [217, 259] on div "return initFn ( root ) ; } if ( tries <= 0 ) { console . warn ( "No se encontró…" at bounding box center [462, 257] width 608 height 398
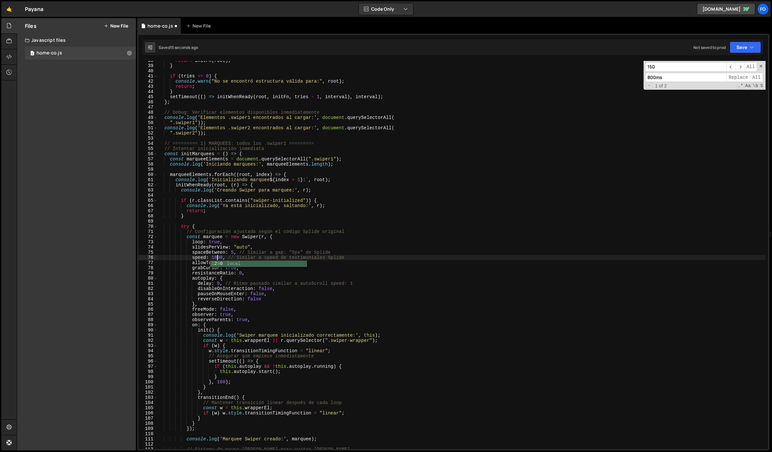
scroll to position [0, 4]
click at [747, 42] on button "Save" at bounding box center [745, 47] width 31 height 12
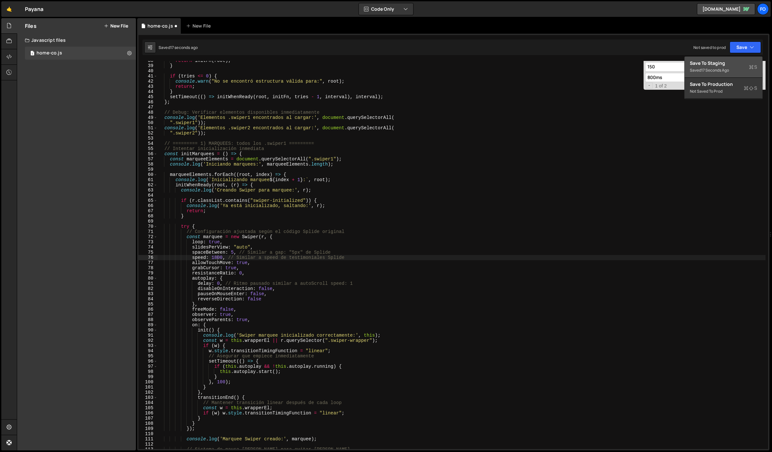
click at [733, 58] on button "Save to Staging S Saved 17 seconds ago" at bounding box center [724, 67] width 78 height 21
click at [236, 251] on div "return initFn ( root ) ; } if ( tries <= 0 ) { console . warn ( "No se encontró…" at bounding box center [462, 257] width 608 height 398
click at [217, 259] on div "return initFn ( root ) ; } if ( tries <= 0 ) { console . warn ( "No se encontró…" at bounding box center [462, 257] width 608 height 398
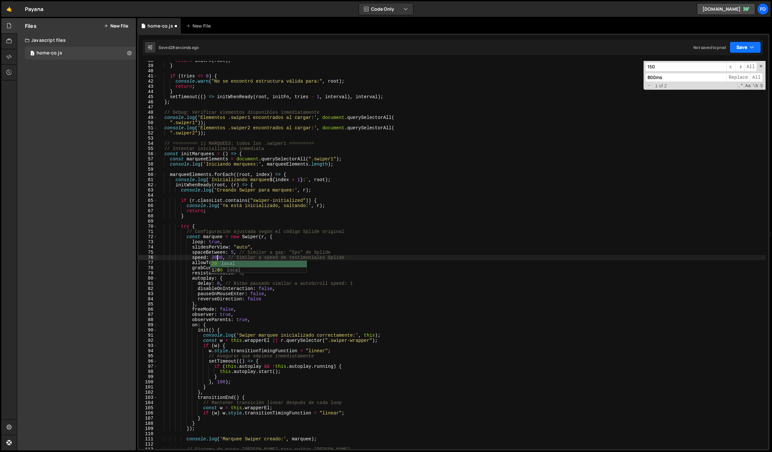
click at [755, 49] on button "Save" at bounding box center [745, 47] width 31 height 12
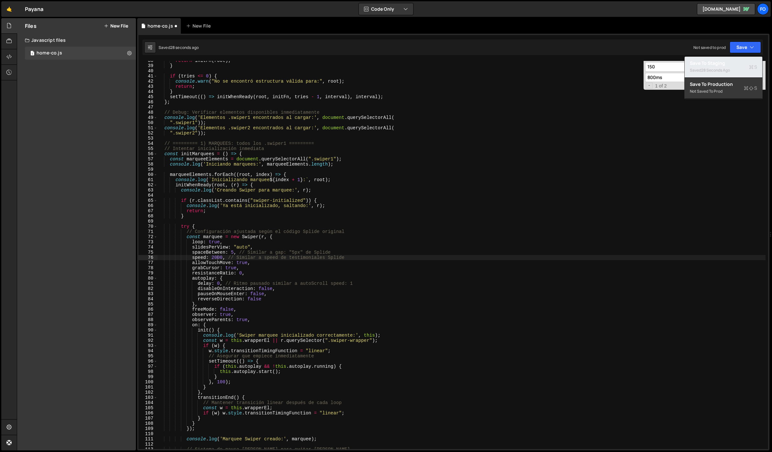
click at [722, 67] on div "Saved 28 seconds ago" at bounding box center [723, 70] width 67 height 8
click at [218, 258] on div "return initFn ( root ) ; } if ( tries <= 0 ) { console . warn ( "No se encontró…" at bounding box center [462, 257] width 608 height 398
click at [749, 51] on button "Save" at bounding box center [745, 47] width 31 height 12
click at [719, 64] on div "Save to Staging S" at bounding box center [723, 63] width 67 height 6
click at [216, 258] on div "return initFn ( root ) ; } if ( tries <= 0 ) { console . warn ( "No se encontró…" at bounding box center [462, 257] width 608 height 398
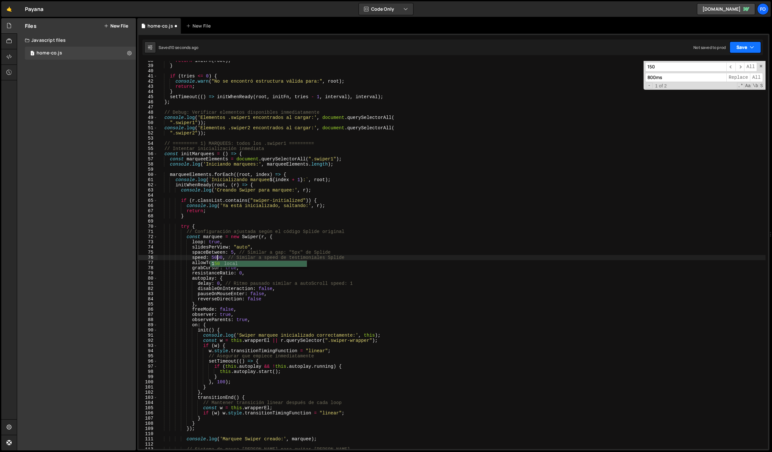
click at [746, 42] on button "Save" at bounding box center [745, 47] width 31 height 12
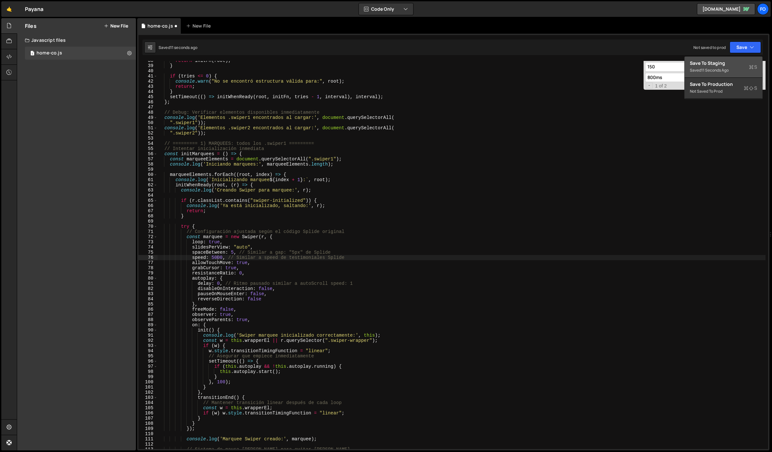
click at [732, 67] on div "Saved 11 seconds ago" at bounding box center [723, 70] width 67 height 8
click at [214, 257] on div "return initFn ( root ) ; } if ( tries <= 0 ) { console . warn ( "No se encontró…" at bounding box center [462, 257] width 608 height 398
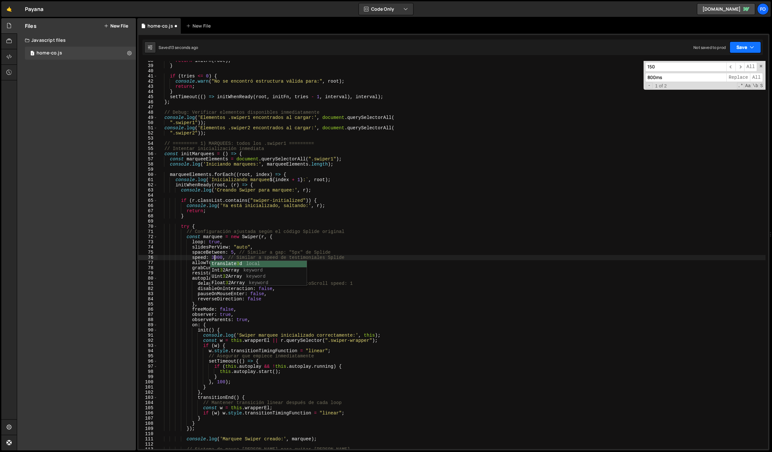
type textarea "speed: 3000, // Similar a speed de testimoniales Splide"
click at [737, 48] on button "Save" at bounding box center [745, 47] width 31 height 12
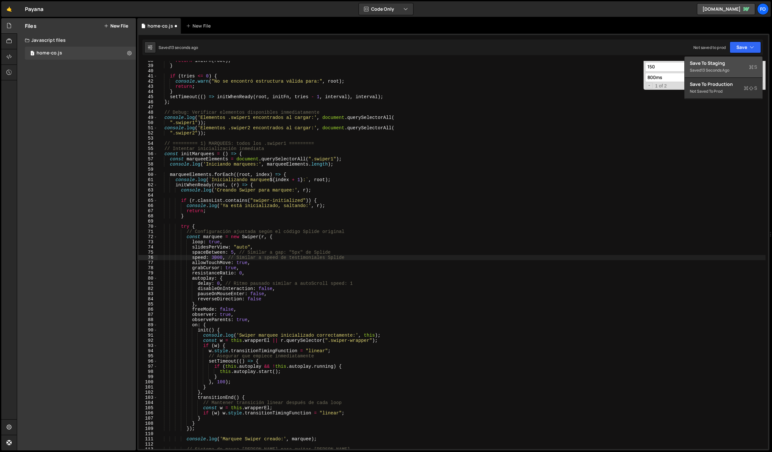
click at [723, 69] on div "13 seconds ago" at bounding box center [715, 70] width 28 height 6
click at [217, 259] on div "return initFn ( root ) ; } if ( tries <= 0 ) { console . warn ( "No se encontró…" at bounding box center [462, 257] width 608 height 398
drag, startPoint x: 660, startPoint y: 69, endPoint x: 629, endPoint y: 68, distance: 31.1
click at [629, 68] on div "return initFn ( root ) ; } if ( tries <= 0 ) { console . warn ( "No se encontró…" at bounding box center [462, 255] width 608 height 388
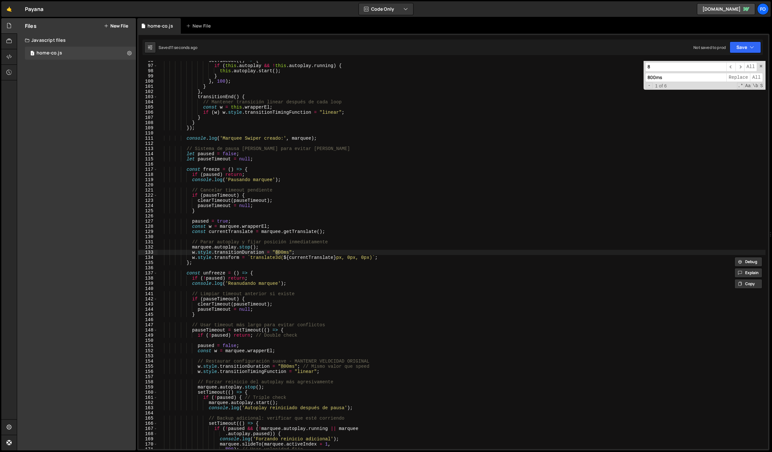
scroll to position [495, 0]
type input "800ms"
drag, startPoint x: 656, startPoint y: 77, endPoint x: 633, endPoint y: 79, distance: 22.4
click at [633, 79] on div "setTimeout (( ) => { if ( this . autoplay && ! this . autoplay . running ) { th…" at bounding box center [462, 255] width 608 height 388
paste input "3000"
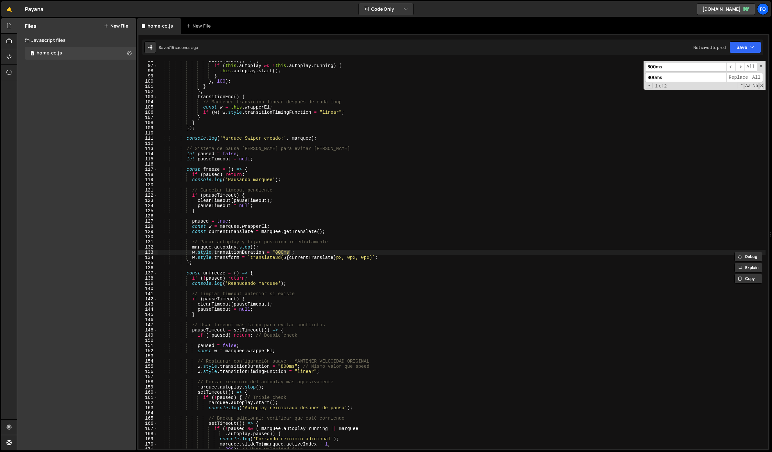
click at [654, 76] on input "800ms" at bounding box center [685, 77] width 81 height 9
paste input "3000"
type input "3000ms"
click at [756, 77] on span "All" at bounding box center [756, 77] width 13 height 9
click at [659, 64] on input "800ms" at bounding box center [685, 66] width 81 height 9
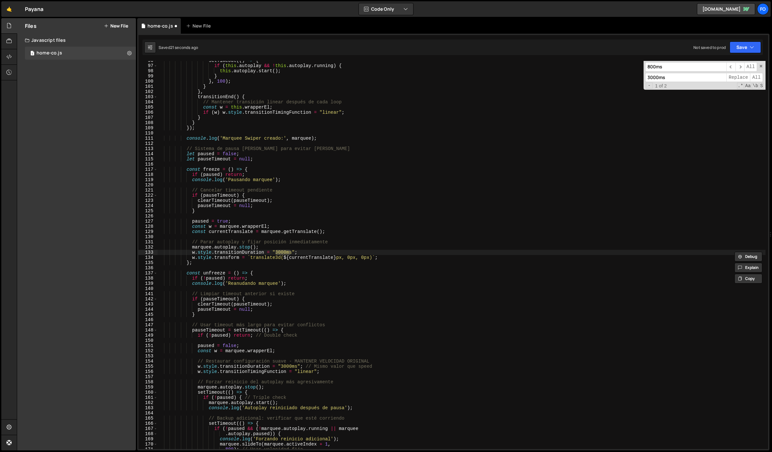
drag, startPoint x: 658, startPoint y: 66, endPoint x: 671, endPoint y: 65, distance: 13.0
click at [671, 65] on input "800ms" at bounding box center [685, 66] width 81 height 9
click at [657, 64] on input "800ms" at bounding box center [685, 66] width 81 height 9
drag, startPoint x: 657, startPoint y: 65, endPoint x: 671, endPoint y: 66, distance: 14.0
click at [671, 66] on input "800ms" at bounding box center [685, 66] width 81 height 9
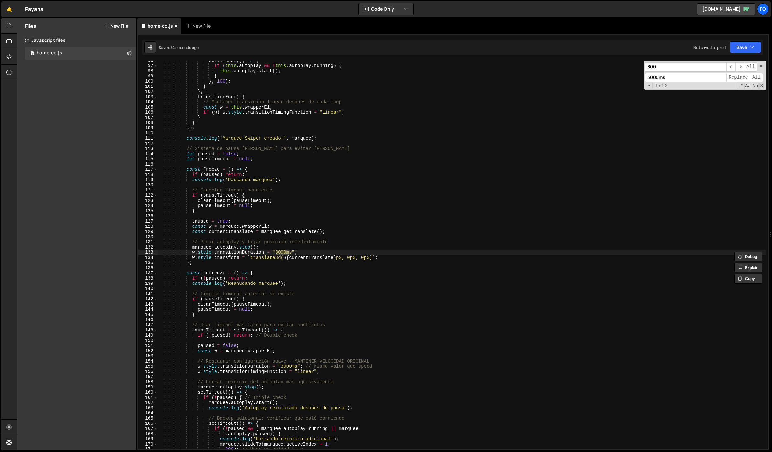
scroll to position [498, 0]
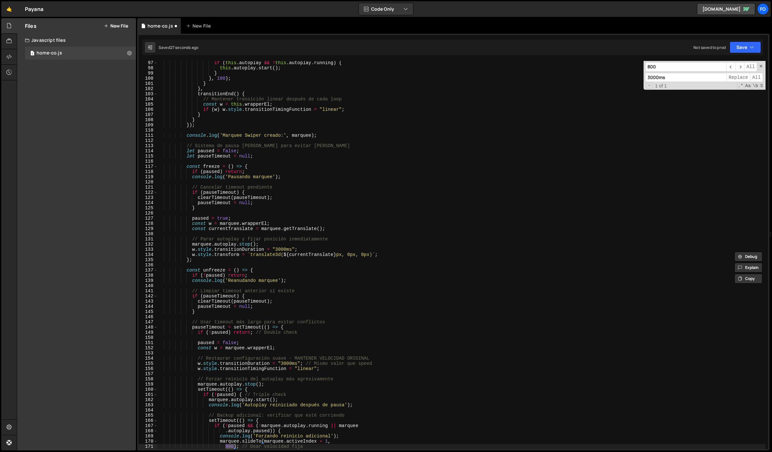
type input "800"
drag, startPoint x: 661, startPoint y: 77, endPoint x: 673, endPoint y: 76, distance: 12.7
click at [673, 76] on input "3000ms" at bounding box center [685, 77] width 81 height 9
type input "3000"
click at [756, 79] on span "All" at bounding box center [756, 77] width 13 height 9
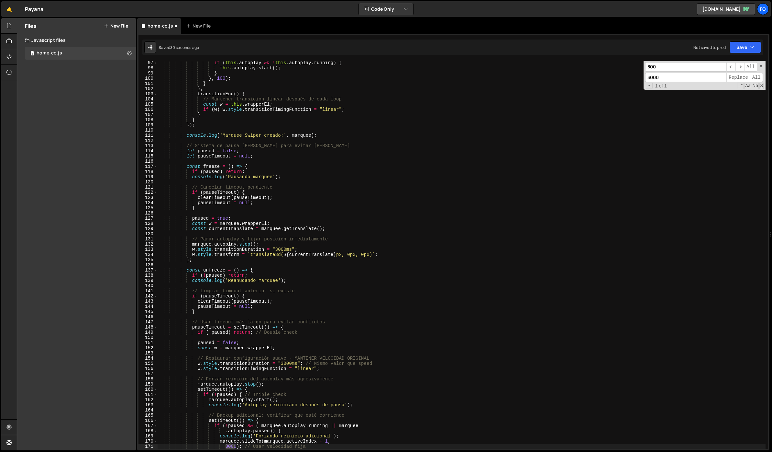
type textarea "});"
click at [428, 124] on div "if ( this . autoplay && ! this . autoplay . running ) { this . autoplay . start…" at bounding box center [462, 259] width 608 height 398
click at [740, 41] on button "Save" at bounding box center [745, 47] width 31 height 12
click at [738, 50] on button "Save" at bounding box center [745, 47] width 31 height 12
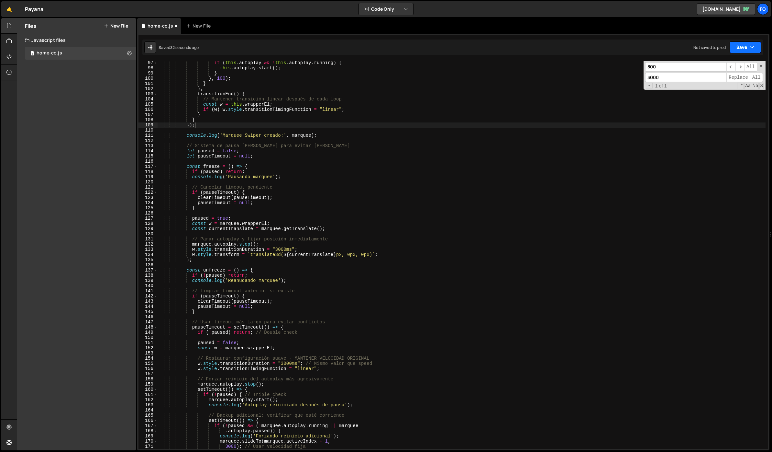
click at [732, 44] on button "Save" at bounding box center [745, 47] width 31 height 12
click at [724, 68] on div "32 seconds ago" at bounding box center [715, 70] width 29 height 6
click at [265, 140] on div "if ( this . autoplay && ! this . autoplay . running ) { this . autoplay . start…" at bounding box center [462, 259] width 608 height 398
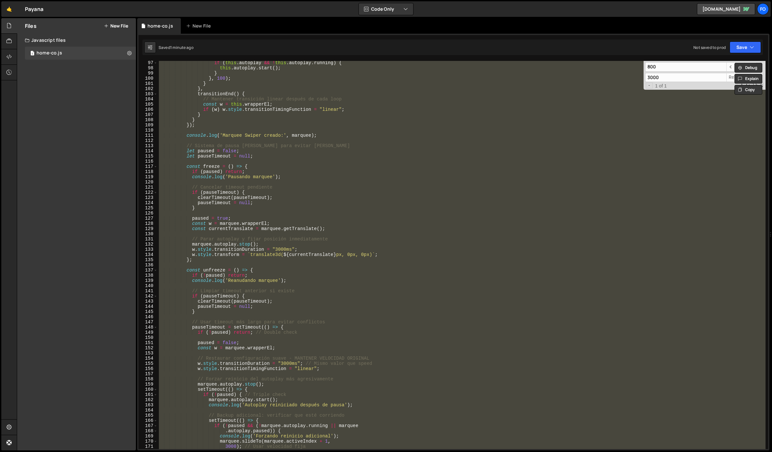
click at [310, 152] on div "if ( this . autoplay && ! this . autoplay . running ) { this . autoplay . start…" at bounding box center [462, 255] width 608 height 388
paste textarea
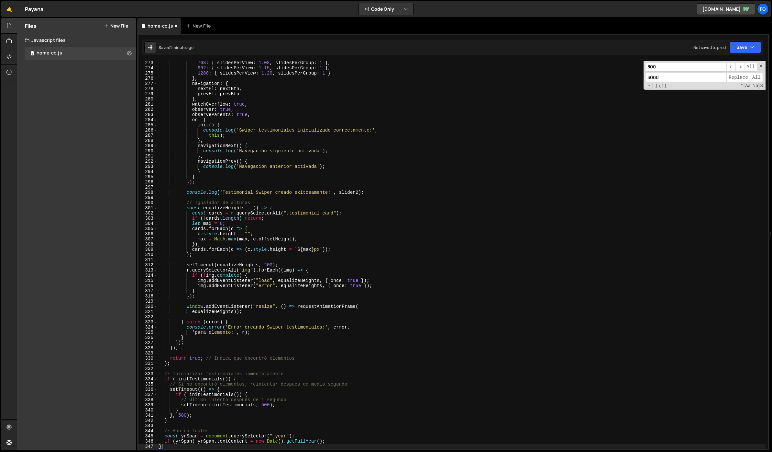
scroll to position [1409, 0]
click at [743, 52] on button "Save" at bounding box center [745, 47] width 31 height 12
click at [727, 63] on div "Save to Staging S" at bounding box center [723, 63] width 67 height 6
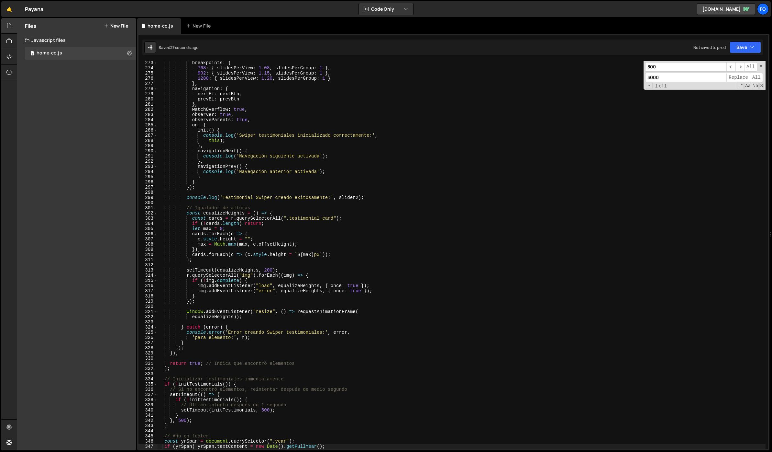
click at [256, 173] on div "breakpoints : { 768 : { slidesPerView : 1.08 , slidesPerGroup : 1 } , 992 : { s…" at bounding box center [462, 259] width 608 height 398
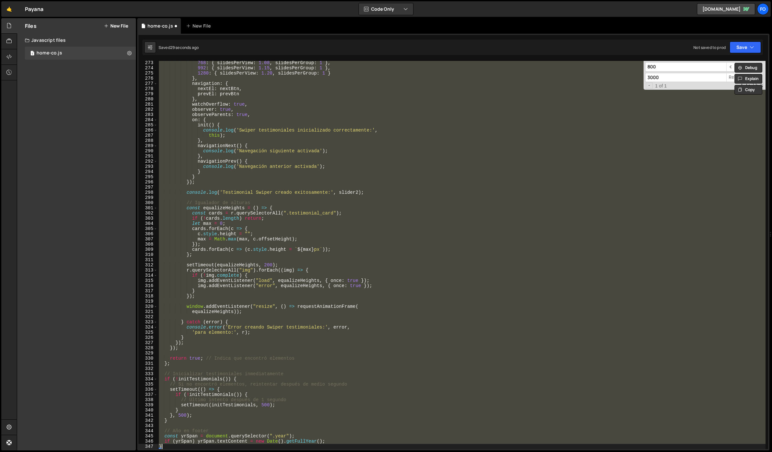
click at [750, 39] on div "Saved 29 seconds ago Not saved to prod Upgrade to Edit Save Save to Staging S S…" at bounding box center [452, 47] width 621 height 16
click at [747, 45] on button "Save" at bounding box center [745, 47] width 31 height 12
click at [722, 66] on div "Saved 30 seconds ago" at bounding box center [723, 70] width 67 height 8
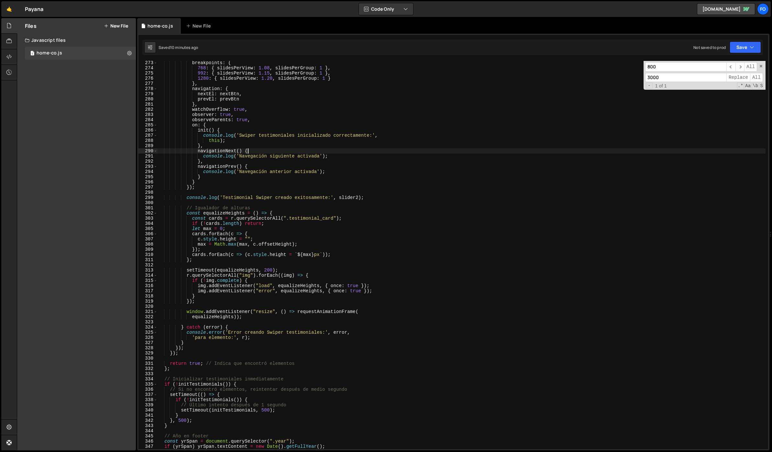
click at [294, 151] on div "breakpoints : { 768 : { slidesPerView : 1.08 , slidesPerGroup : 1 } , 992 : { s…" at bounding box center [462, 259] width 608 height 398
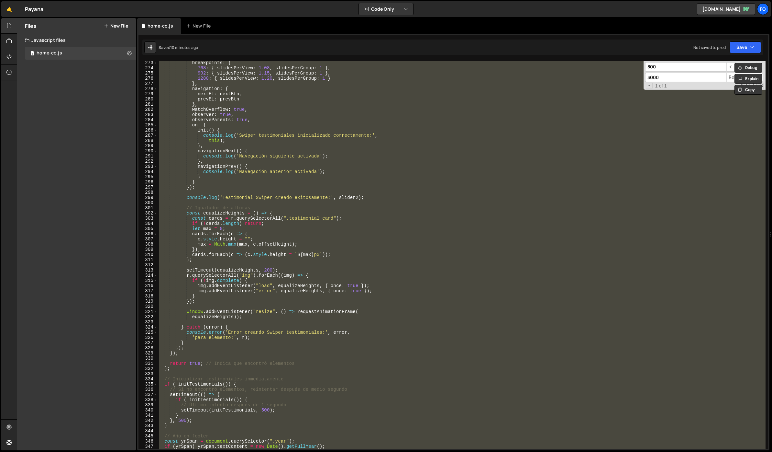
paste textarea ");"
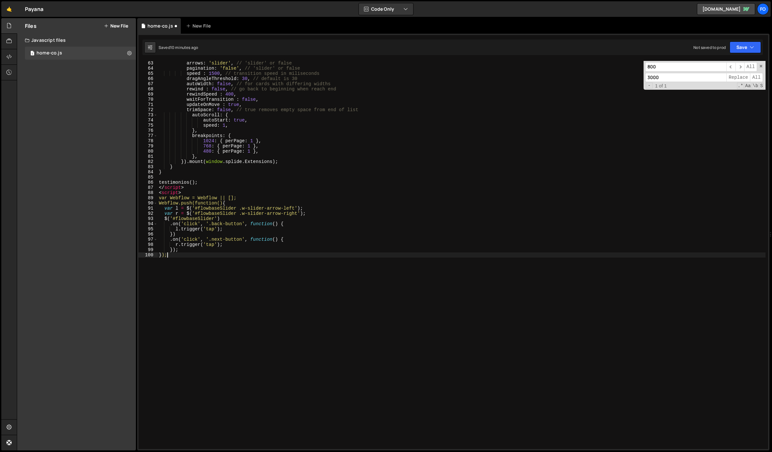
scroll to position [321, 0]
click at [741, 46] on button "Save" at bounding box center [745, 47] width 31 height 12
click at [729, 59] on button "Save to Staging S Saved 10 minutes ago" at bounding box center [724, 67] width 78 height 21
click at [128, 52] on icon at bounding box center [129, 53] width 5 height 6
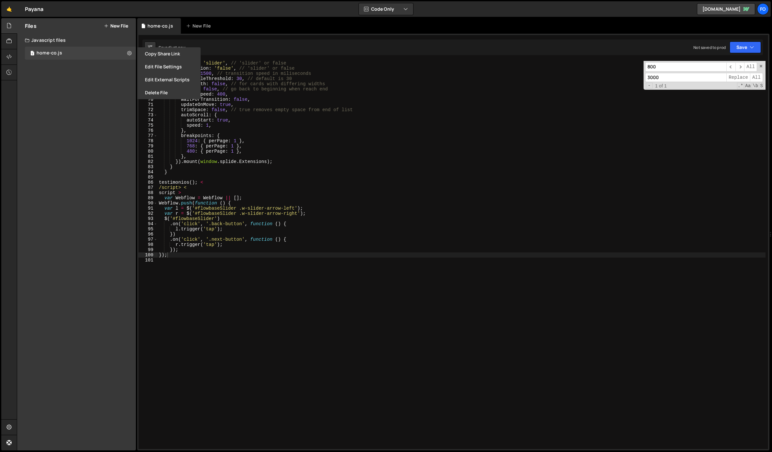
click at [82, 77] on div "Files New File Javascript files 1 home-co.js 0 CSS files Copy share link Edit F…" at bounding box center [76, 234] width 119 height 432
click at [6, 56] on div at bounding box center [9, 57] width 16 height 16
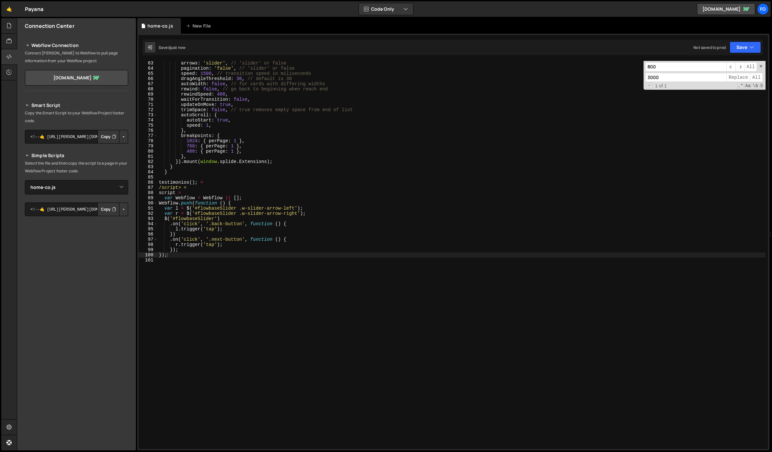
click at [110, 209] on button "Copy" at bounding box center [108, 209] width 22 height 14
click at [123, 210] on button "Button group with nested dropdown" at bounding box center [123, 209] width 9 height 14
click at [122, 218] on link "Copy Staging Script" at bounding box center [95, 221] width 63 height 9
click at [300, 180] on div "arrows : 'slider' , // 'slider' or false pagination : 'false' , // 'slider' or …" at bounding box center [462, 260] width 608 height 398
click at [201, 188] on div "arrows : 'slider' , // 'slider' or false pagination : 'false' , // 'slider' or …" at bounding box center [462, 260] width 608 height 398
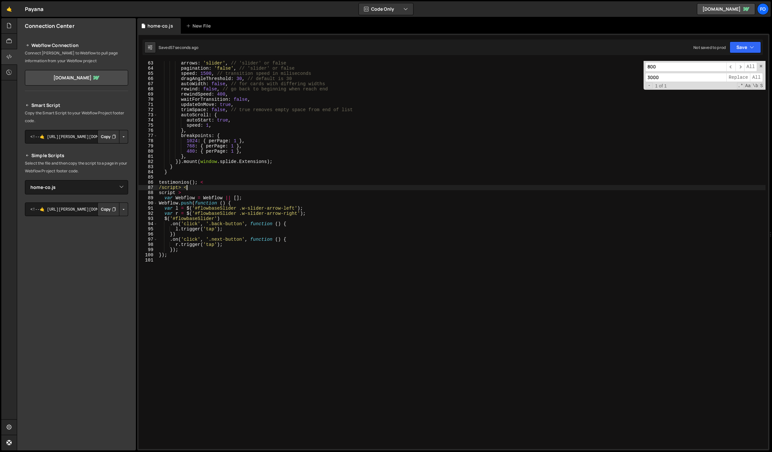
drag, startPoint x: 190, startPoint y: 188, endPoint x: 203, endPoint y: 181, distance: 14.5
click at [203, 181] on div "arrows : 'slider' , // 'slider' or false pagination : 'false' , // 'slider' or …" at bounding box center [462, 260] width 608 height 398
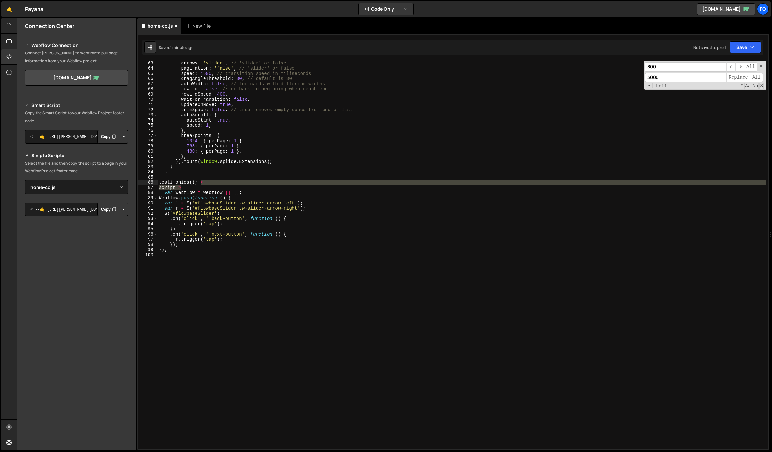
drag, startPoint x: 185, startPoint y: 187, endPoint x: 200, endPoint y: 180, distance: 16.5
click at [200, 180] on div "arrows : 'slider' , // 'slider' or false pagination : 'false' , // 'slider' or …" at bounding box center [462, 260] width 608 height 398
type textarea "testimonios();"
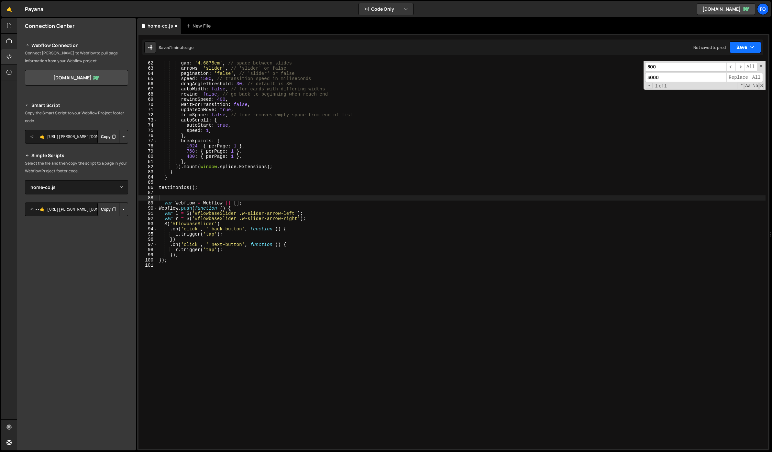
click at [741, 47] on button "Save" at bounding box center [745, 47] width 31 height 12
click at [725, 62] on div "Save to Staging S" at bounding box center [723, 63] width 67 height 6
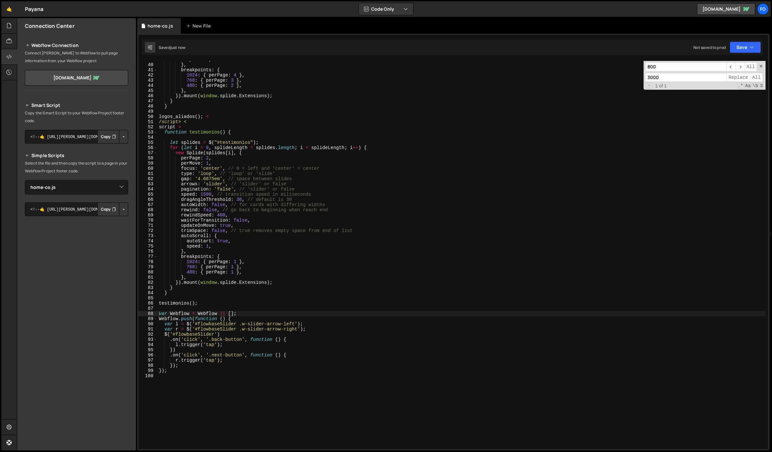
scroll to position [0, 0]
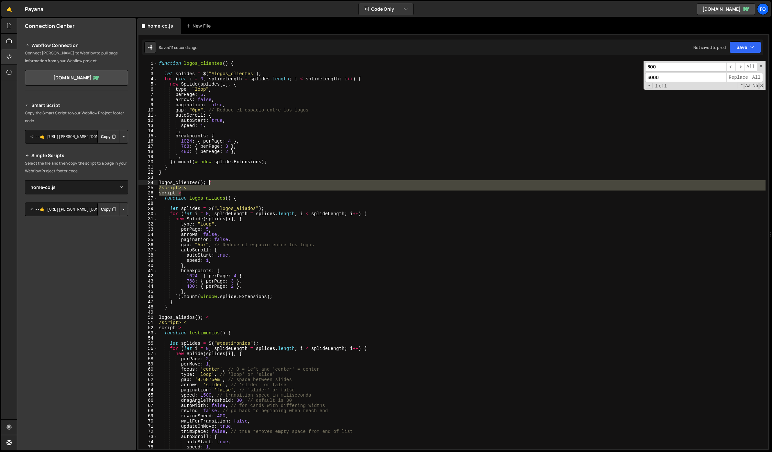
drag, startPoint x: 187, startPoint y: 191, endPoint x: 208, endPoint y: 182, distance: 23.3
click at [208, 182] on div "function logos_clientes ( ) { let splides = $ ( "#logos_clientes" ) ; for ( let…" at bounding box center [462, 260] width 608 height 398
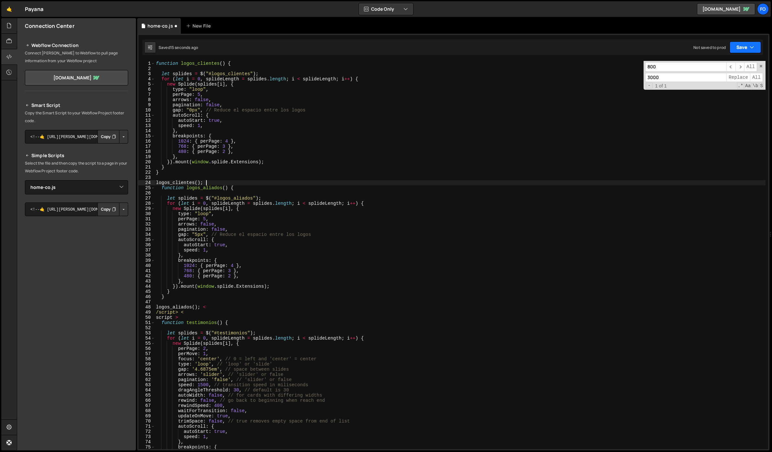
click at [739, 47] on button "Save" at bounding box center [745, 47] width 31 height 12
click at [720, 64] on div "Save to Staging S" at bounding box center [723, 63] width 67 height 6
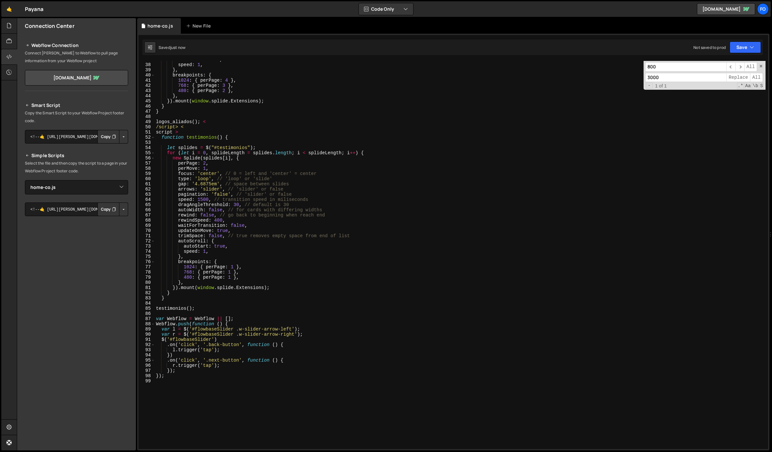
scroll to position [190, 0]
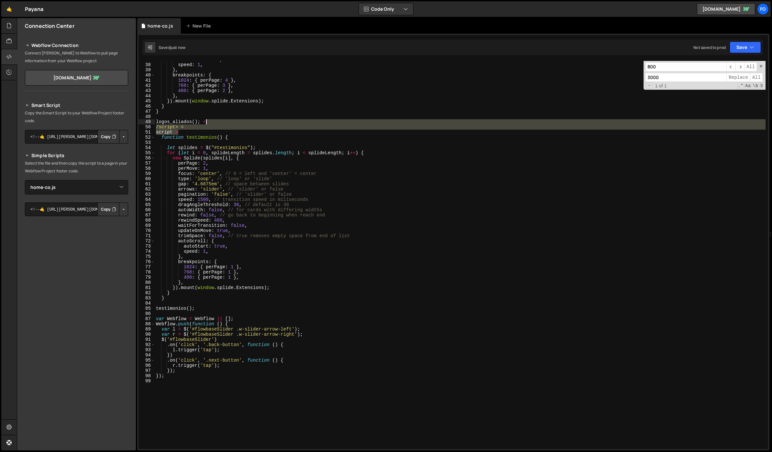
drag, startPoint x: 186, startPoint y: 131, endPoint x: 205, endPoint y: 122, distance: 20.8
click at [205, 122] on div "autoStart : true , speed : 1 , } , breakpoints : { 1024 : { perPage : 4 } , 768…" at bounding box center [460, 256] width 611 height 398
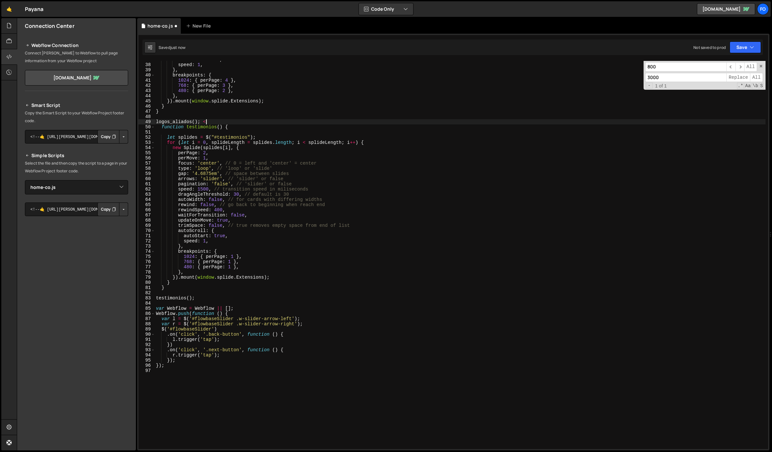
type textarea "logos_aliados();"
click at [745, 49] on button "Save" at bounding box center [745, 47] width 31 height 12
click at [729, 64] on div "Save to Staging S" at bounding box center [723, 63] width 67 height 6
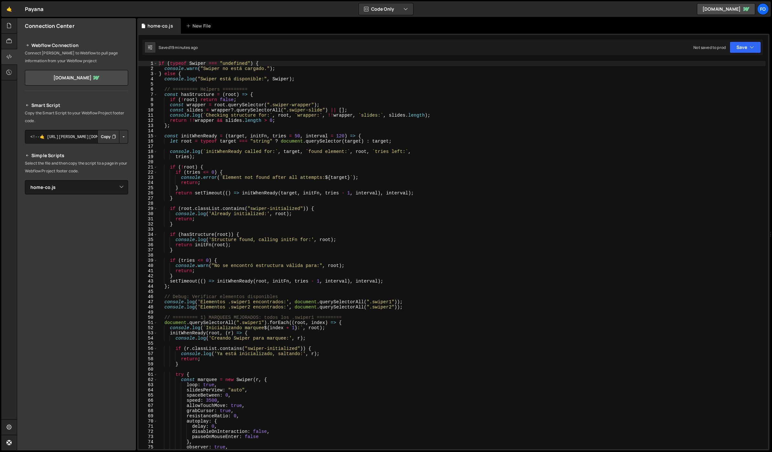
select select "47230"
click at [86, 10] on div "🤙 Payana ⚠️ Code is being edited in another browser Code Only Code Only Code + …" at bounding box center [386, 9] width 770 height 16
click at [11, 25] on icon at bounding box center [8, 25] width 5 height 7
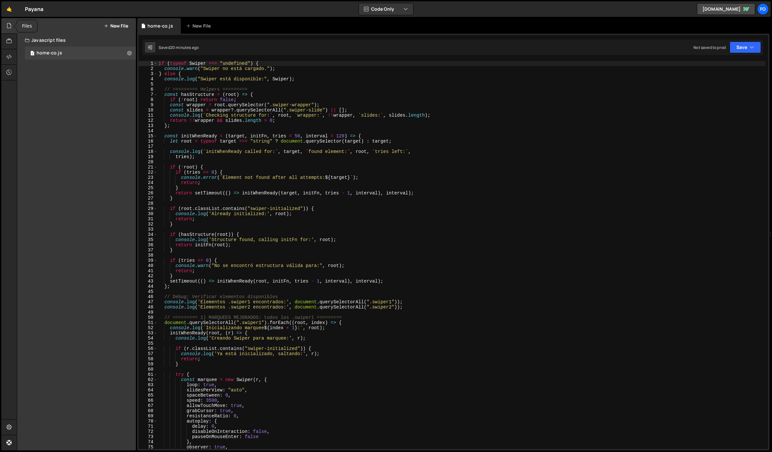
click at [9, 26] on icon at bounding box center [8, 25] width 5 height 7
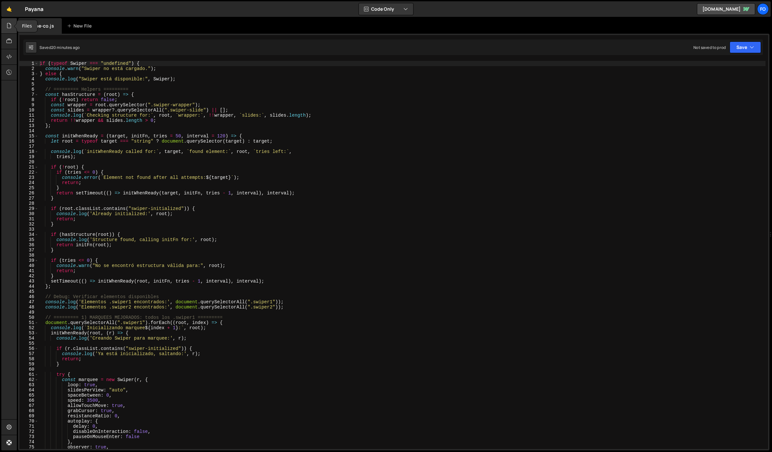
click at [9, 26] on icon at bounding box center [8, 25] width 5 height 7
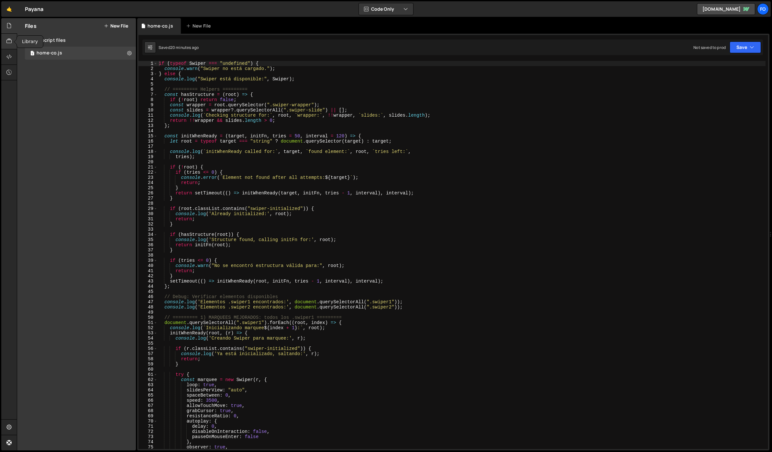
click at [10, 45] on div at bounding box center [9, 42] width 16 height 16
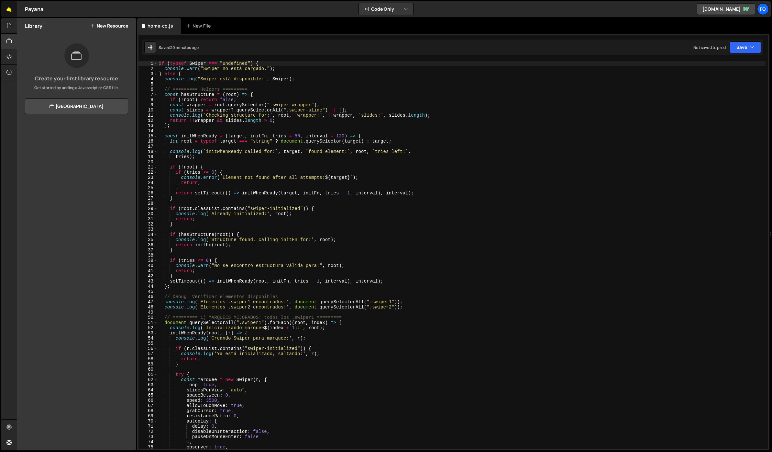
click at [12, 12] on link "🤙" at bounding box center [9, 9] width 16 height 16
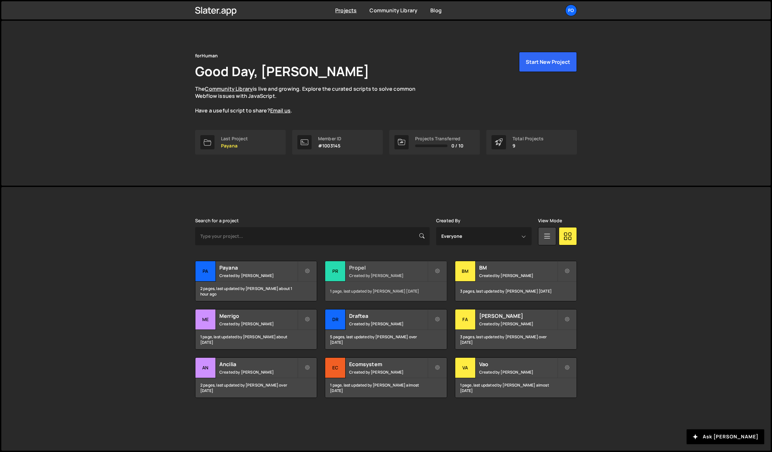
click at [366, 271] on div "Propel Created by Fiorella Cisneros" at bounding box center [385, 271] width 121 height 20
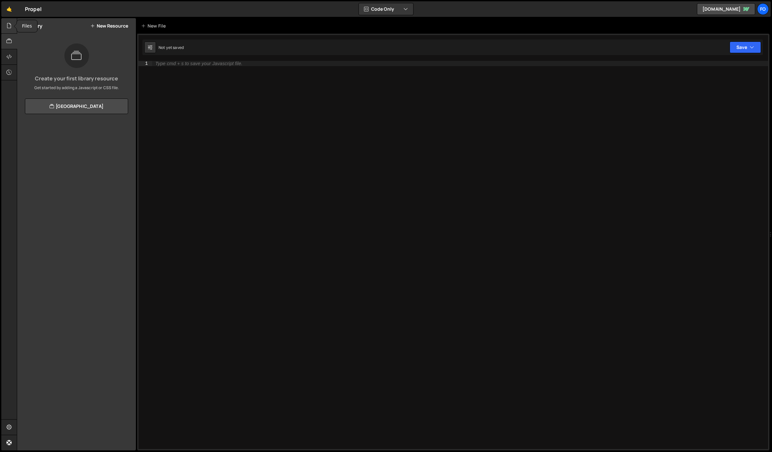
click at [7, 25] on icon at bounding box center [8, 25] width 5 height 7
click at [48, 56] on div "1 Base.js 0" at bounding box center [80, 53] width 111 height 13
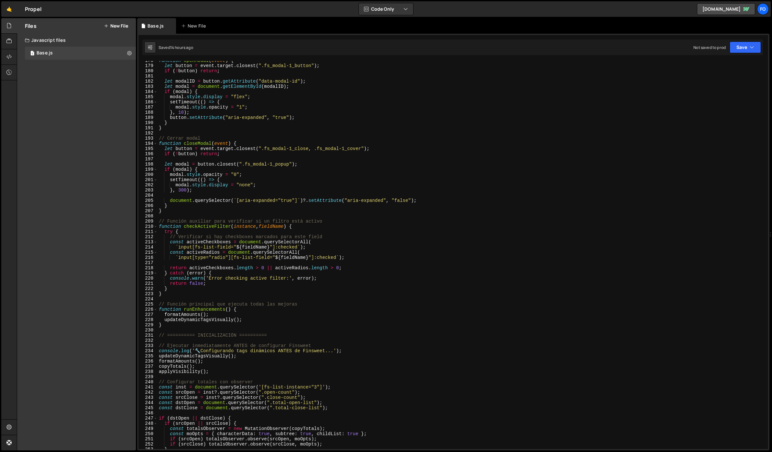
scroll to position [920, 0]
